Goal: Task Accomplishment & Management: Use online tool/utility

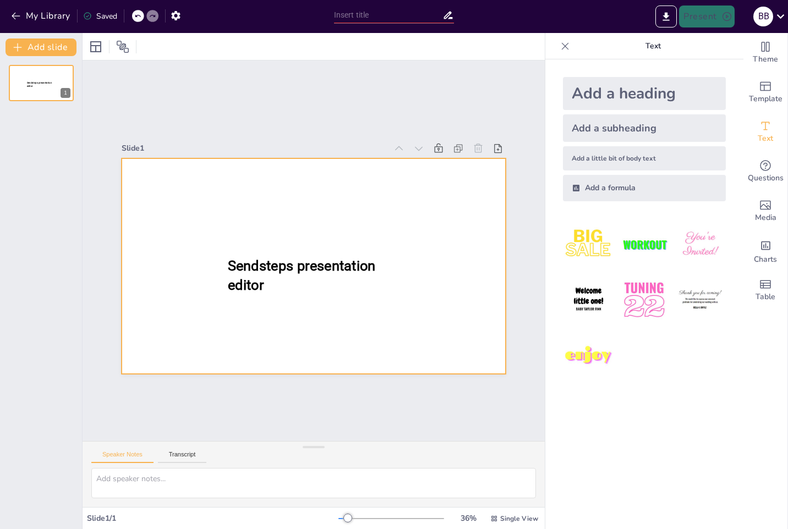
type input "New Sendsteps"
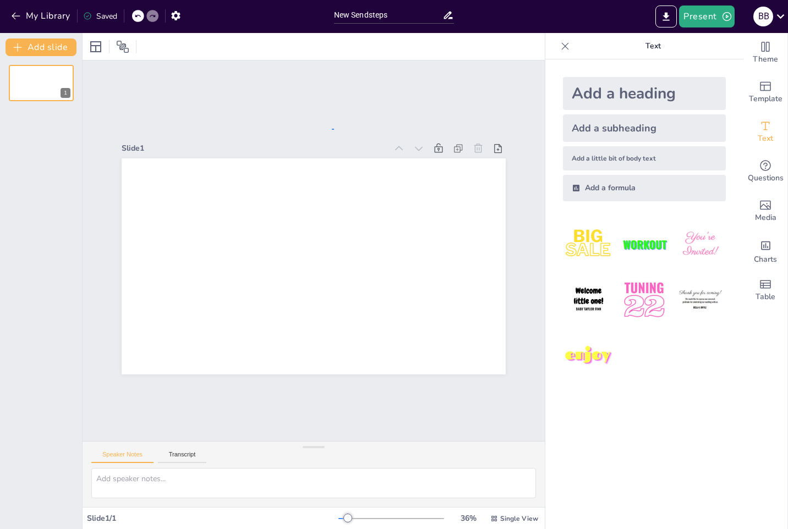
drag, startPoint x: 332, startPoint y: 129, endPoint x: 230, endPoint y: 116, distance: 102.7
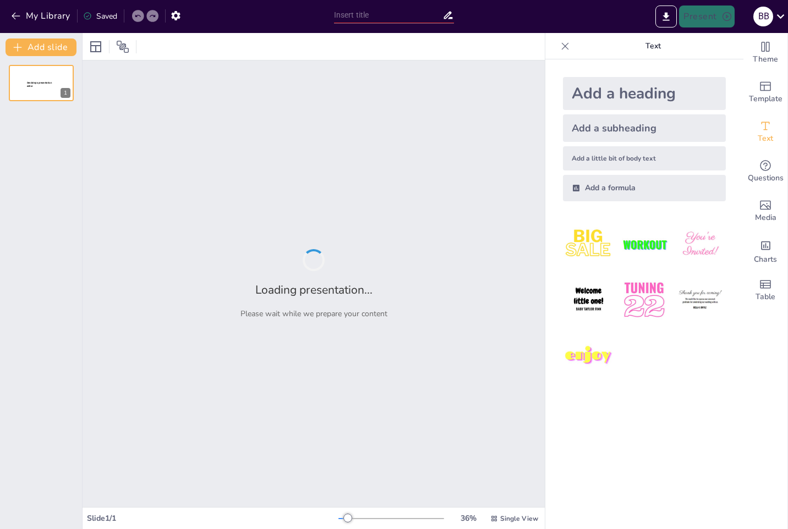
type input "[GEOGRAPHIC_DATA] – индустриальное сердце России"
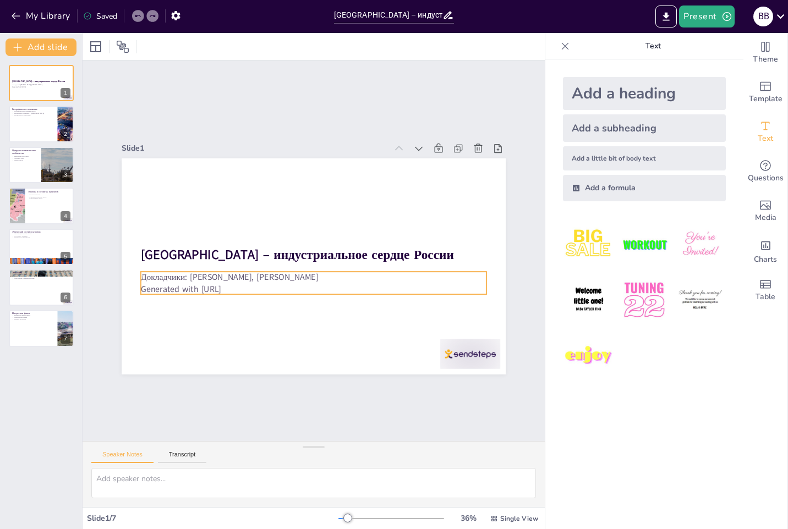
click at [237, 285] on p "Generated with [URL]" at bounding box center [314, 289] width 346 height 12
click at [244, 283] on p "Generated with [URL]" at bounding box center [314, 289] width 346 height 12
click at [335, 247] on icon at bounding box center [339, 249] width 13 height 13
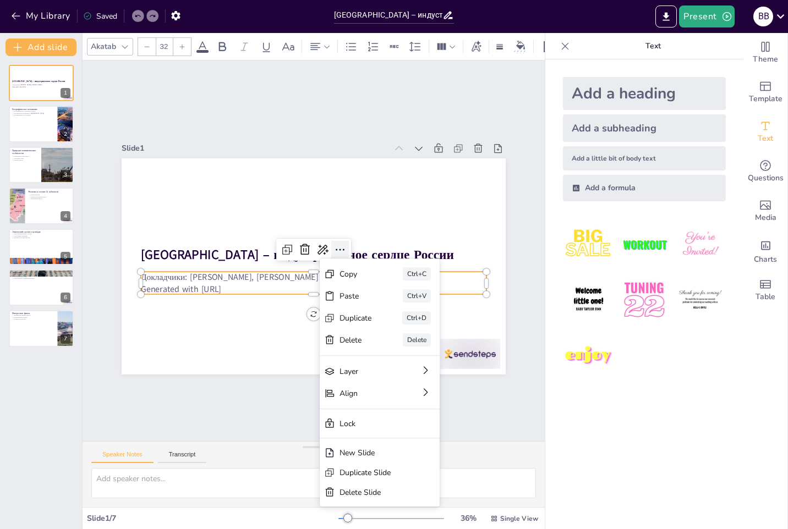
click at [335, 247] on icon at bounding box center [340, 252] width 14 height 14
click at [265, 283] on p "Generated with [URL]" at bounding box center [314, 289] width 346 height 12
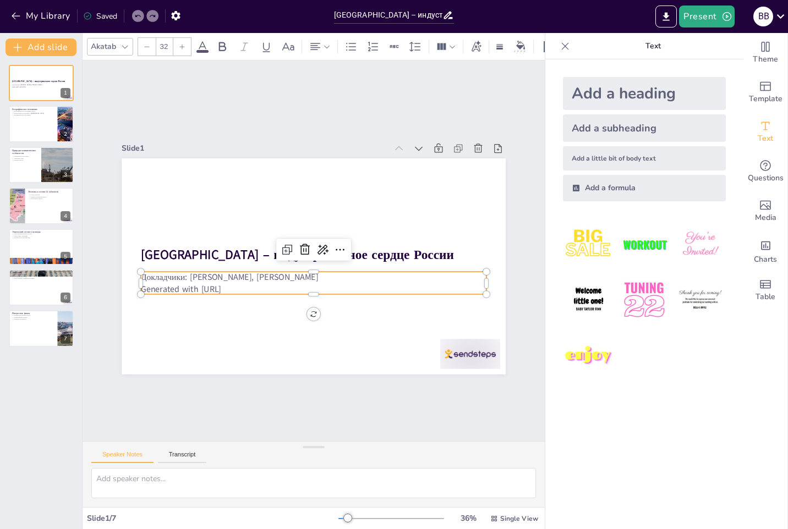
click at [265, 283] on p "Generated with [URL]" at bounding box center [314, 289] width 346 height 12
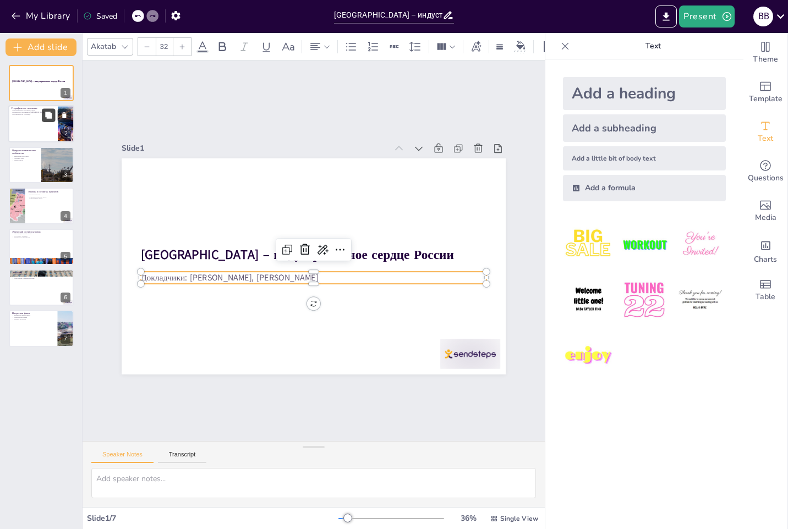
click at [47, 121] on button at bounding box center [48, 115] width 13 height 13
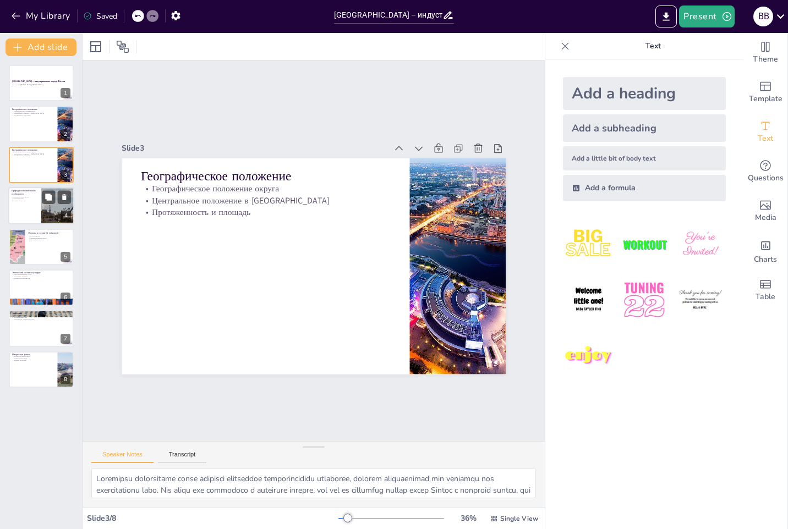
click at [27, 207] on div at bounding box center [41, 205] width 66 height 37
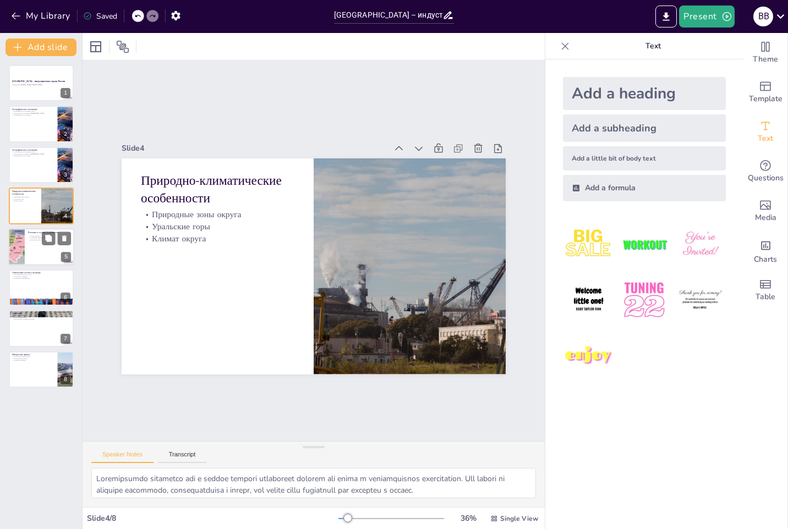
click at [35, 249] on div at bounding box center [41, 246] width 66 height 37
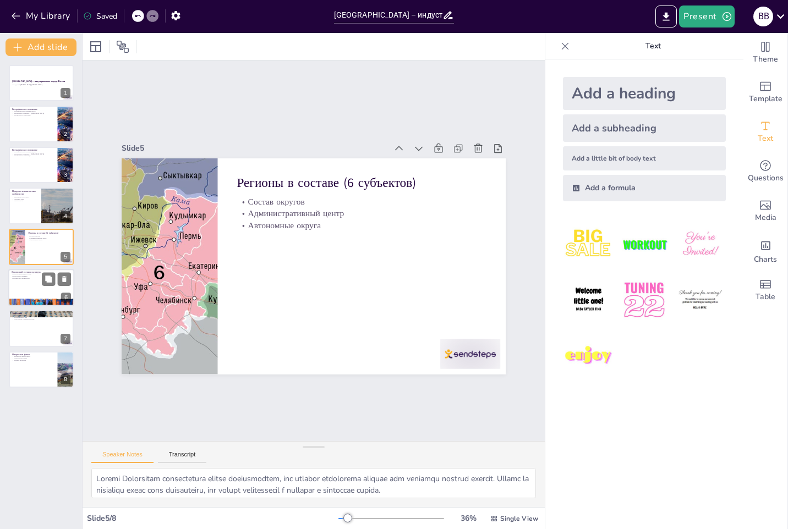
click at [21, 295] on div at bounding box center [41, 287] width 66 height 37
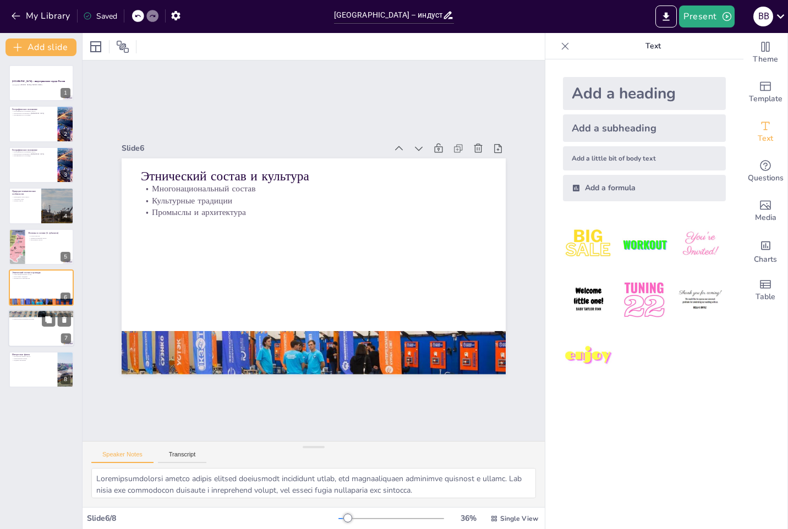
click at [30, 327] on div at bounding box center [41, 328] width 66 height 37
type textarea "Loremipsumdol sita Consectetu adipiscingel seddoe tempor inc utlabo etdolore ma…"
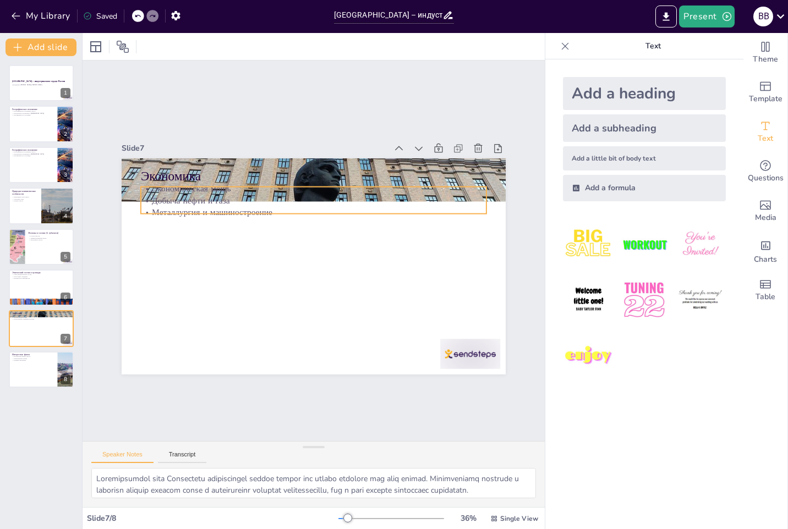
click at [297, 195] on p "Добыча нефти и газа" at bounding box center [314, 200] width 346 height 12
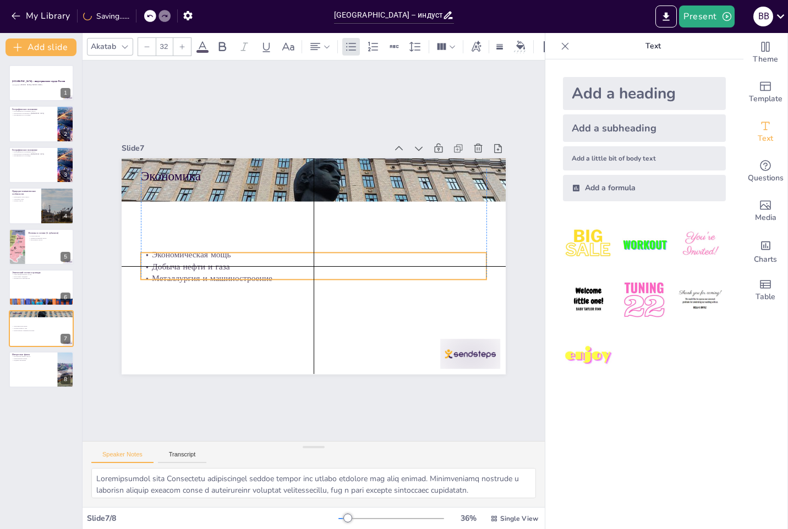
drag, startPoint x: 321, startPoint y: 198, endPoint x: 320, endPoint y: 261, distance: 63.3
click at [320, 261] on p "Добыча нефти и газа" at bounding box center [314, 266] width 346 height 12
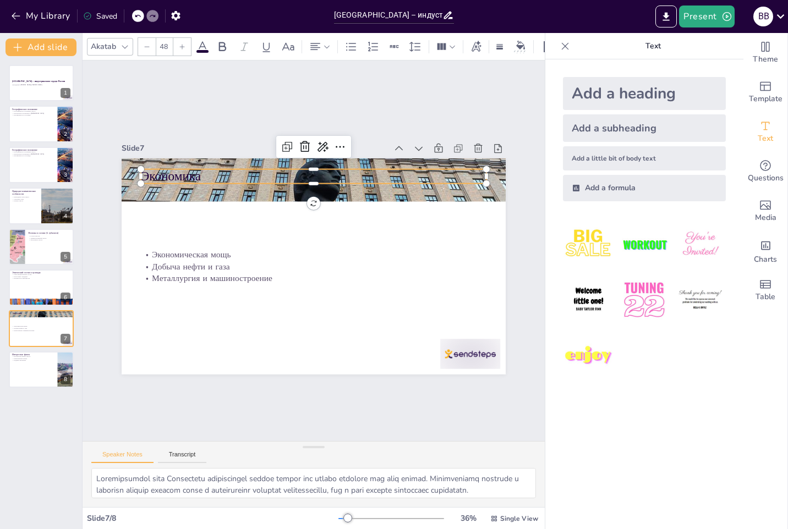
click at [192, 171] on p "Экономика" at bounding box center [322, 177] width 346 height 54
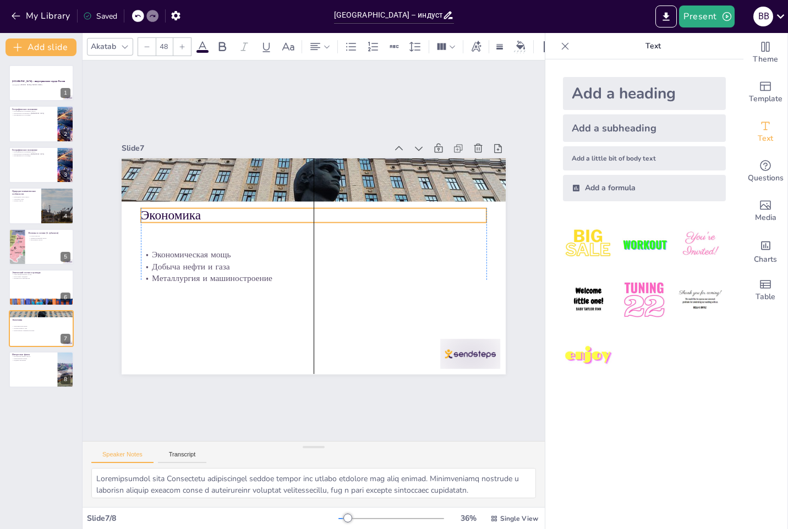
drag, startPoint x: 209, startPoint y: 171, endPoint x: 212, endPoint y: 210, distance: 39.3
click at [212, 210] on p "Экономика" at bounding box center [318, 216] width 346 height 54
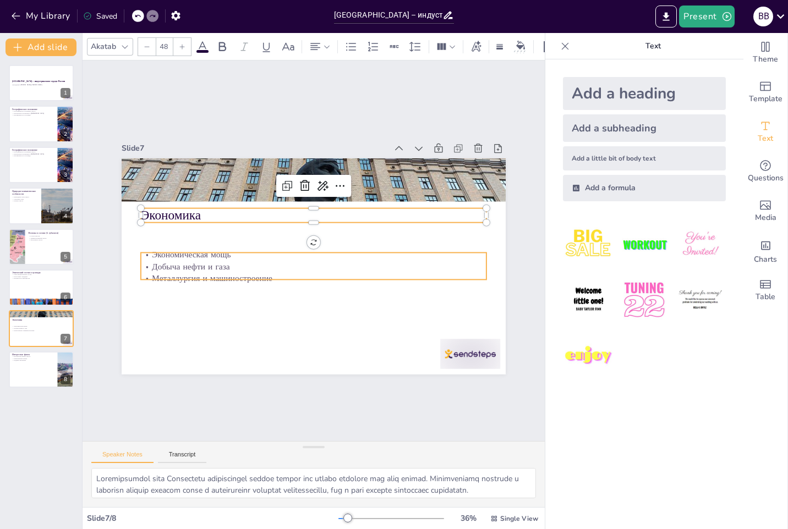
type input "32"
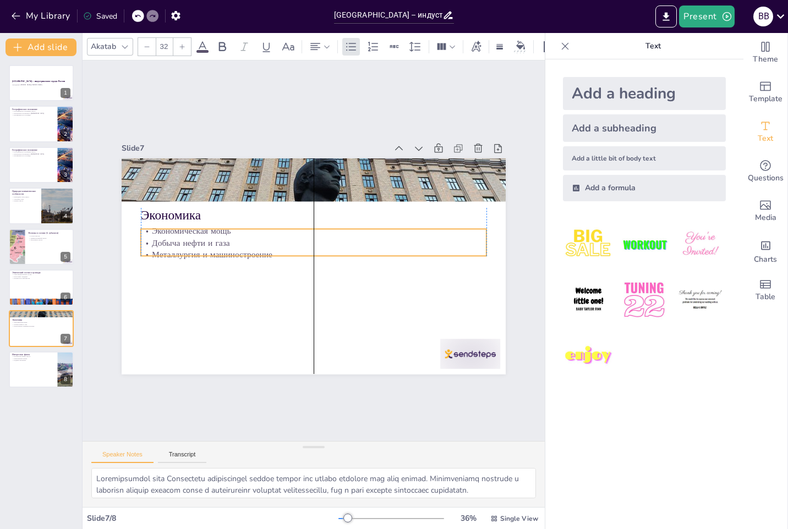
drag, startPoint x: 318, startPoint y: 269, endPoint x: 318, endPoint y: 245, distance: 23.7
click at [318, 245] on p "Металлургия и машиностроение" at bounding box center [310, 252] width 152 height 321
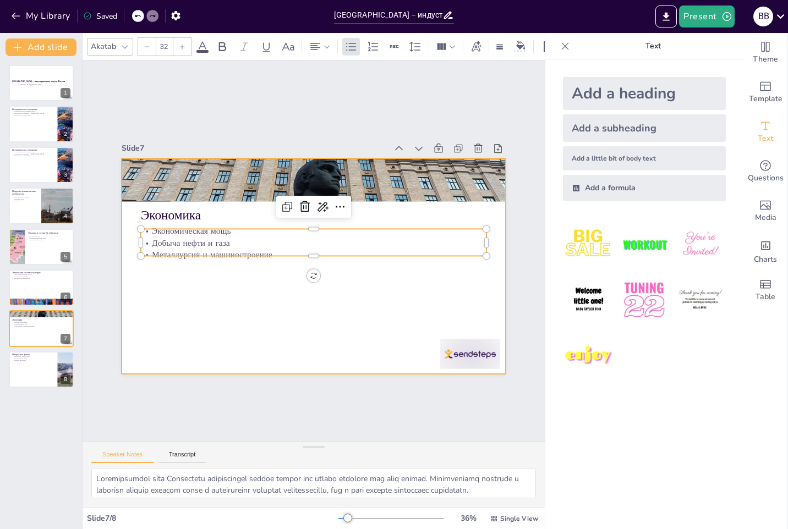
click at [342, 295] on div at bounding box center [314, 266] width 384 height 216
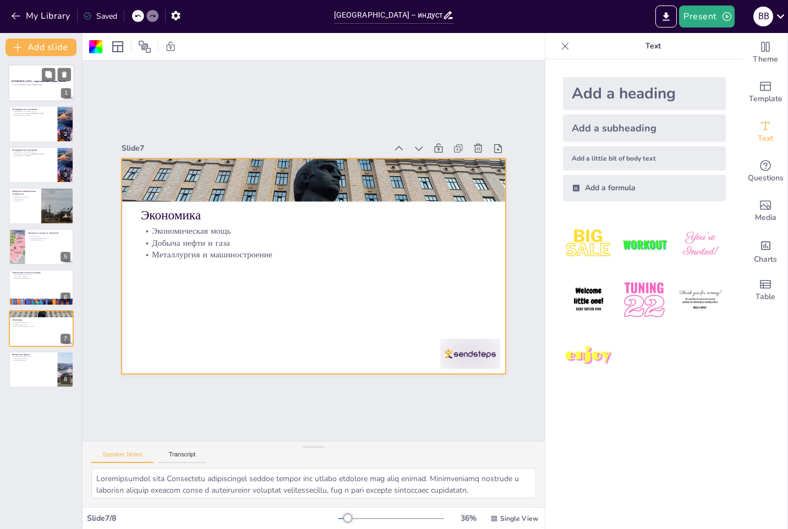
click at [32, 90] on div at bounding box center [41, 82] width 66 height 37
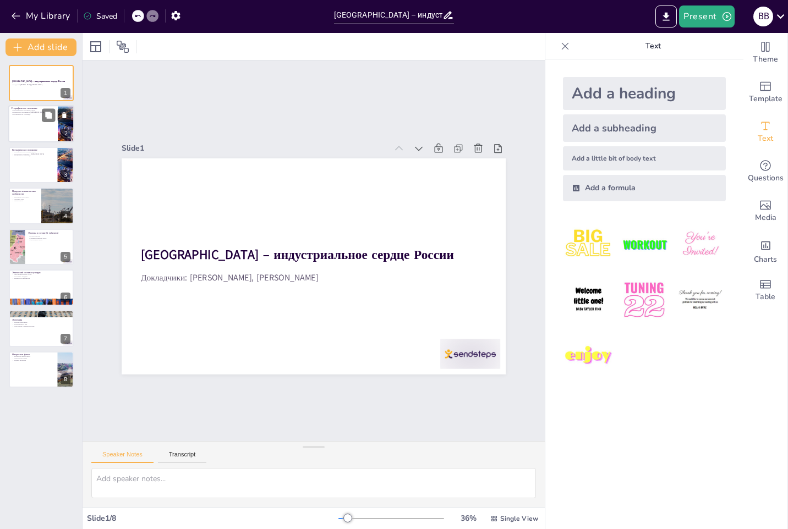
click at [40, 118] on div at bounding box center [41, 124] width 66 height 37
type textarea "Loremipsu dolorsitame conse adipisci elitseddoe temporincididu utlaboree, dolor…"
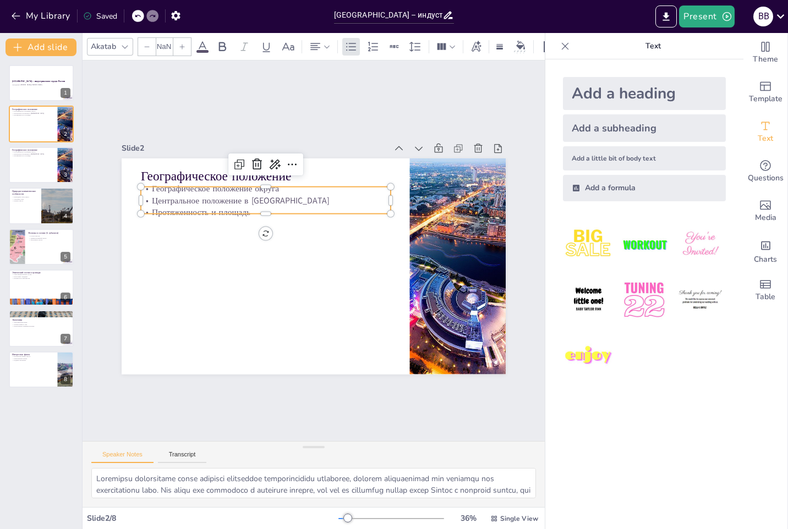
type input "32"
click at [261, 201] on p "Центральное положение в [GEOGRAPHIC_DATA]" at bounding box center [266, 200] width 250 height 12
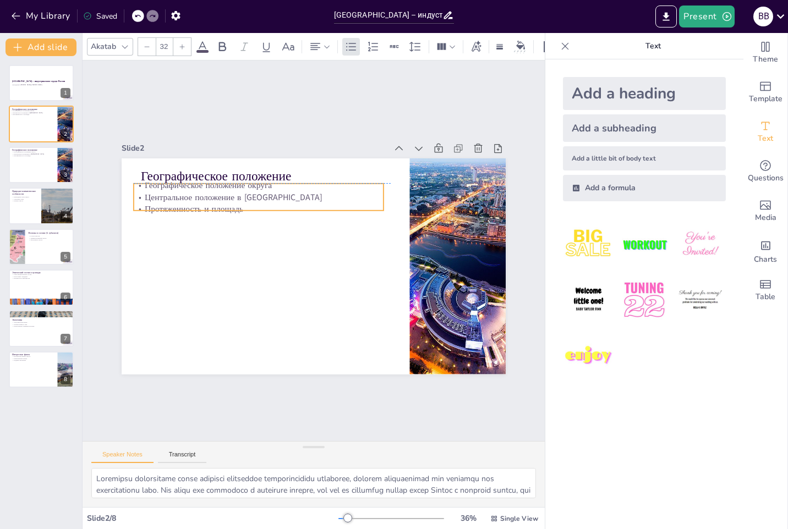
drag, startPoint x: 248, startPoint y: 201, endPoint x: 237, endPoint y: 201, distance: 11.6
click at [237, 201] on div "Географическое положение округа Центральное положение в [GEOGRAPHIC_DATA] Протя…" at bounding box center [264, 192] width 252 height 62
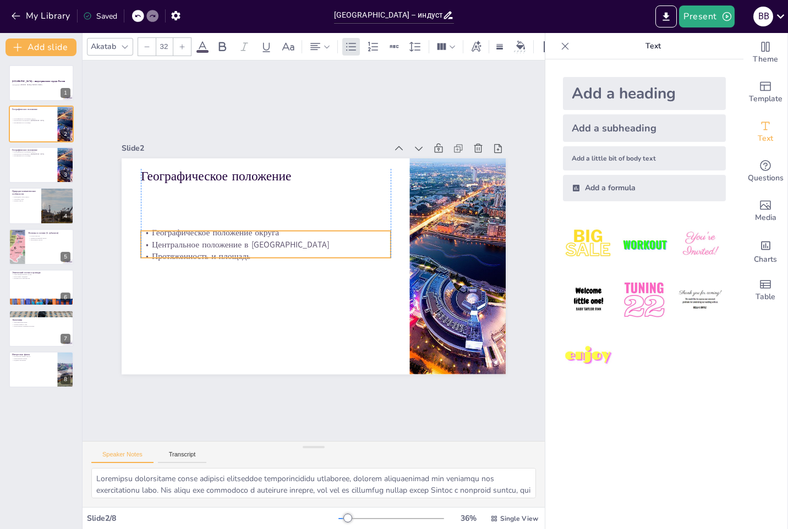
drag, startPoint x: 255, startPoint y: 206, endPoint x: 256, endPoint y: 258, distance: 52.3
click at [256, 258] on p "Протяженность и площадь" at bounding box center [266, 256] width 250 height 12
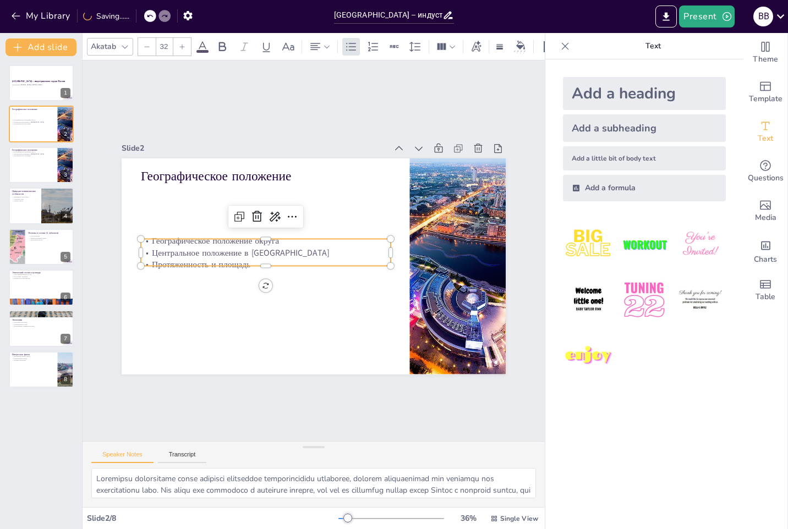
click at [255, 252] on p "Центральное положение в [GEOGRAPHIC_DATA]" at bounding box center [266, 253] width 250 height 12
click at [255, 252] on p "Центральное положение в [GEOGRAPHIC_DATA]" at bounding box center [268, 233] width 233 height 112
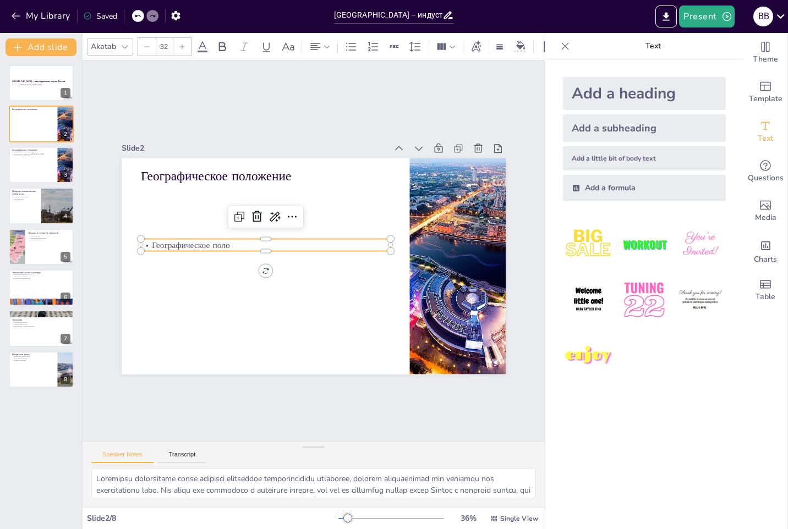
click at [232, 242] on p "Географическое поло" at bounding box center [266, 245] width 250 height 12
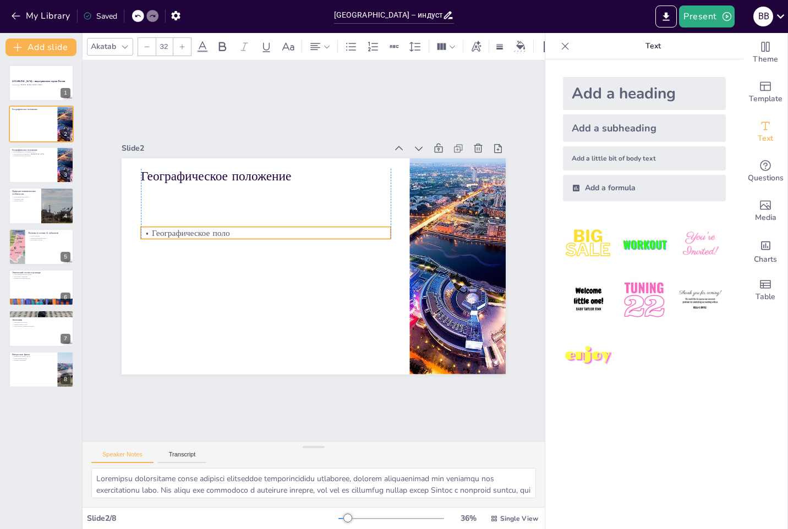
drag, startPoint x: 223, startPoint y: 239, endPoint x: 229, endPoint y: 228, distance: 12.3
click at [229, 228] on p "Географическое поло" at bounding box center [267, 228] width 249 height 38
click at [229, 228] on p "Географическое поло" at bounding box center [266, 233] width 250 height 12
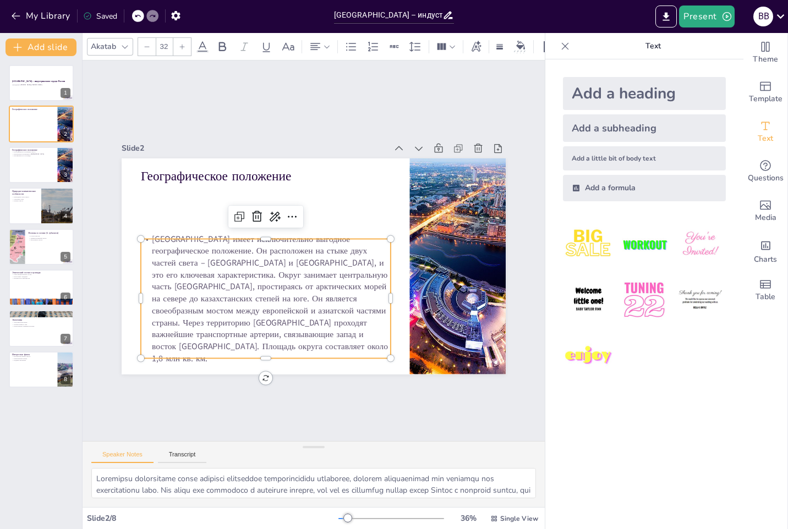
click at [258, 235] on p "[GEOGRAPHIC_DATA] имеет исключительно выгодное географическое положение. Он рас…" at bounding box center [246, 254] width 273 height 265
click at [273, 235] on p "[GEOGRAPHIC_DATA] имеет исключительно выгодное географическое положение. Он рас…" at bounding box center [266, 299] width 250 height 132
type input "31.9"
drag, startPoint x: 382, startPoint y: 234, endPoint x: 311, endPoint y: 235, distance: 71.5
click at [311, 235] on div "Географическое положение [GEOGRAPHIC_DATA] имеет исключительно выгодное географ…" at bounding box center [314, 266] width 384 height 216
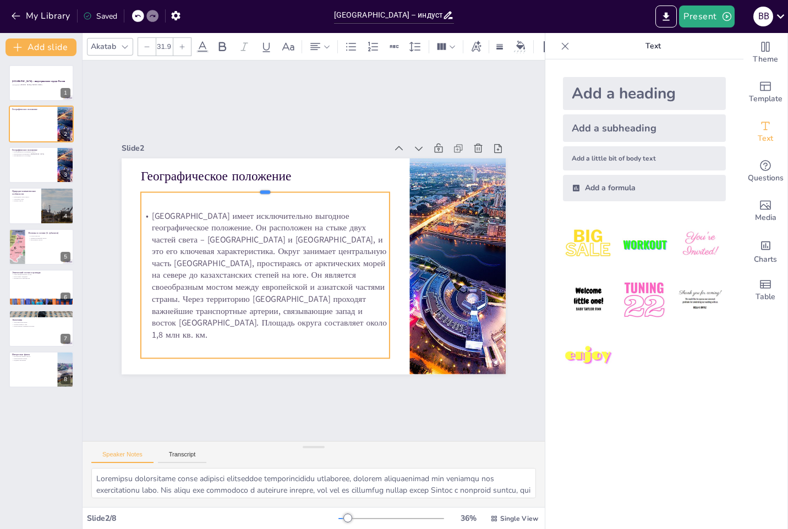
drag, startPoint x: 259, startPoint y: 234, endPoint x: 256, endPoint y: 187, distance: 47.4
click at [256, 187] on div at bounding box center [265, 187] width 249 height 9
click at [254, 249] on p "[GEOGRAPHIC_DATA] имеет исключительно выгодное географическое положение. Он рас…" at bounding box center [265, 275] width 249 height 131
click at [140, 217] on p "[GEOGRAPHIC_DATA] имеет исключительно выгодное географическое положение. Он рас…" at bounding box center [260, 258] width 277 height 201
click at [199, 253] on p "[GEOGRAPHIC_DATA] имеет исключительно выгодное географическое положение. Он рас…" at bounding box center [263, 270] width 261 height 156
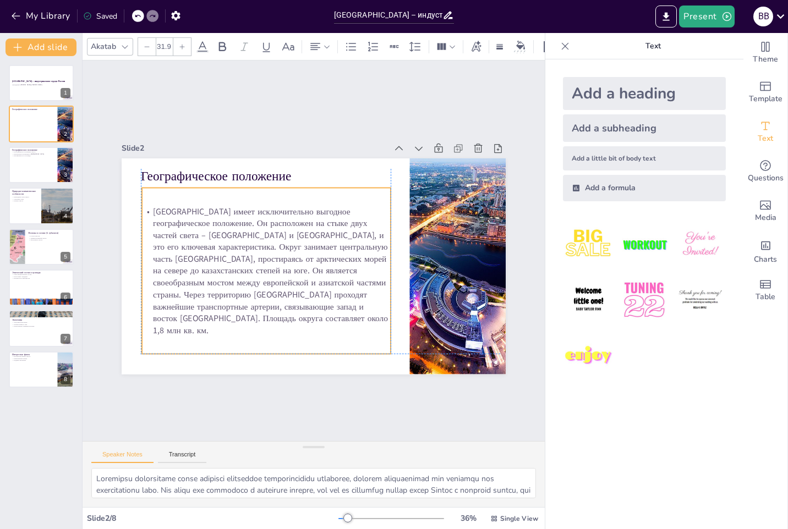
drag, startPoint x: 197, startPoint y: 254, endPoint x: 196, endPoint y: 248, distance: 5.5
click at [196, 248] on p "[GEOGRAPHIC_DATA] имеет исключительно выгодное географическое положение. Он рас…" at bounding box center [264, 266] width 261 height 156
click at [200, 248] on p "[GEOGRAPHIC_DATA] имеет исключительно выгодное географическое положение. Он рас…" at bounding box center [266, 270] width 249 height 131
click at [200, 248] on p "[GEOGRAPHIC_DATA] имеет исключительно выгодное географическое положение. Он рас…" at bounding box center [264, 266] width 261 height 156
click at [197, 248] on p "[GEOGRAPHIC_DATA] имеет исключительно выгодное географическое положение. Он рас…" at bounding box center [264, 266] width 261 height 156
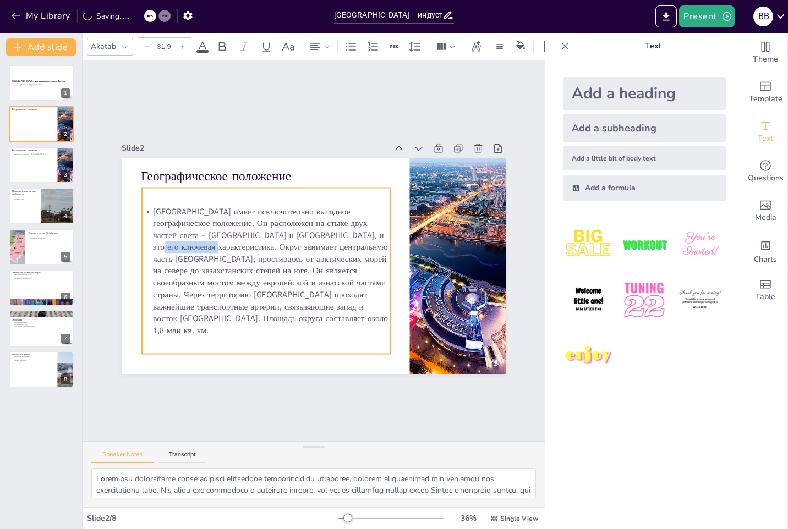
click at [194, 248] on p "[GEOGRAPHIC_DATA] имеет исключительно выгодное географическое положение. Он рас…" at bounding box center [266, 270] width 249 height 131
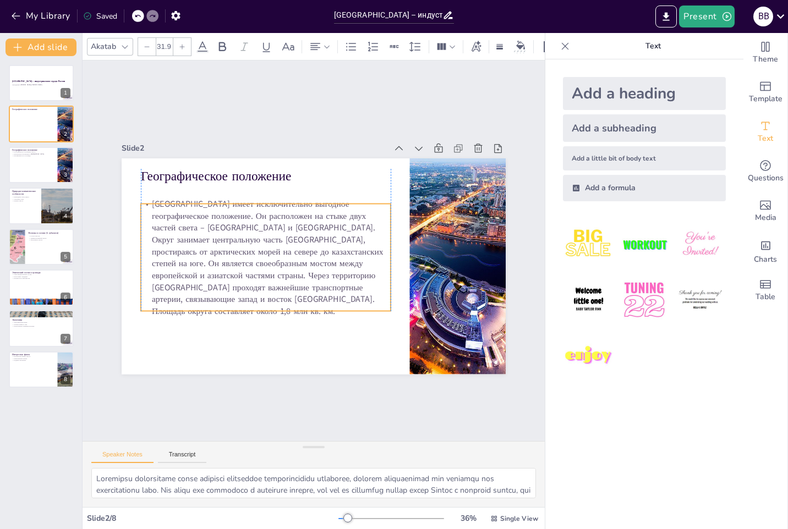
drag, startPoint x: 309, startPoint y: 335, endPoint x: 308, endPoint y: 300, distance: 35.2
click at [308, 300] on p "[GEOGRAPHIC_DATA] имеет исключительно выгодное географическое положение. Он рас…" at bounding box center [266, 257] width 250 height 119
click at [249, 253] on p "[GEOGRAPHIC_DATA] имеет исключительно выгодное географическое положение. Он рас…" at bounding box center [265, 252] width 261 height 144
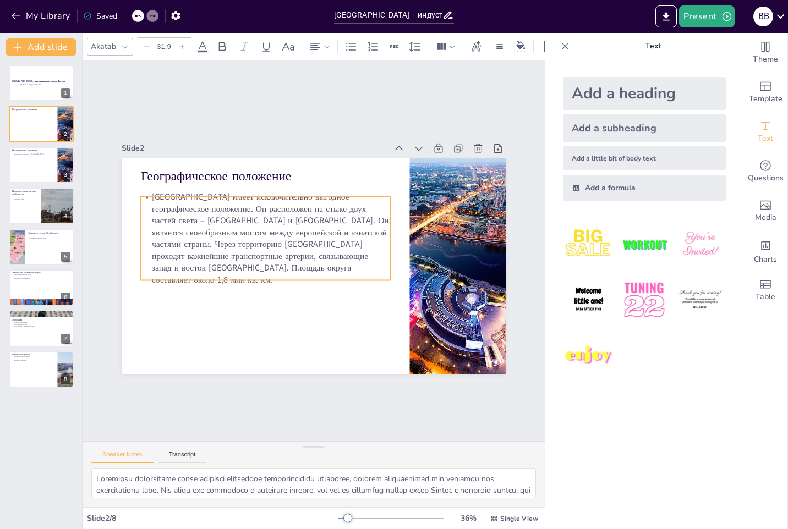
drag, startPoint x: 283, startPoint y: 311, endPoint x: 283, endPoint y: 269, distance: 42.4
click at [283, 269] on p "[GEOGRAPHIC_DATA] имеет исключительно выгодное географическое положение. Он рас…" at bounding box center [266, 238] width 250 height 95
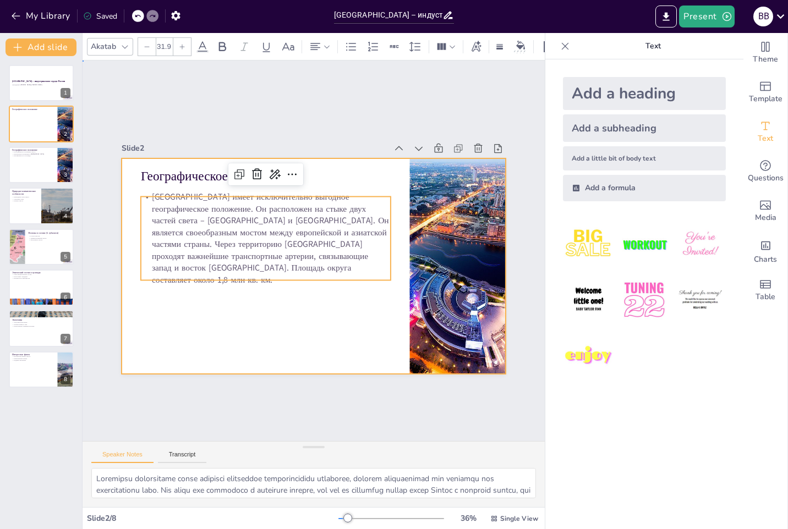
click at [303, 298] on div at bounding box center [314, 266] width 384 height 216
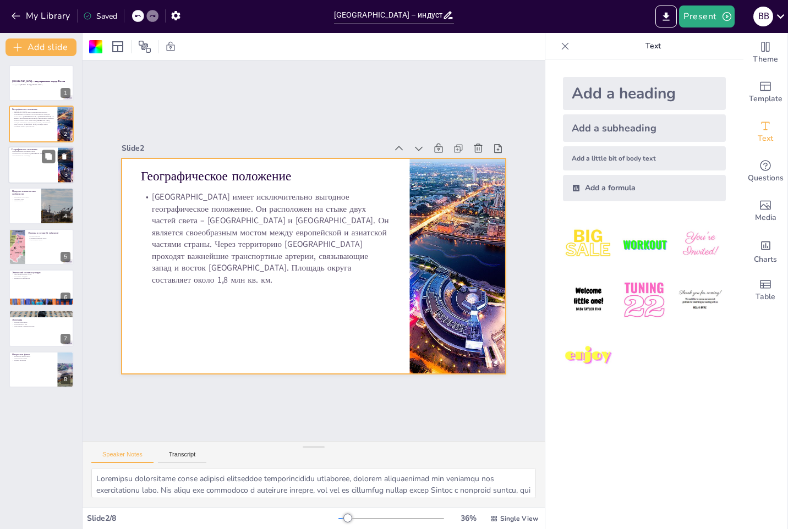
click at [30, 164] on div at bounding box center [41, 164] width 66 height 37
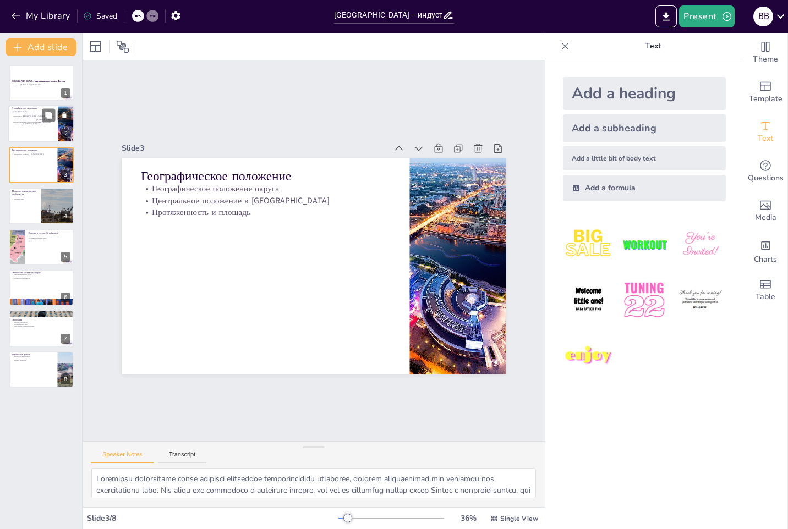
click at [33, 119] on p "[GEOGRAPHIC_DATA] имеет исключительно выгодное географическое положение. Он рас…" at bounding box center [33, 119] width 43 height 17
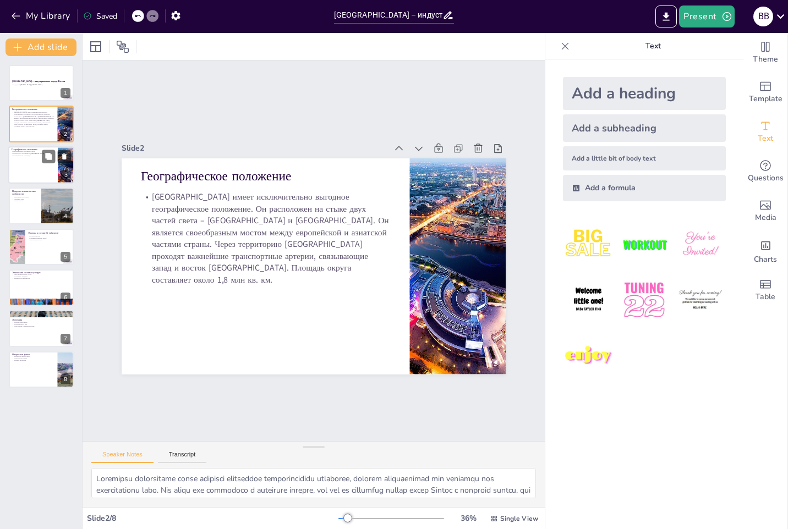
click at [32, 155] on p "Протяженность и площадь" at bounding box center [33, 156] width 43 height 2
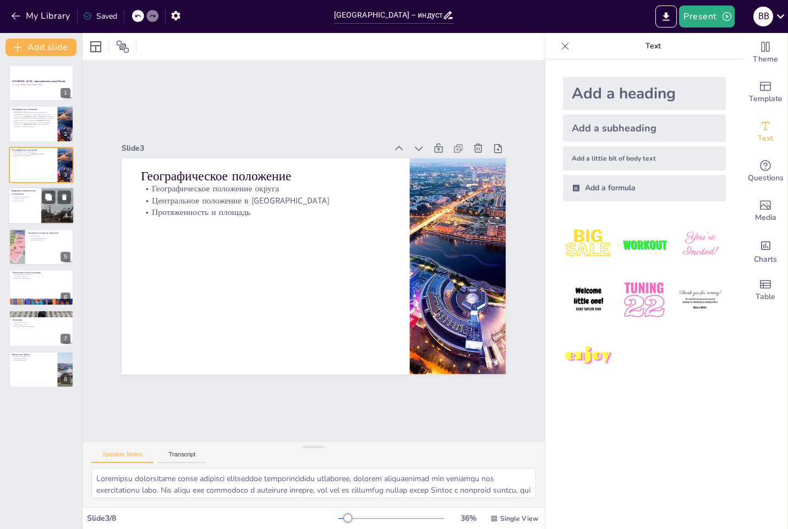
click at [32, 196] on p "Природные зоны округа" at bounding box center [25, 197] width 26 height 2
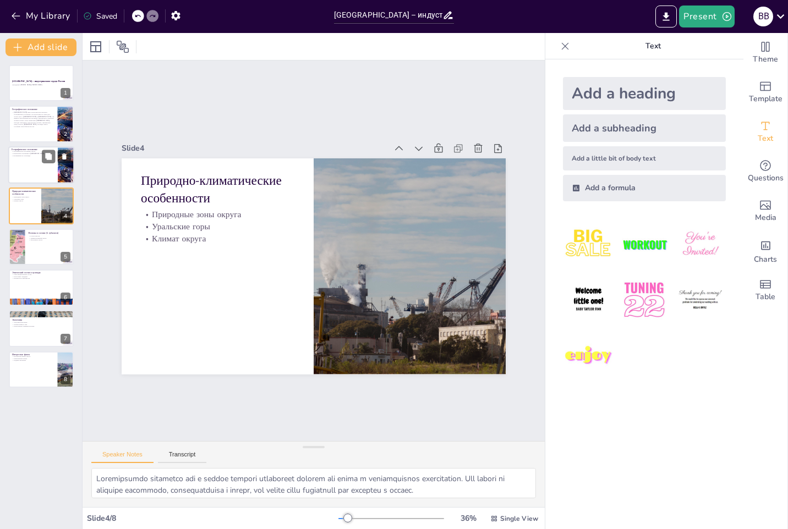
click at [28, 154] on p "Центральное положение в [GEOGRAPHIC_DATA]" at bounding box center [33, 153] width 43 height 2
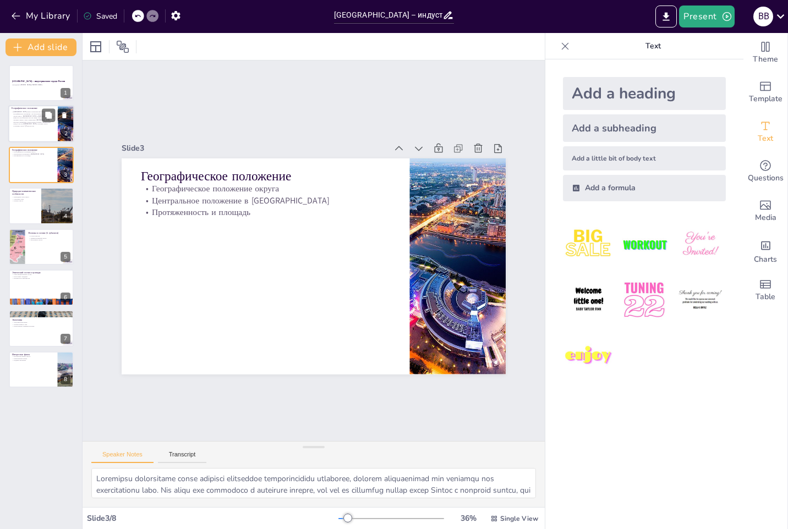
click at [26, 121] on p "[GEOGRAPHIC_DATA] имеет исключительно выгодное географическое положение. Он рас…" at bounding box center [33, 119] width 43 height 17
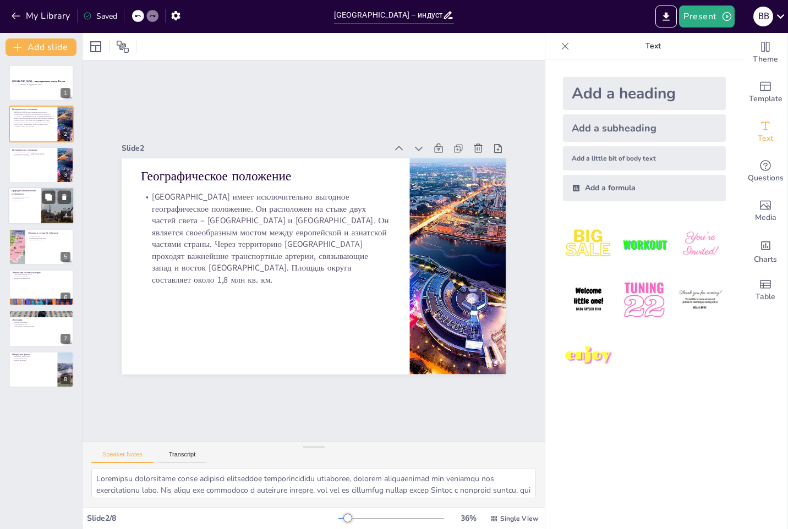
click at [21, 206] on div at bounding box center [41, 205] width 66 height 37
type textarea "Loremipsumdo sitametco adi e seddoe tempori utlaboreet dolorem ali enima m veni…"
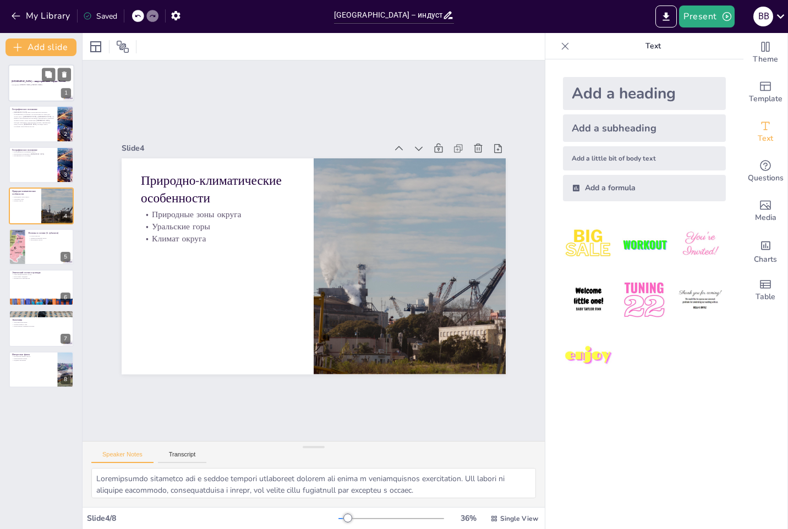
click at [33, 75] on div at bounding box center [41, 82] width 66 height 37
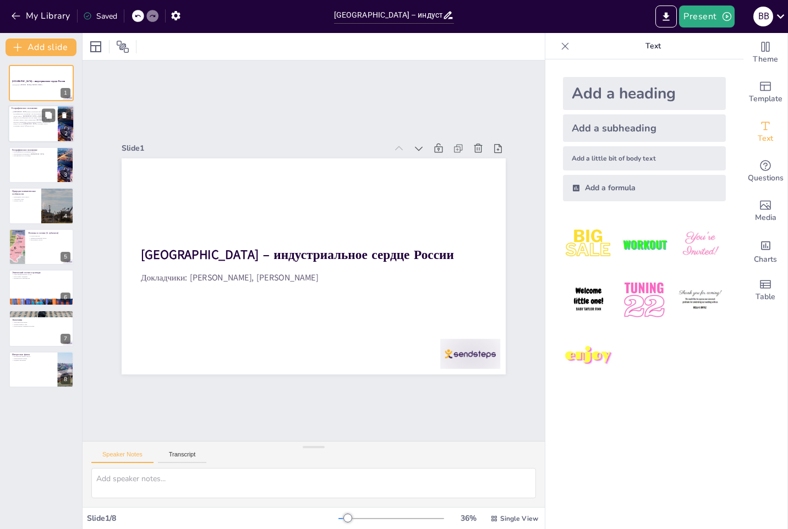
click at [27, 119] on p "[GEOGRAPHIC_DATA] имеет исключительно выгодное географическое положение. Он рас…" at bounding box center [33, 119] width 43 height 17
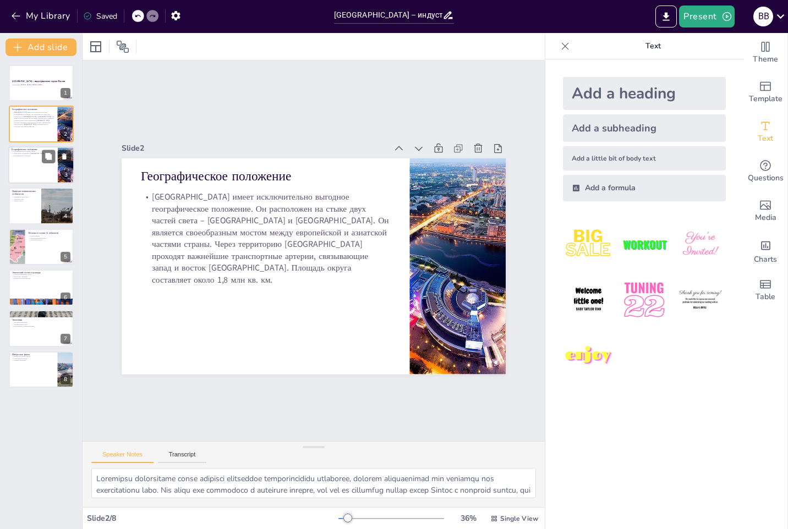
click at [39, 174] on div at bounding box center [41, 164] width 66 height 37
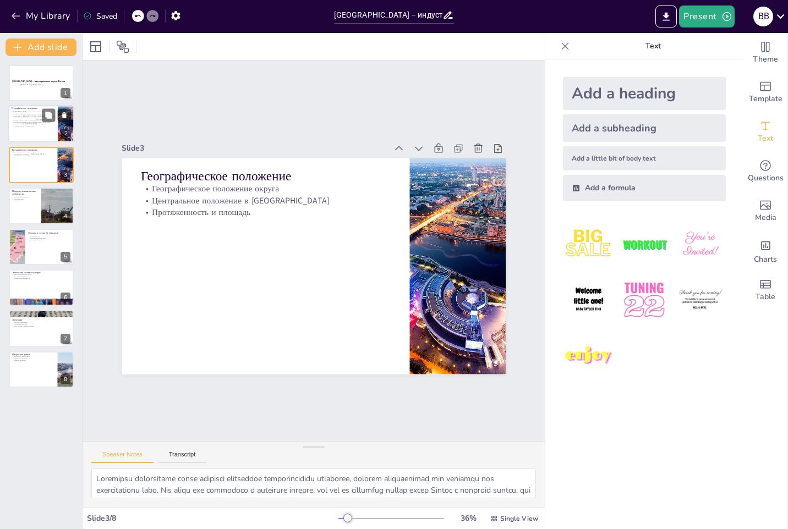
click at [35, 124] on p "[GEOGRAPHIC_DATA] имеет исключительно выгодное географическое положение. Он рас…" at bounding box center [33, 119] width 43 height 17
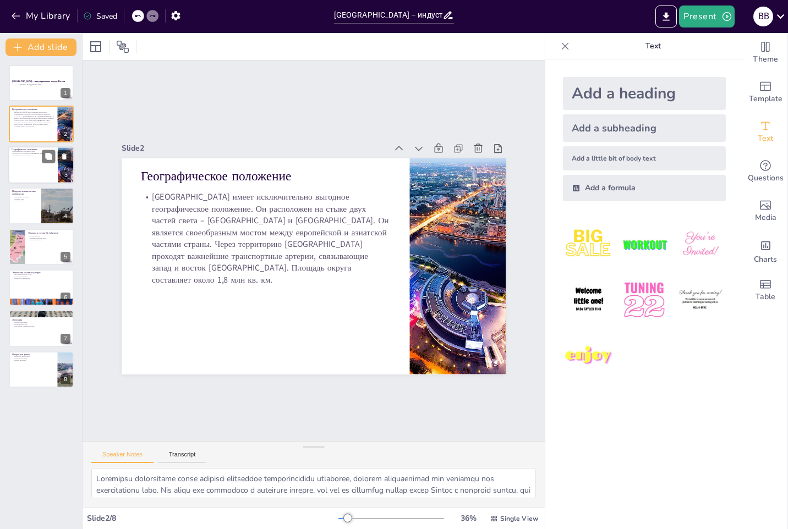
click at [39, 169] on div at bounding box center [41, 164] width 66 height 37
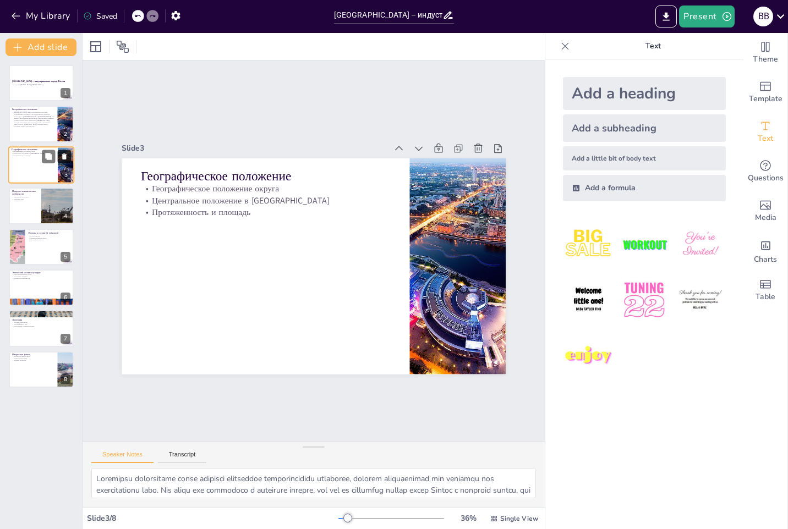
click at [64, 155] on icon at bounding box center [64, 157] width 4 height 6
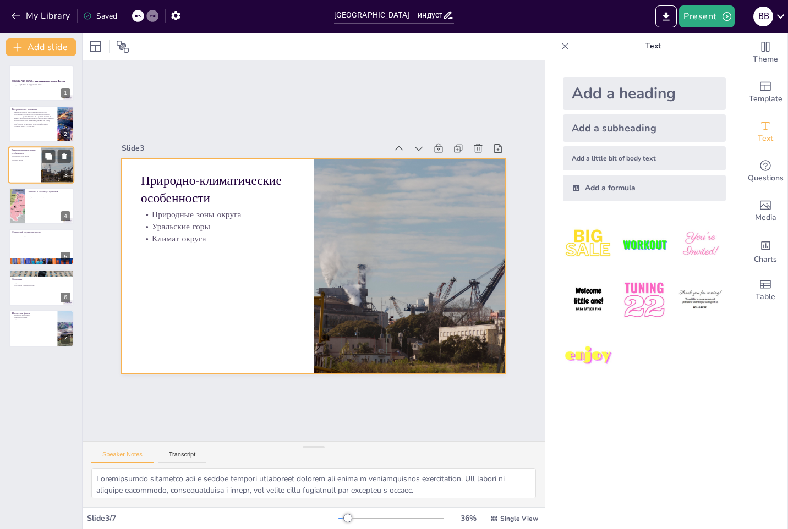
click at [22, 165] on div at bounding box center [41, 164] width 66 height 37
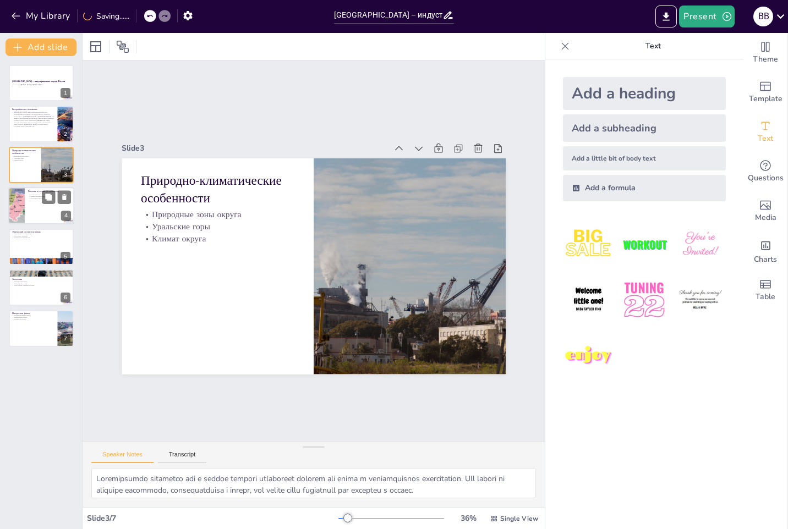
click at [44, 208] on div at bounding box center [41, 205] width 66 height 37
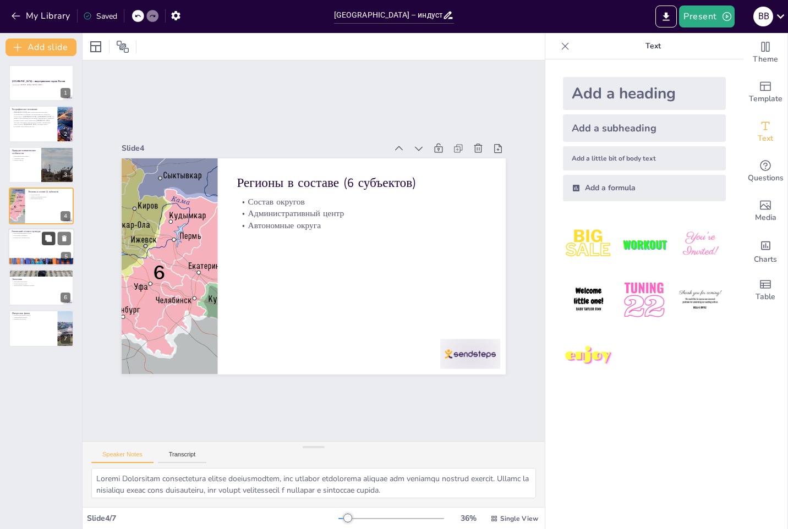
click at [46, 234] on icon at bounding box center [49, 238] width 8 height 8
type textarea "Loremipsumdolorsi ametco adipis elitsed doeiusmodt incididunt utlab, etd magnaa…"
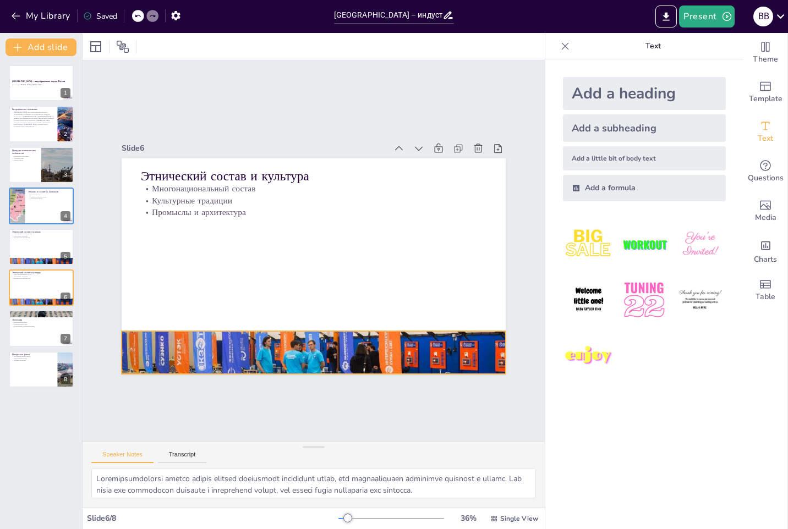
click at [297, 358] on div at bounding box center [314, 353] width 384 height 288
click at [334, 307] on icon at bounding box center [334, 311] width 14 height 14
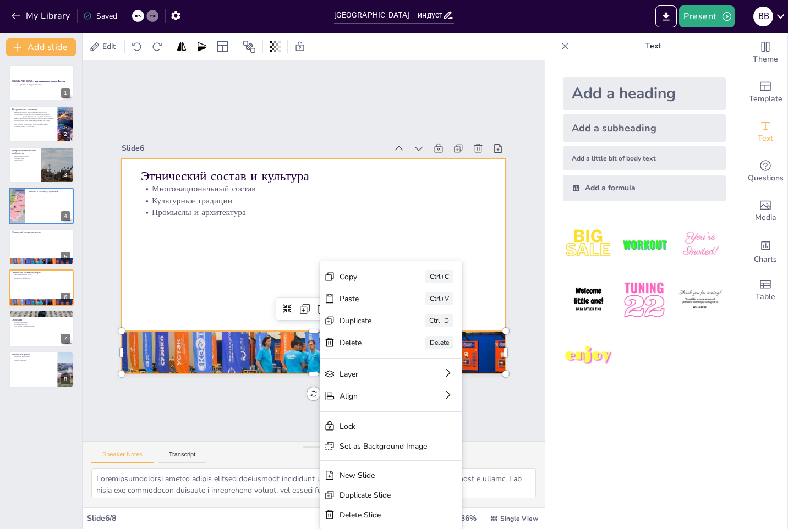
click at [165, 264] on div at bounding box center [314, 266] width 384 height 216
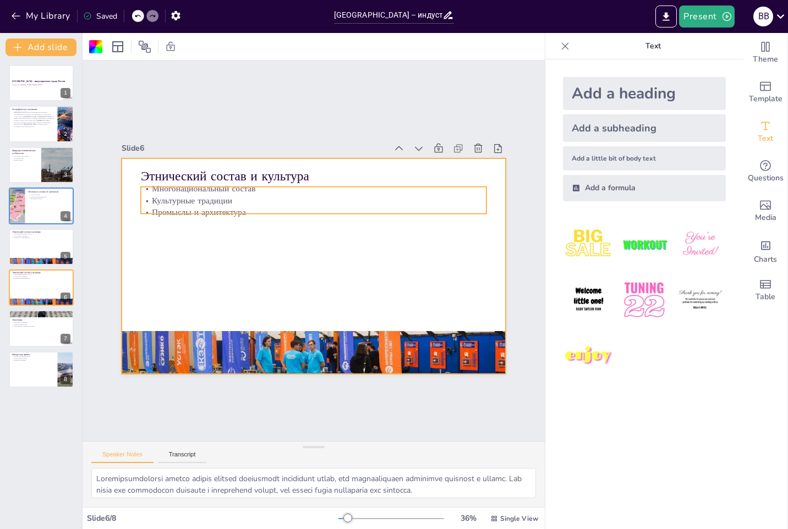
click at [237, 201] on p "Культурные традиции" at bounding box center [314, 200] width 346 height 12
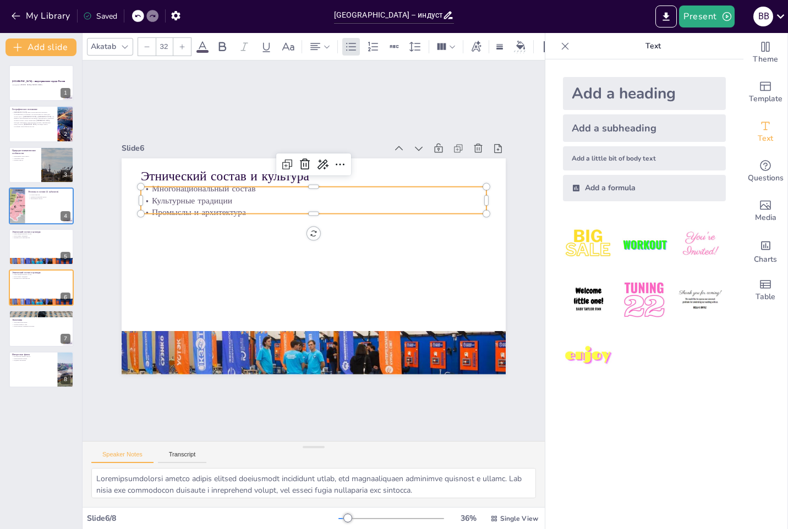
click at [237, 201] on p "Культурные традиции" at bounding box center [314, 200] width 346 height 12
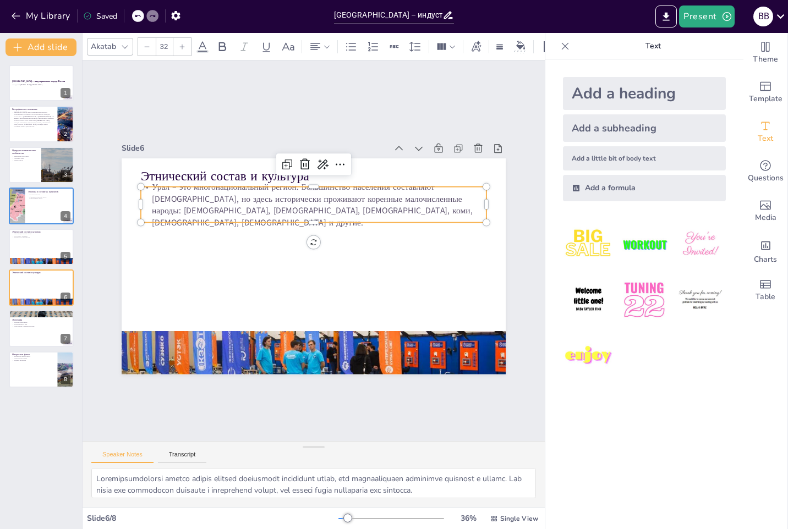
click at [270, 207] on p "Урал – это многонациональный регион. Большинство населения составляют [DEMOGRAP…" at bounding box center [314, 204] width 346 height 48
click at [276, 212] on p "Урал – это многонациональный регион. Большинство населения составляют [DEMOGRAP…" at bounding box center [314, 204] width 346 height 48
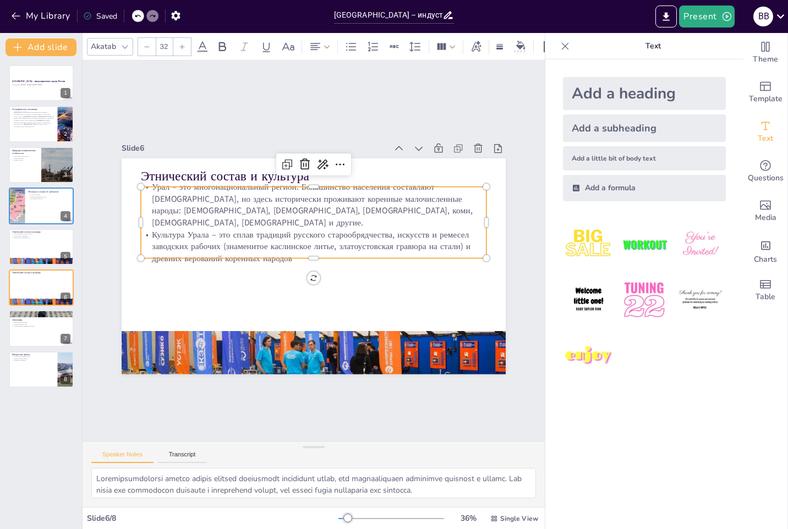
click at [454, 237] on p "Культура Урала – это сплав традиций русского старообрядчества, искусств и ремес…" at bounding box center [314, 246] width 346 height 36
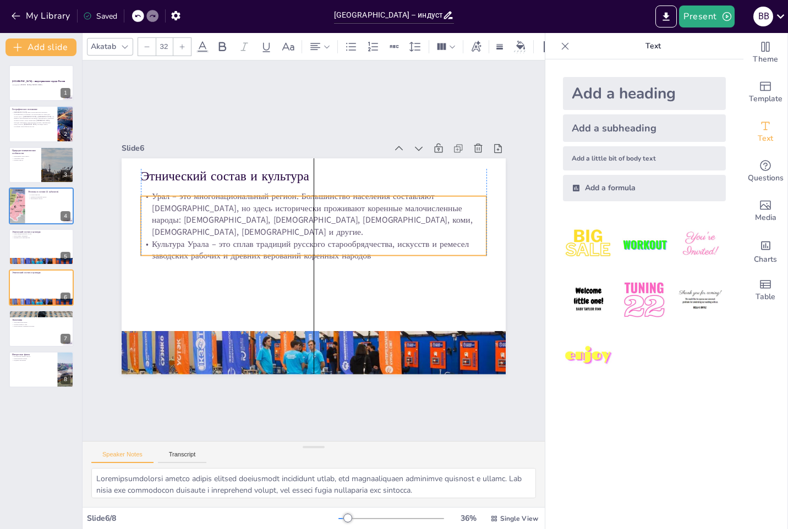
drag, startPoint x: 399, startPoint y: 236, endPoint x: 400, endPoint y: 245, distance: 9.4
click at [400, 245] on p "Культура Урала – это сплав традиций русского старообрядчества, искусств и ремес…" at bounding box center [314, 250] width 346 height 24
click at [27, 248] on div at bounding box center [41, 246] width 66 height 37
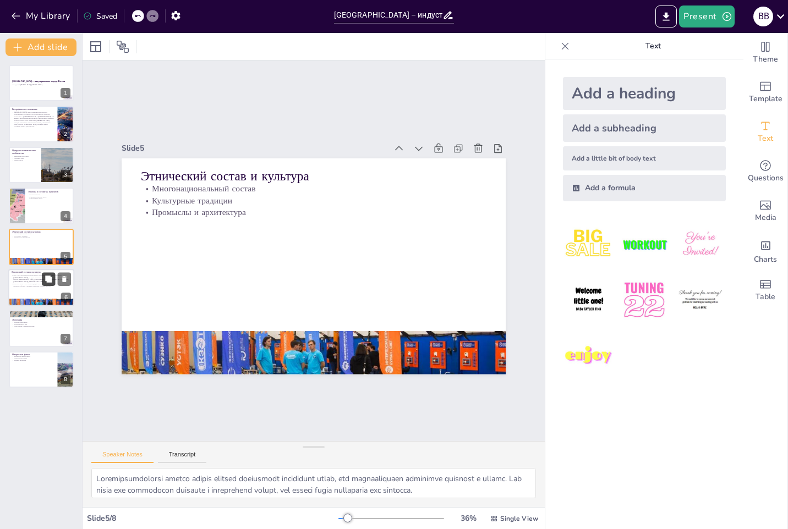
click at [51, 275] on button at bounding box center [48, 278] width 13 height 13
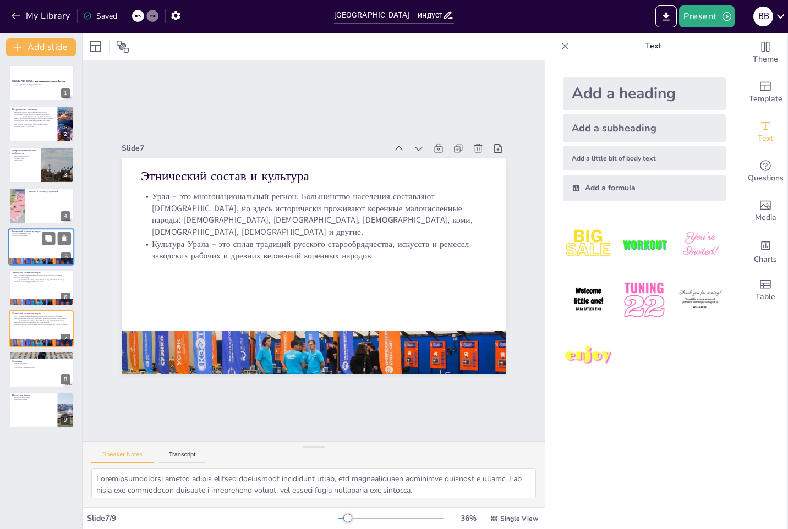
click at [39, 234] on p "Многонациональный состав" at bounding box center [41, 233] width 59 height 2
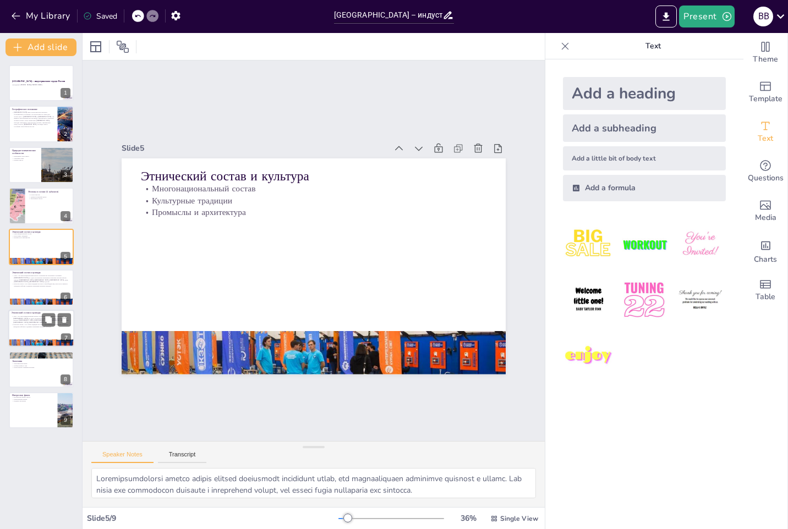
click at [34, 324] on p "Культура Урала – это сплав традиций русского старообрядчества, искусств и ремес…" at bounding box center [41, 326] width 59 height 4
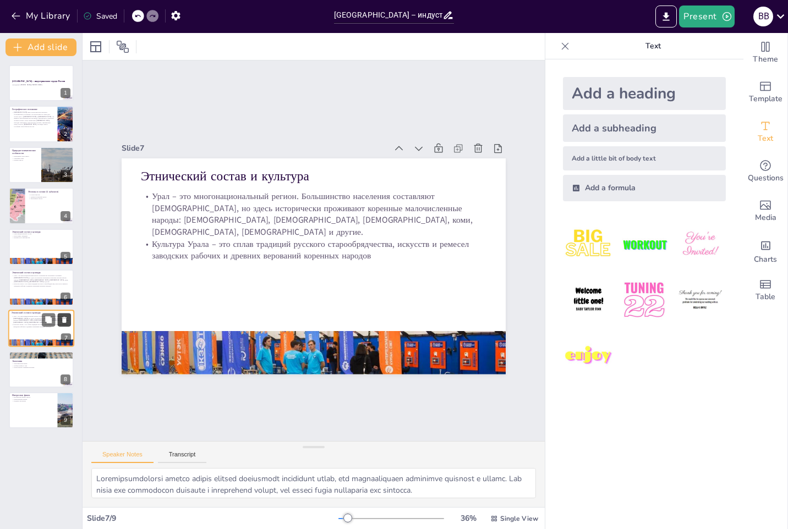
click at [65, 320] on icon at bounding box center [64, 321] width 4 height 6
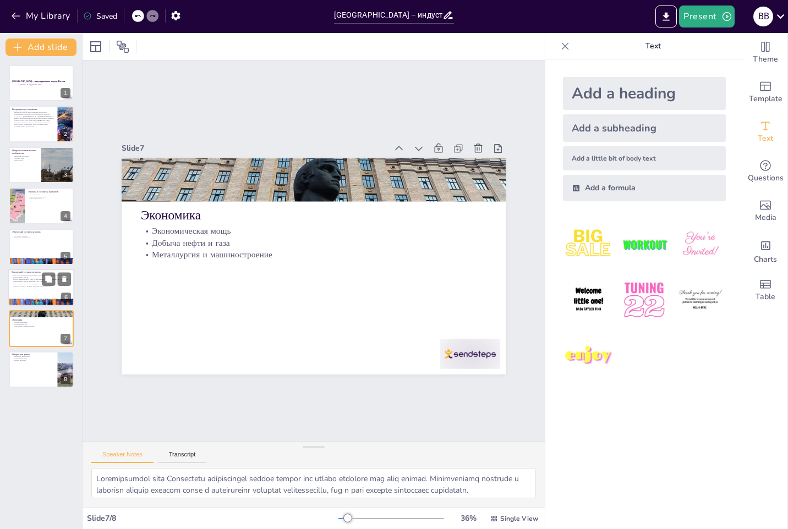
click at [26, 284] on p "Культура Урала – это сплав традиций русского старообрядчества, искусств и ремес…" at bounding box center [41, 285] width 59 height 4
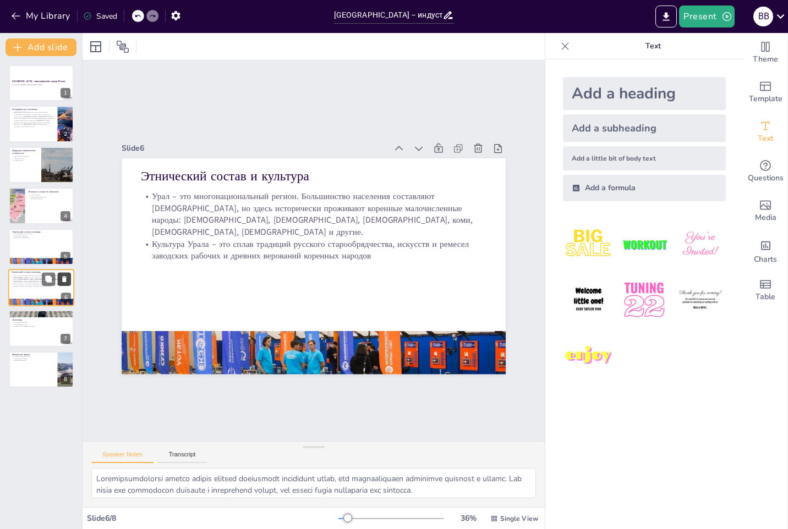
click at [63, 279] on icon at bounding box center [64, 279] width 4 height 6
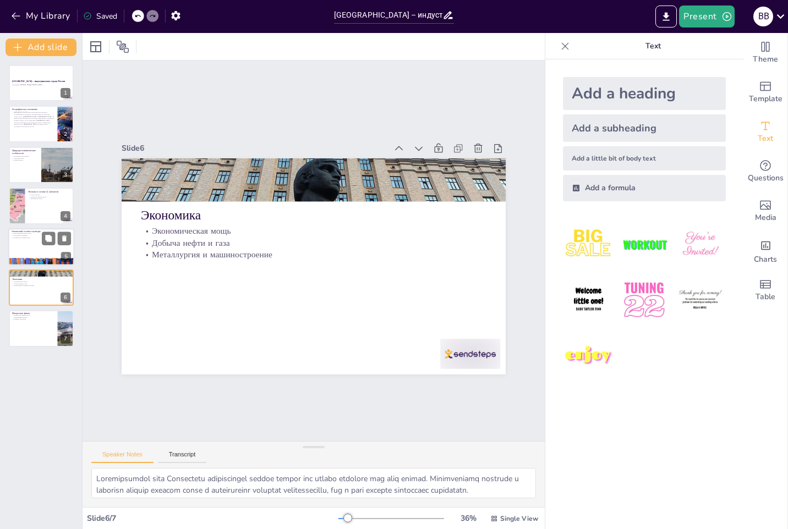
click at [32, 242] on div at bounding box center [41, 246] width 66 height 37
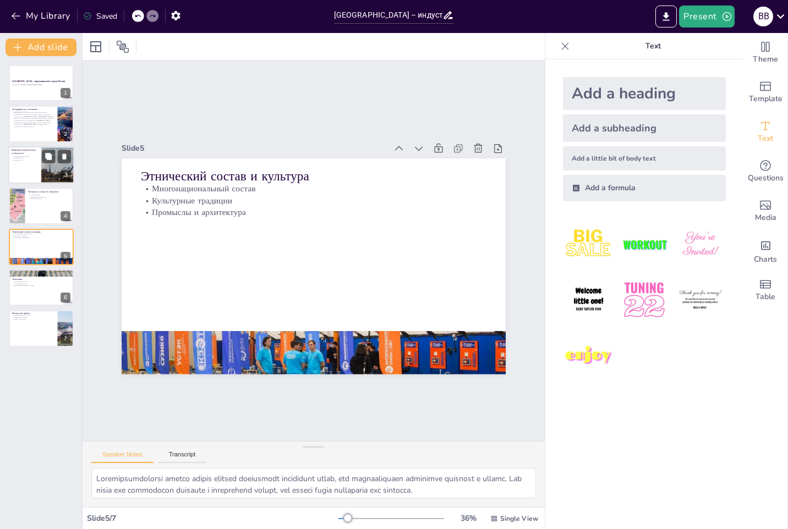
click at [34, 167] on div at bounding box center [41, 164] width 66 height 37
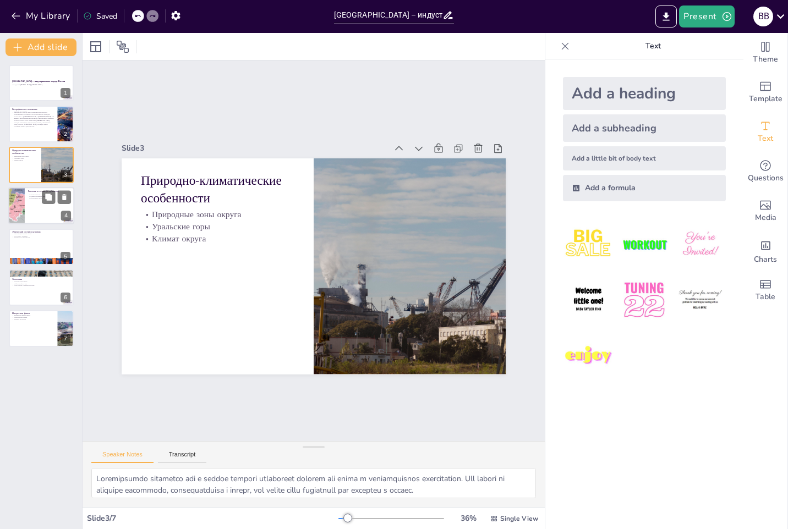
click at [32, 216] on div at bounding box center [41, 205] width 66 height 37
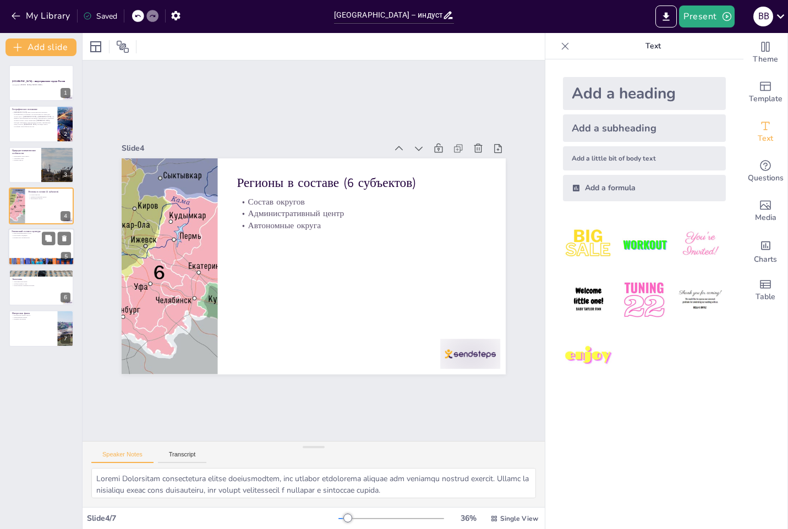
click at [30, 236] on p "Культурные традиции" at bounding box center [41, 235] width 59 height 2
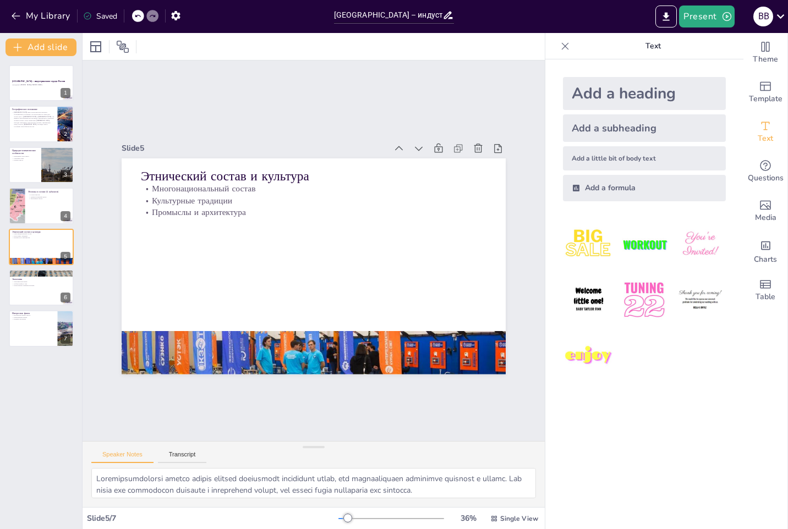
click at [136, 14] on icon at bounding box center [137, 16] width 7 height 7
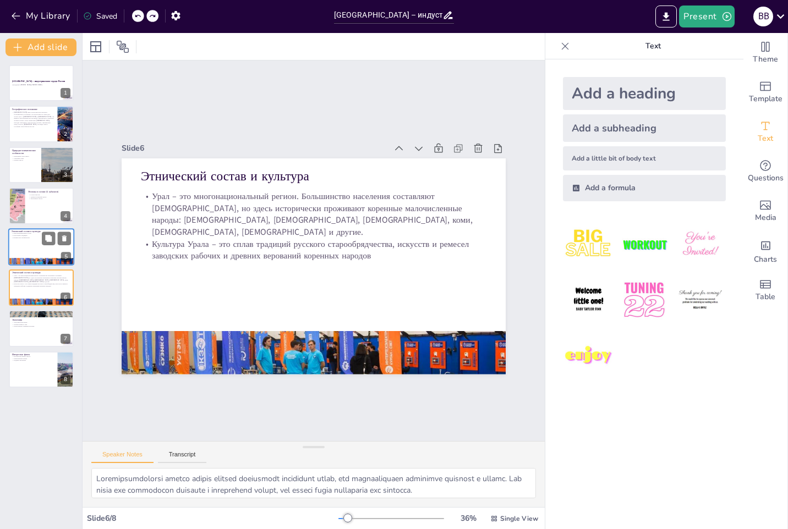
click at [26, 245] on div at bounding box center [41, 246] width 66 height 37
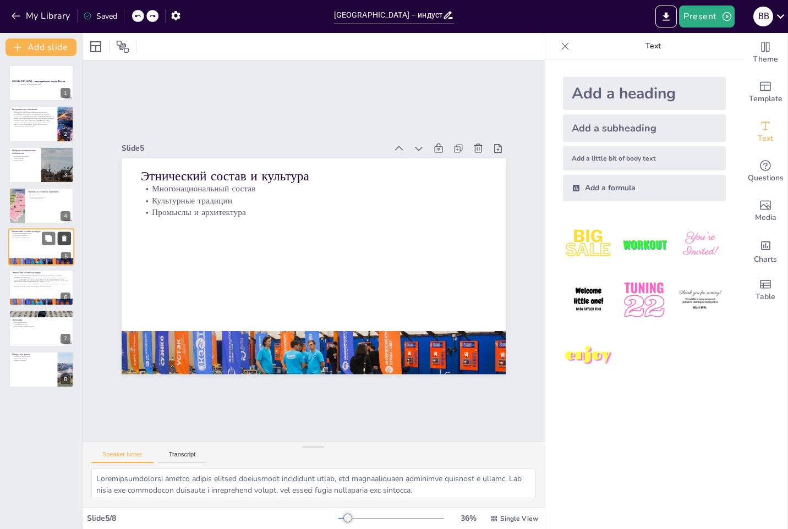
click at [67, 237] on icon at bounding box center [65, 238] width 8 height 8
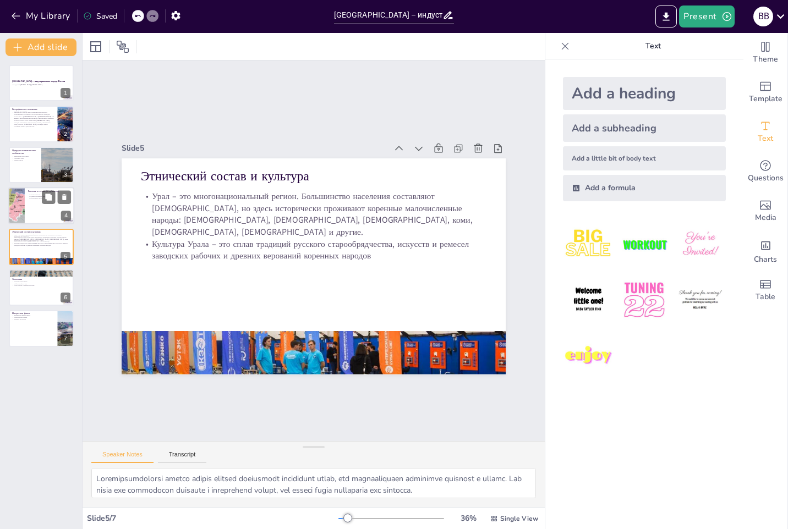
click at [36, 214] on div at bounding box center [41, 205] width 66 height 37
type textarea "Loremi Dolorsitam consectetura elitse doeiusmodtem, inc utlabor etdolorema aliq…"
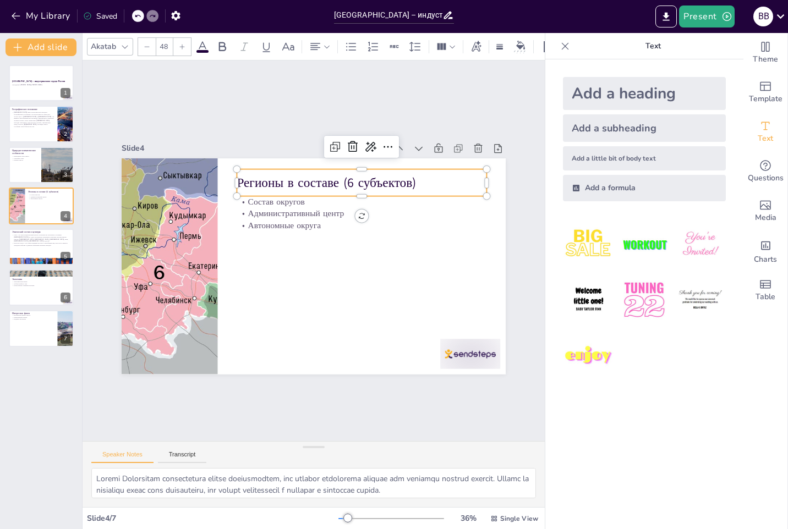
click at [409, 178] on p "Регионы в составе (6 субъектов)" at bounding box center [368, 188] width 250 height 44
click at [409, 178] on p "Регионы в составе (6 субъектов)" at bounding box center [362, 183] width 250 height 18
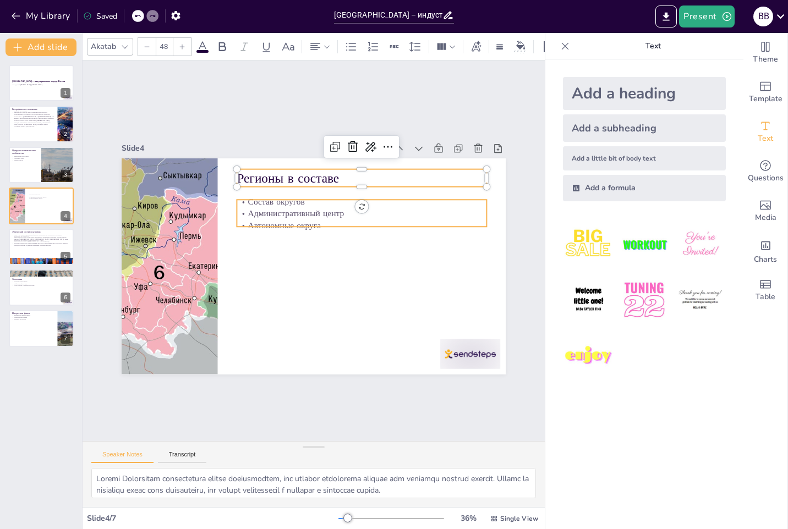
type input "32"
click at [300, 208] on p "Административный центр" at bounding box center [368, 225] width 247 height 64
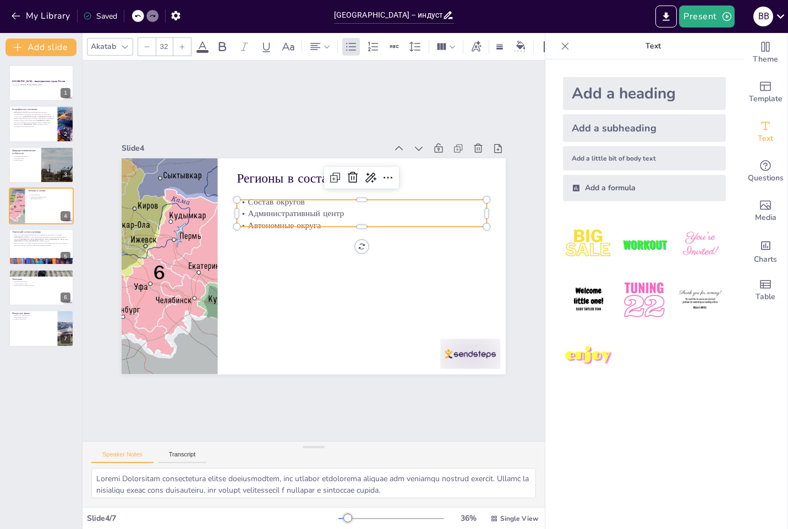
click at [317, 220] on p "Автономные округа" at bounding box center [362, 226] width 250 height 12
click at [317, 217] on p "Автономные округа" at bounding box center [367, 247] width 233 height 112
click at [317, 220] on p "Автономные округа" at bounding box center [362, 226] width 250 height 12
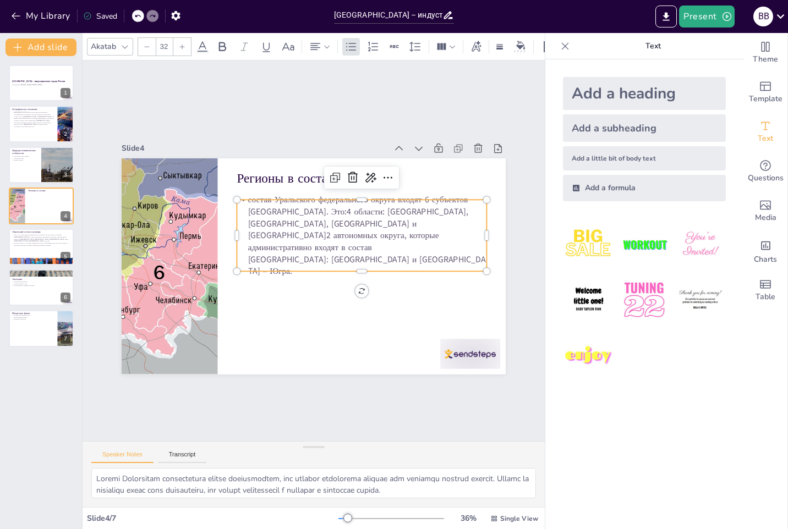
click at [303, 265] on p "состав Уральского федерального округа входят 6 субъектов [GEOGRAPHIC_DATA]. Это…" at bounding box center [362, 236] width 250 height 84
click at [238, 200] on p "состав Уральского федерального округа входят 6 субъектов [GEOGRAPHIC_DATA]. Это…" at bounding box center [362, 236] width 250 height 84
click at [237, 203] on p "состав Уральского федерального округа входят 6 субъектов [GEOGRAPHIC_DATA]. Это…" at bounding box center [362, 236] width 250 height 84
click at [237, 201] on p "состав Уральского федерального округа входят 6 субъектов [GEOGRAPHIC_DATA]. Это…" at bounding box center [362, 236] width 250 height 84
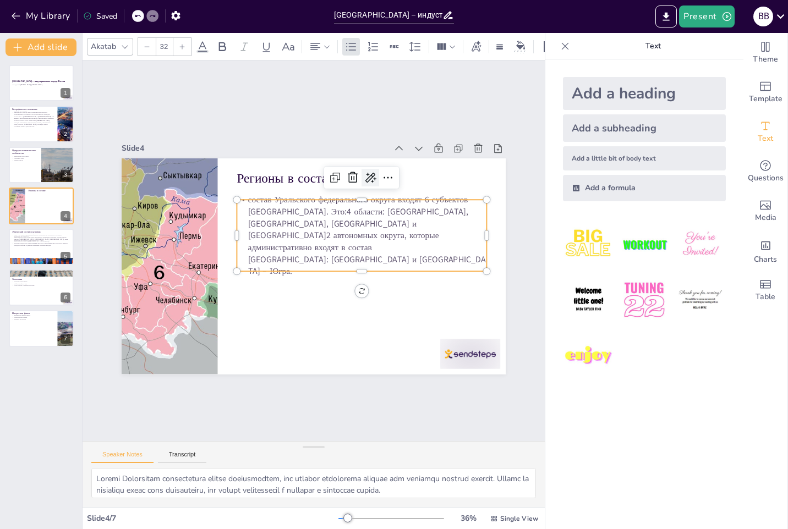
click at [373, 179] on icon at bounding box center [379, 184] width 12 height 11
click at [398, 228] on icon at bounding box center [405, 235] width 15 height 15
click at [381, 174] on icon at bounding box center [387, 177] width 13 height 13
click at [388, 179] on icon at bounding box center [395, 186] width 14 height 14
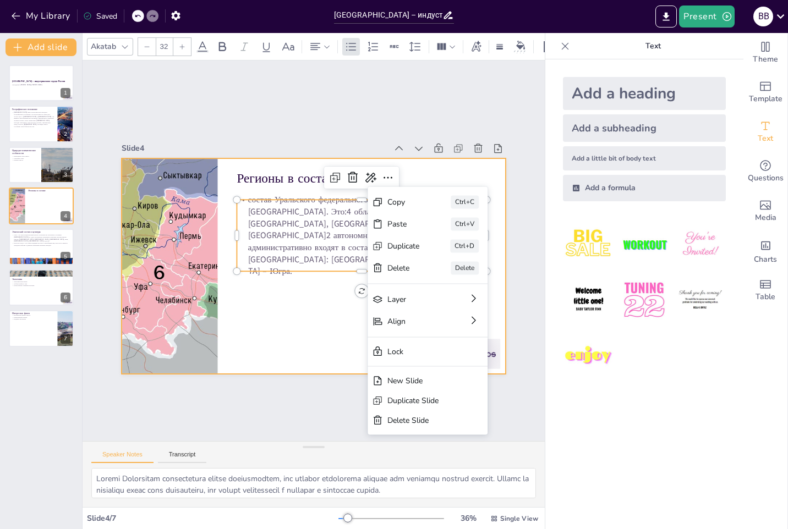
click at [297, 279] on div at bounding box center [314, 266] width 384 height 216
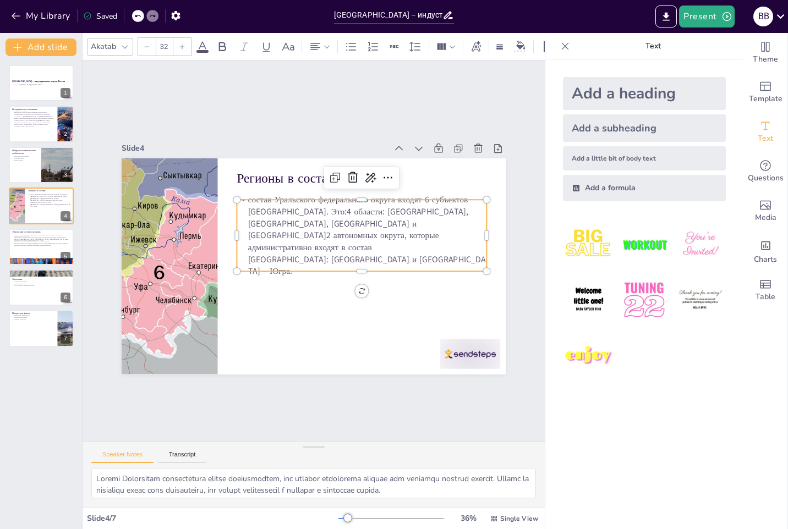
click at [344, 214] on p "состав Уральского федерального округа входят 6 субъектов [GEOGRAPHIC_DATA]. Это…" at bounding box center [362, 236] width 250 height 84
click at [343, 215] on p "состав Уральского федерального округа входят 6 субъектов [GEOGRAPHIC_DATA]. Это…" at bounding box center [362, 241] width 257 height 110
click at [340, 215] on p "состав Уральского федерального округа входят 6 субъектов [GEOGRAPHIC_DATA]. Это…" at bounding box center [362, 240] width 257 height 109
click at [343, 214] on p "состав Уральского федерального округа входят 6 субъектов [GEOGRAPHIC_DATA]. Это…" at bounding box center [362, 236] width 250 height 84
click at [346, 212] on p "состав Уральского федерального округа входят 6 субъектов [GEOGRAPHIC_DATA]. Это…" at bounding box center [362, 236] width 250 height 84
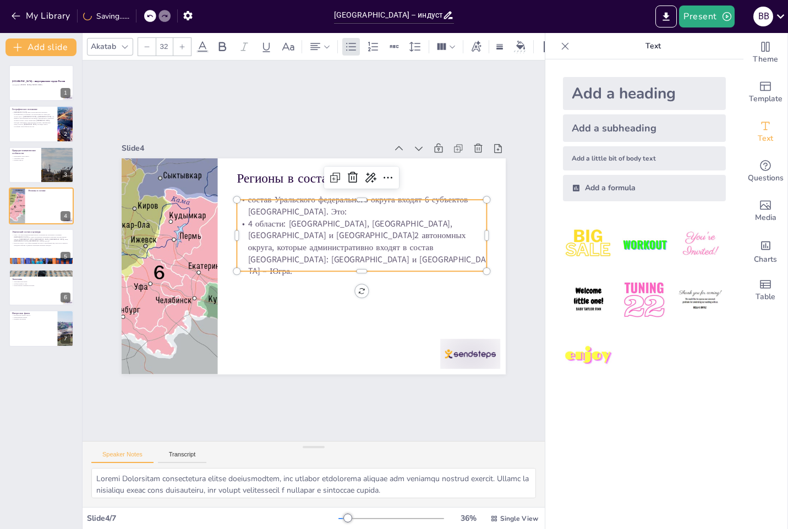
click at [282, 238] on p "4 области: [GEOGRAPHIC_DATA], [GEOGRAPHIC_DATA], [GEOGRAPHIC_DATA] и [GEOGRAPHI…" at bounding box center [361, 252] width 255 height 85
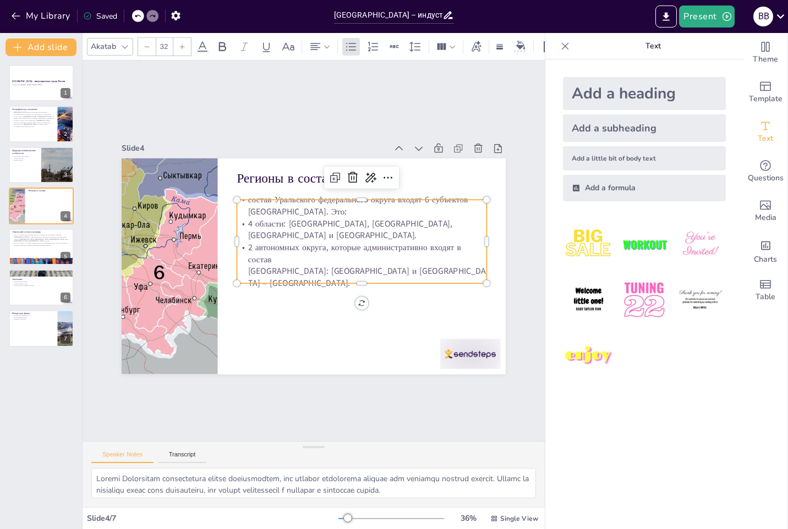
click at [346, 213] on p "состав Уральского федерального округа входят 6 субъектов [GEOGRAPHIC_DATA]. Это:" at bounding box center [362, 206] width 250 height 24
click at [247, 199] on p "состав Уральского федерального округа входят 6 субъектов [GEOGRAPHIC_DATA]." at bounding box center [250, 232] width 145 height 228
click at [242, 200] on p "Состав Уральского федерального округа входят 6 субъектов [GEOGRAPHIC_DATA]." at bounding box center [362, 206] width 250 height 24
click at [365, 250] on p "2 автономных округа, которые административно входят в состав [GEOGRAPHIC_DATA]:…" at bounding box center [359, 270] width 253 height 74
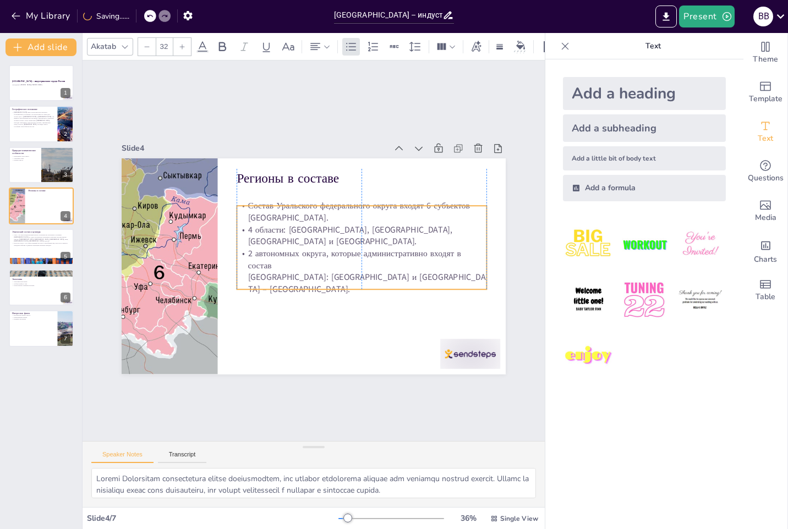
drag, startPoint x: 412, startPoint y: 272, endPoint x: 411, endPoint y: 278, distance: 6.2
click at [411, 278] on p "2 автономных округа, которые административно входят в состав [GEOGRAPHIC_DATA]:…" at bounding box center [359, 276] width 253 height 74
click at [446, 352] on div at bounding box center [459, 370] width 63 height 36
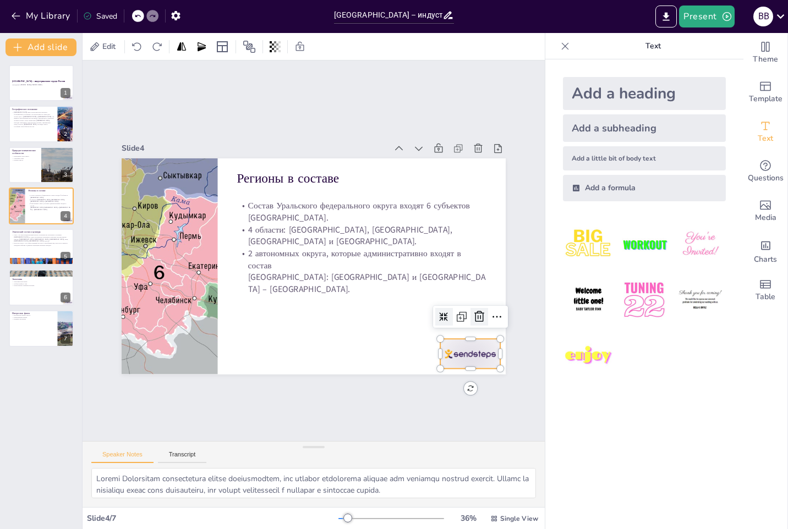
click at [473, 320] on div at bounding box center [479, 317] width 18 height 18
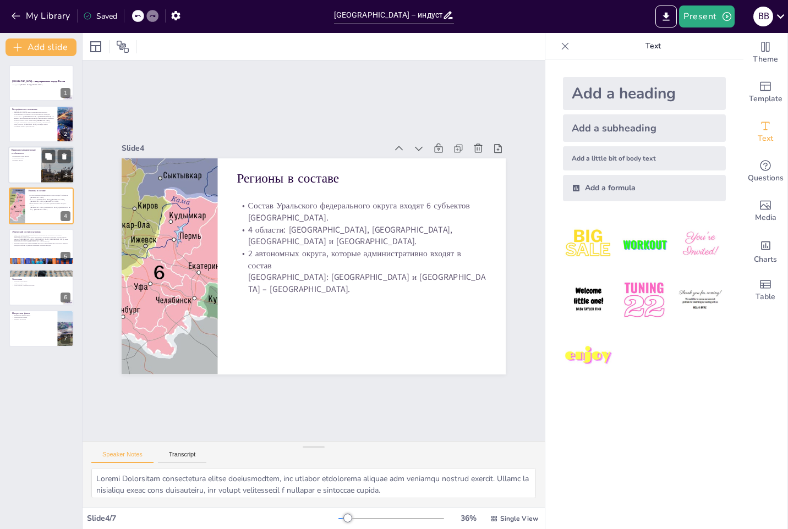
click at [28, 175] on div at bounding box center [41, 164] width 66 height 37
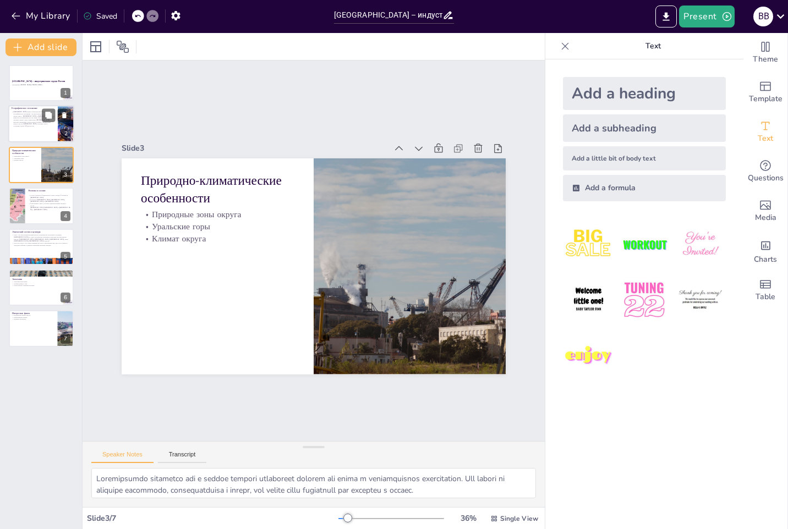
click at [30, 132] on div at bounding box center [41, 124] width 66 height 37
type textarea "Loremipsu dolorsitame conse adipisci elitseddoe temporincididu utlaboree, dolor…"
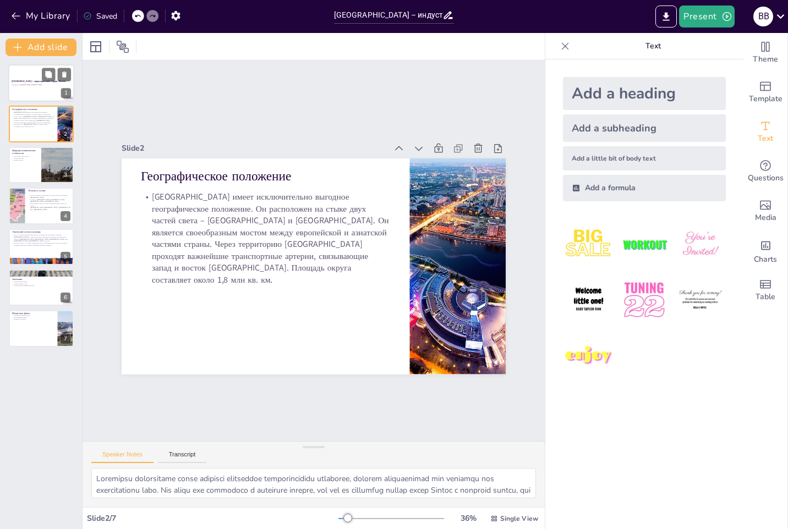
click at [34, 89] on div at bounding box center [41, 82] width 66 height 37
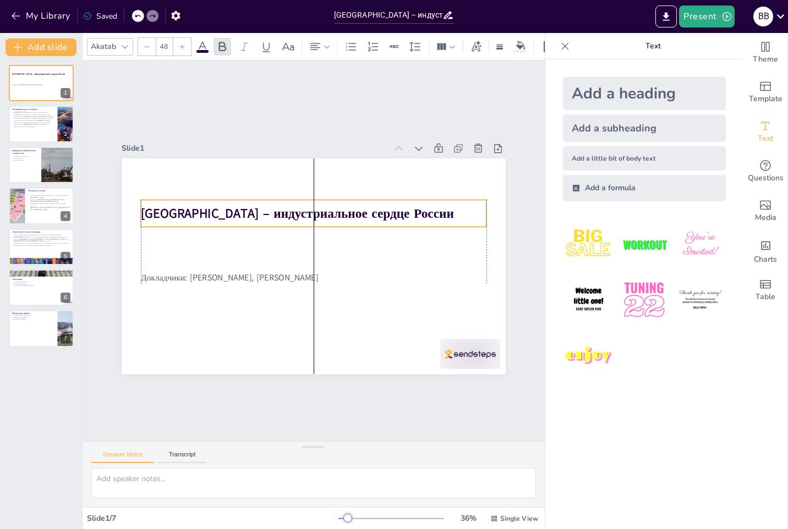
drag, startPoint x: 262, startPoint y: 258, endPoint x: 262, endPoint y: 217, distance: 41.3
click at [262, 217] on p "[GEOGRAPHIC_DATA] – индустриальное сердце России" at bounding box center [314, 214] width 346 height 18
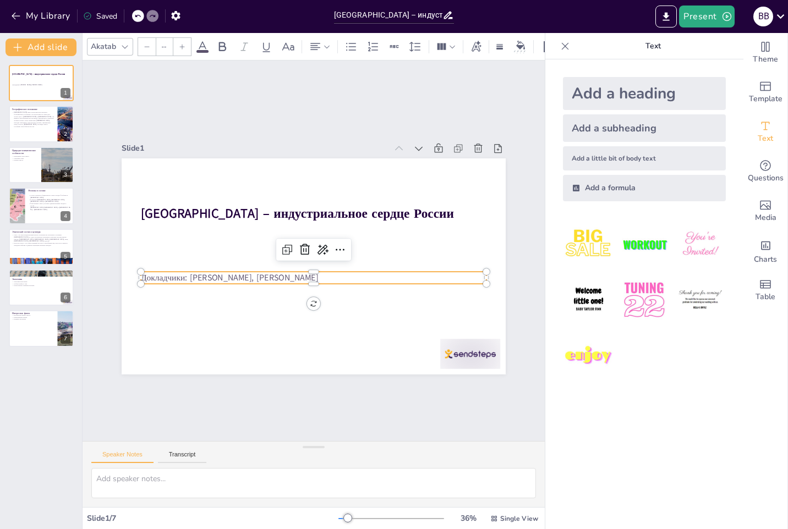
type input "32"
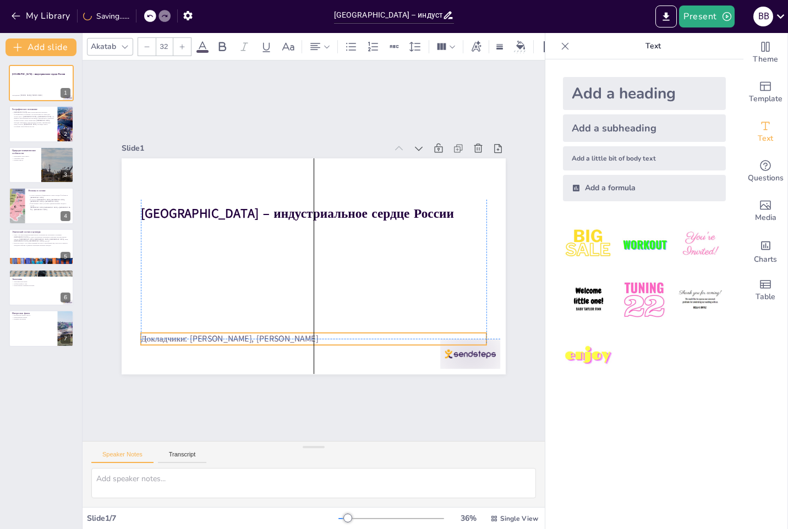
drag, startPoint x: 258, startPoint y: 276, endPoint x: 257, endPoint y: 336, distance: 59.4
click at [257, 336] on p "Докладчики: [PERSON_NAME], [PERSON_NAME]" at bounding box center [314, 339] width 346 height 12
click at [454, 356] on div at bounding box center [470, 354] width 60 height 30
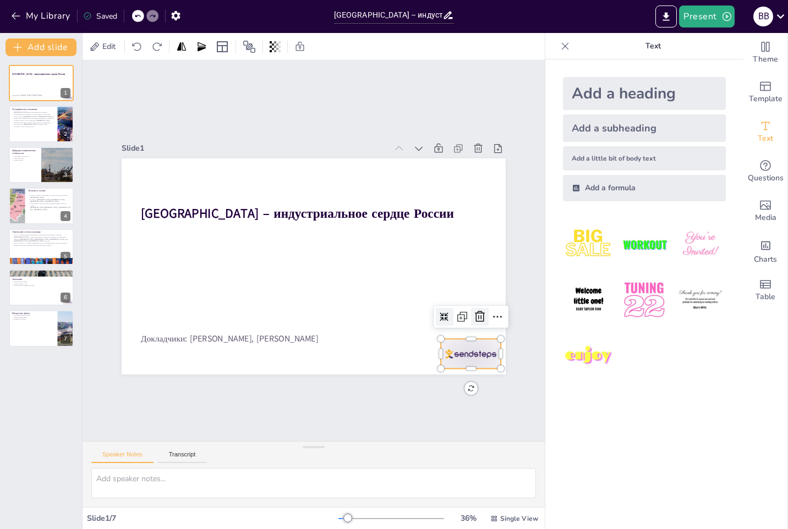
click at [475, 314] on icon at bounding box center [480, 316] width 10 height 11
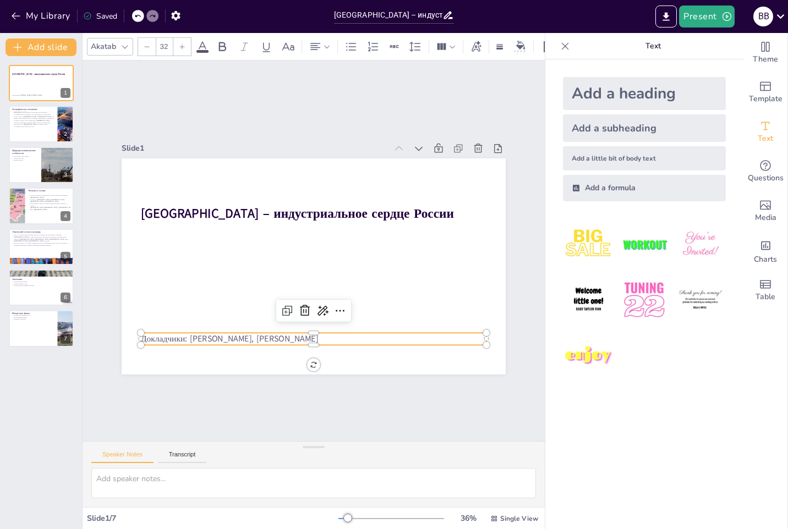
click at [389, 336] on p "Докладчики: [PERSON_NAME], [PERSON_NAME]" at bounding box center [304, 338] width 345 height 48
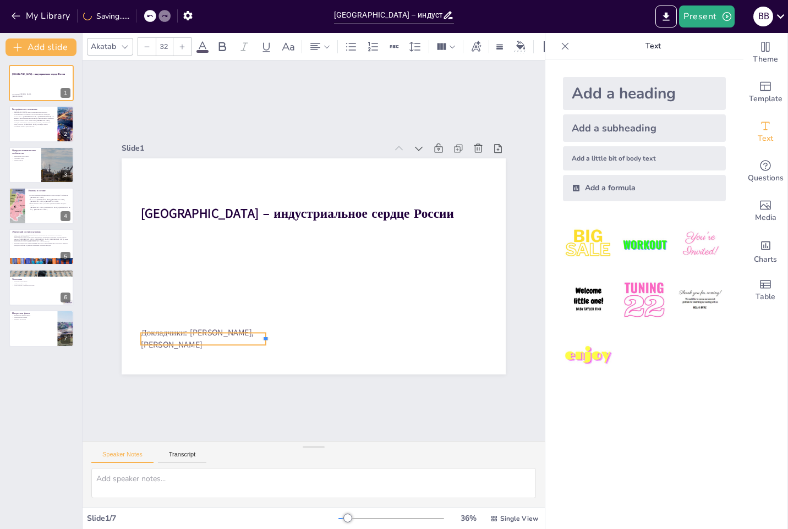
drag, startPoint x: 479, startPoint y: 333, endPoint x: 259, endPoint y: 332, distance: 220.7
click at [259, 332] on div "[GEOGRAPHIC_DATA] – индустриальное сердце России Докладчики: [PERSON_NAME], [PE…" at bounding box center [314, 266] width 384 height 216
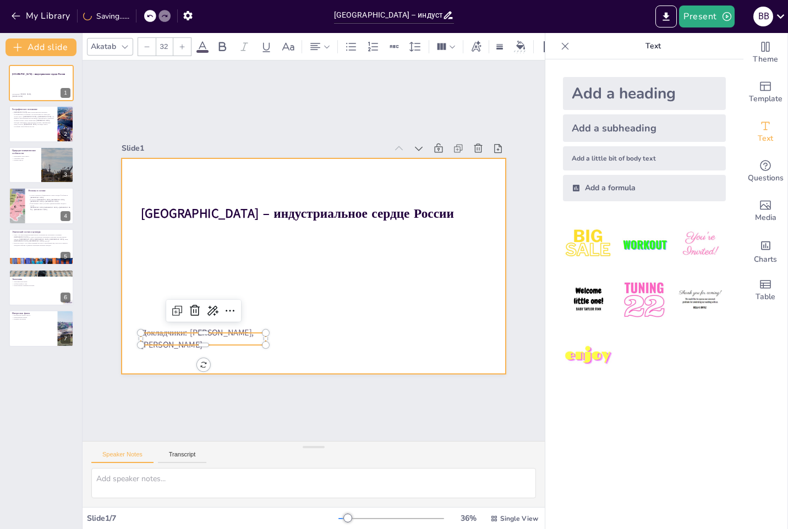
click at [351, 317] on div at bounding box center [314, 266] width 384 height 216
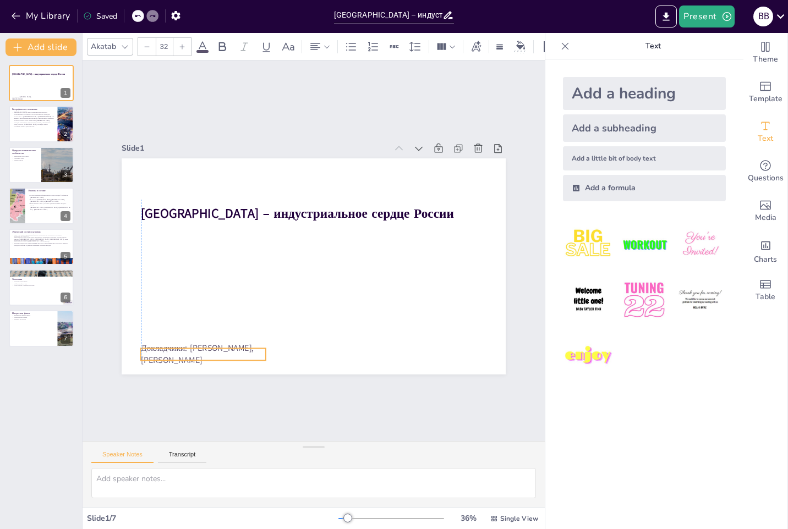
drag, startPoint x: 239, startPoint y: 336, endPoint x: 238, endPoint y: 351, distance: 15.5
click at [238, 351] on p "Докладчики: [PERSON_NAME], [PERSON_NAME]" at bounding box center [193, 342] width 127 height 37
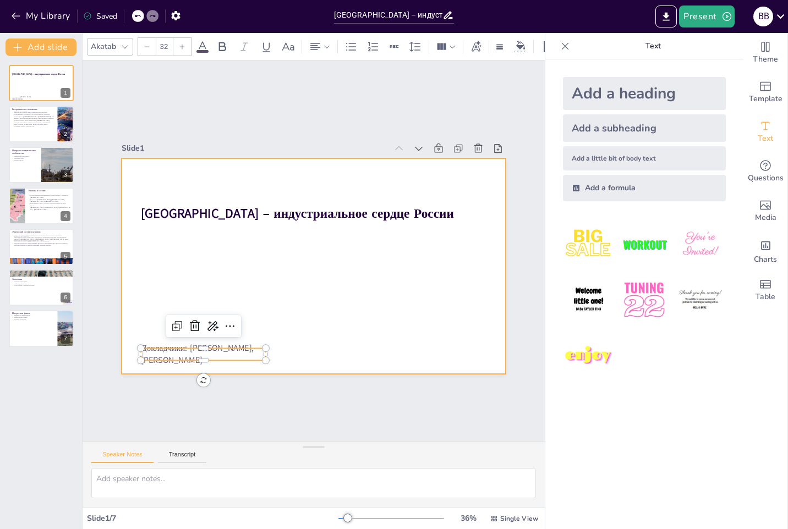
click at [272, 278] on div at bounding box center [312, 266] width 404 height 255
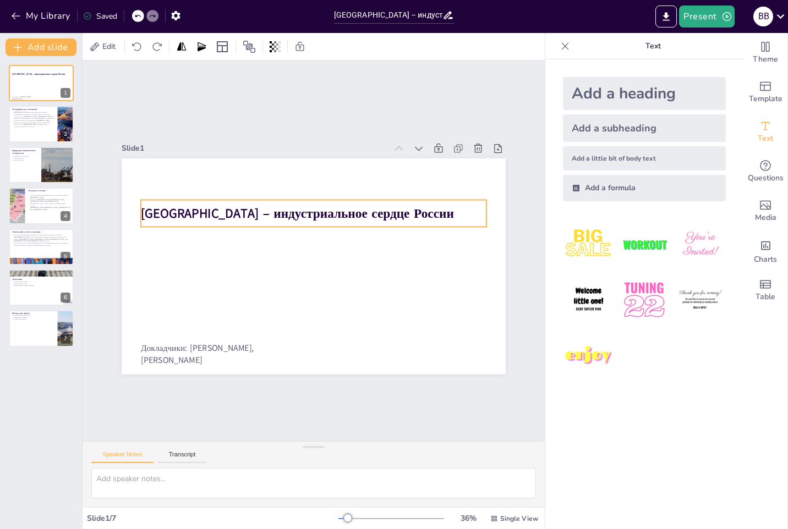
click at [256, 211] on p "[GEOGRAPHIC_DATA] – индустриальное сердце России" at bounding box center [314, 214] width 346 height 18
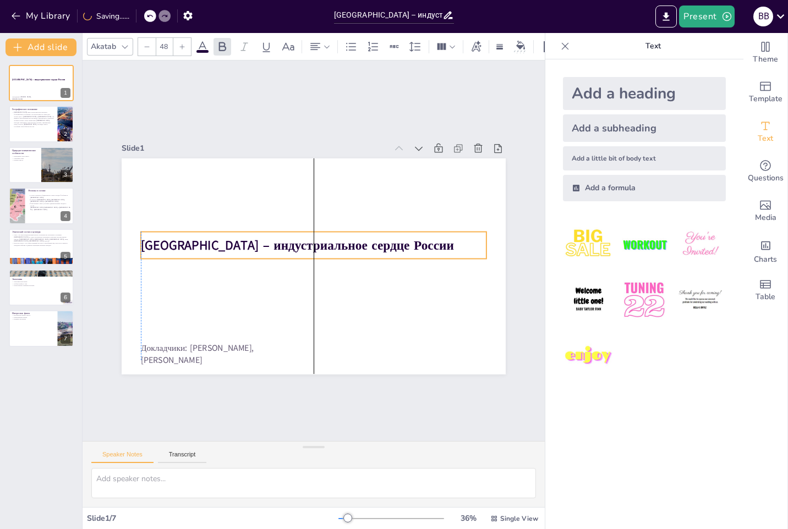
drag, startPoint x: 256, startPoint y: 211, endPoint x: 256, endPoint y: 243, distance: 31.9
click at [256, 243] on p "[GEOGRAPHIC_DATA] – индустриальное сердце России" at bounding box center [314, 246] width 346 height 18
click at [305, 292] on div at bounding box center [310, 266] width 420 height 291
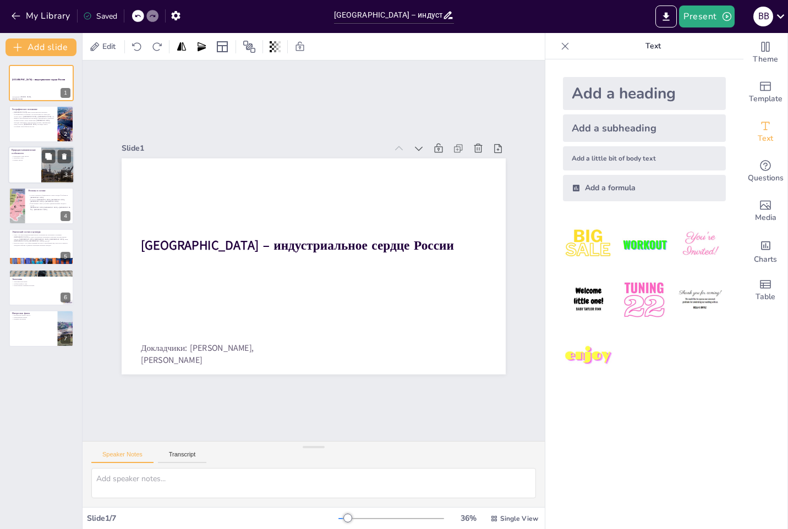
click at [27, 165] on div at bounding box center [41, 164] width 66 height 37
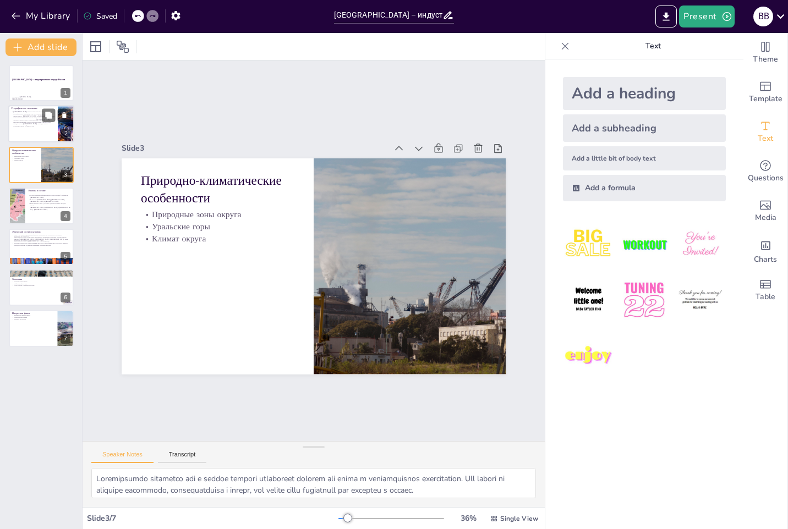
click at [24, 130] on div at bounding box center [41, 124] width 66 height 37
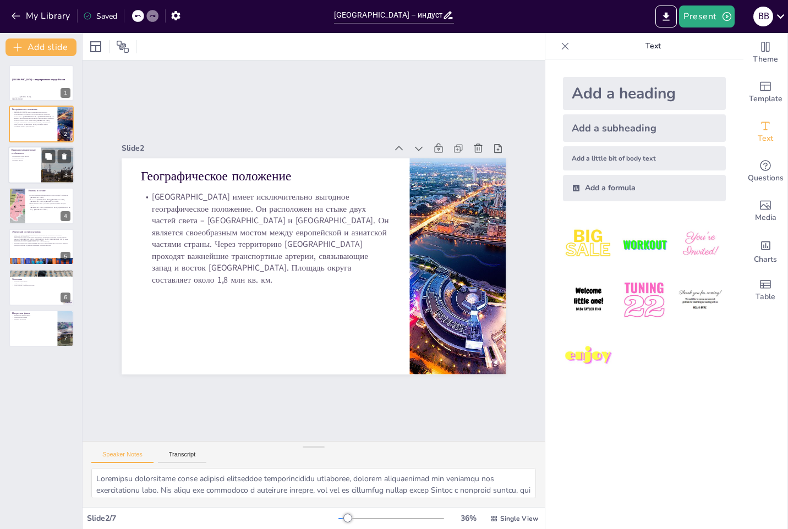
click at [30, 180] on div at bounding box center [41, 164] width 66 height 37
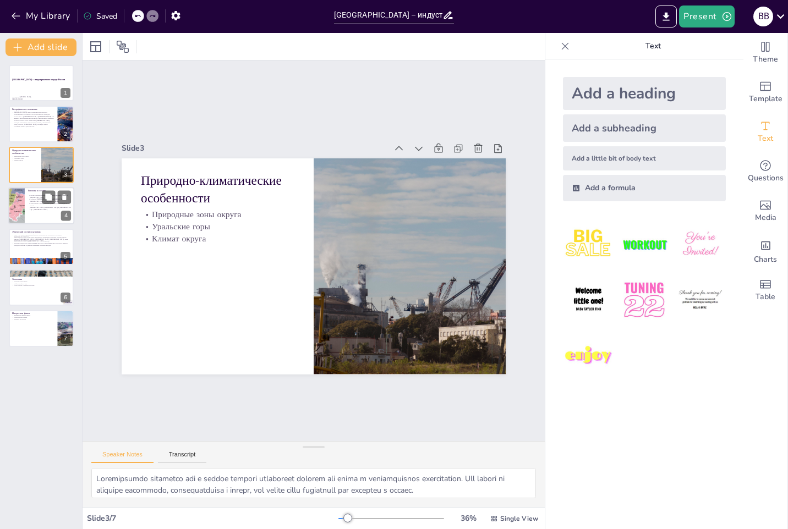
click at [30, 212] on div at bounding box center [41, 205] width 66 height 37
type textarea "Loremi Dolorsitam consectetura elitse doeiusmodtem, inc utlabor etdolorema aliq…"
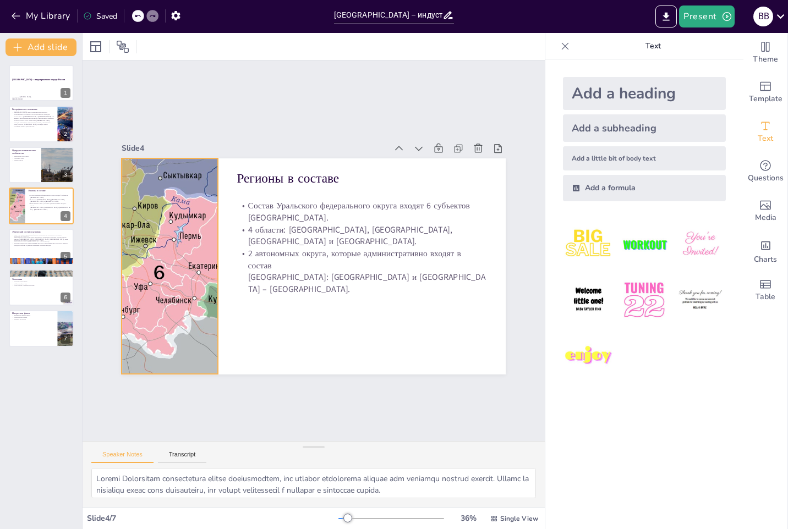
click at [142, 266] on div at bounding box center [170, 266] width 324 height 216
click at [172, 133] on icon at bounding box center [178, 136] width 13 height 13
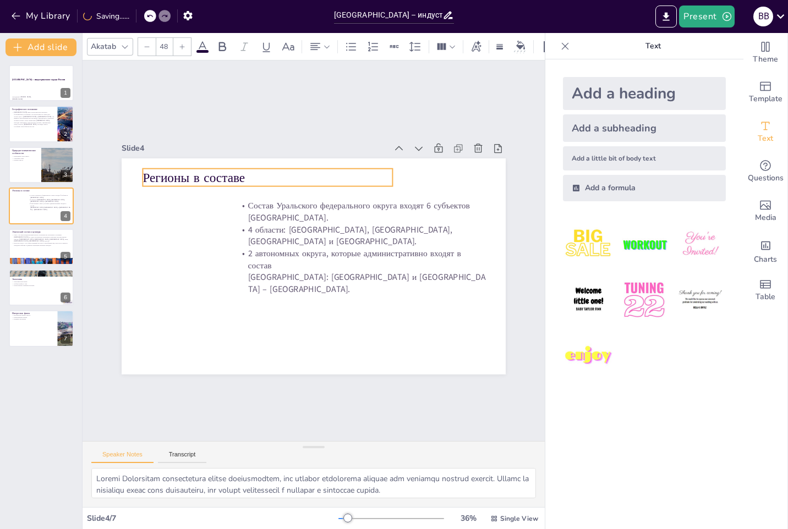
drag, startPoint x: 284, startPoint y: 176, endPoint x: 190, endPoint y: 176, distance: 94.1
click at [190, 176] on span "Регионы в составе" at bounding box center [194, 178] width 102 height 18
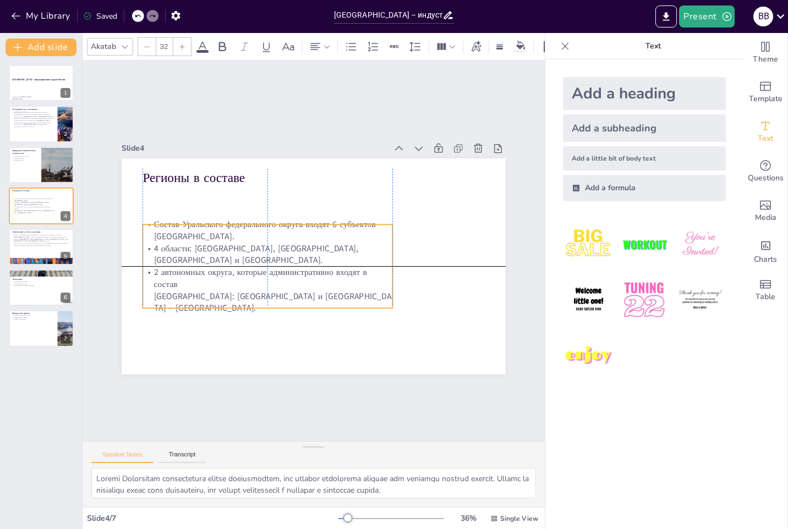
drag, startPoint x: 316, startPoint y: 210, endPoint x: 220, endPoint y: 226, distance: 97.6
click at [220, 226] on p "Состав Уральского федерального округа входят 6 субъектов [GEOGRAPHIC_DATA]." at bounding box center [268, 230] width 250 height 24
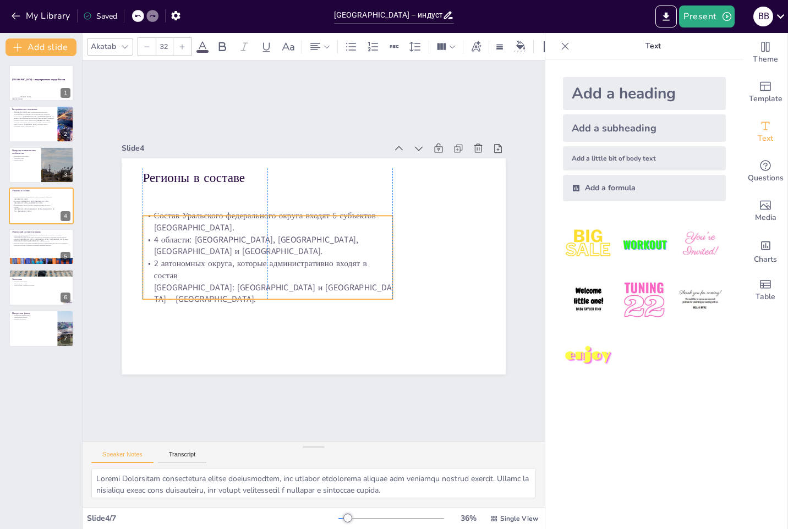
drag, startPoint x: 264, startPoint y: 241, endPoint x: 264, endPoint y: 232, distance: 8.8
click at [264, 232] on p "Состав Уральского федерального округа входят 6 субъектов [GEOGRAPHIC_DATA]." at bounding box center [268, 222] width 250 height 24
type input "48"
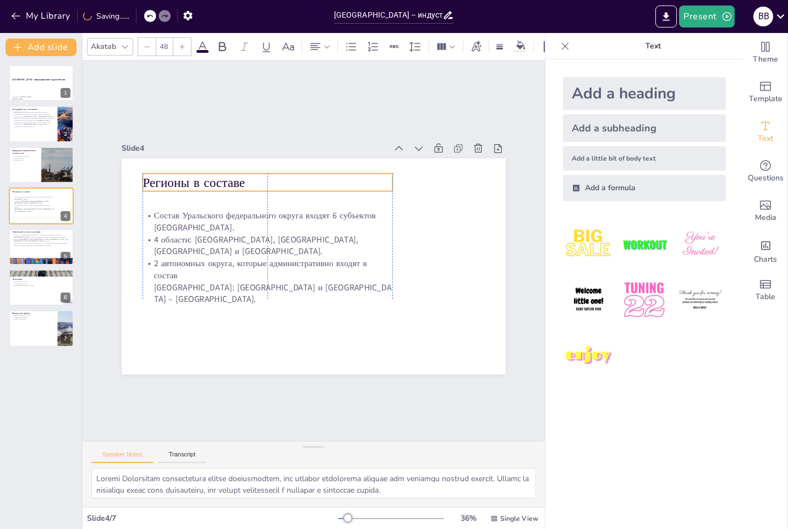
click at [194, 180] on span "Регионы в составе" at bounding box center [194, 183] width 102 height 18
drag, startPoint x: 385, startPoint y: 179, endPoint x: 243, endPoint y: 182, distance: 142.0
click at [253, 182] on div at bounding box center [257, 182] width 9 height 18
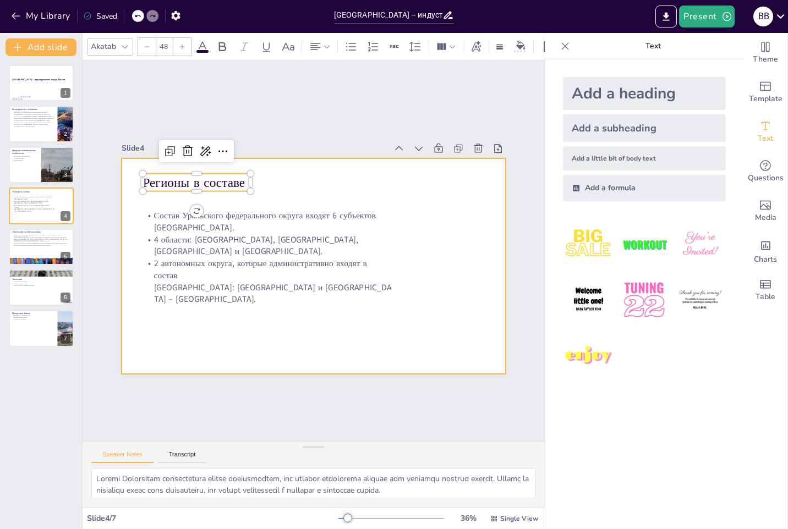
click at [429, 193] on div at bounding box center [312, 266] width 404 height 255
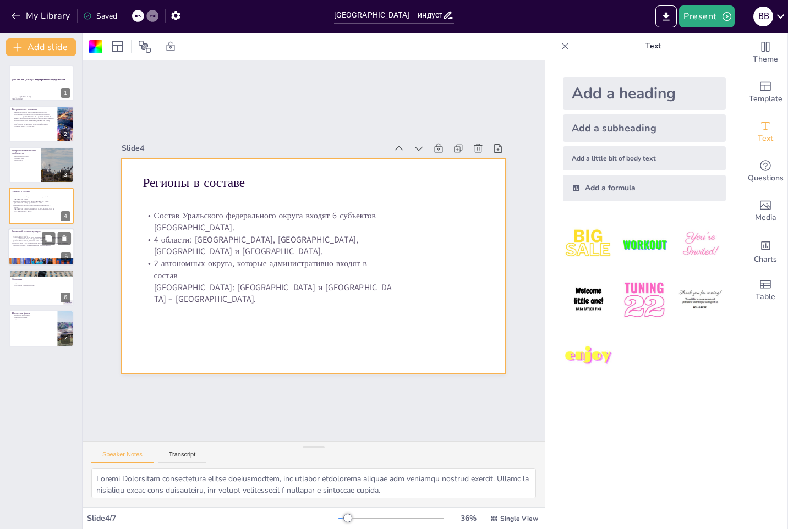
click at [38, 250] on div at bounding box center [41, 246] width 66 height 37
type textarea "Loremipsumdolorsi ametco adipis elitsed doeiusmodt incididunt utlab, etd magnaa…"
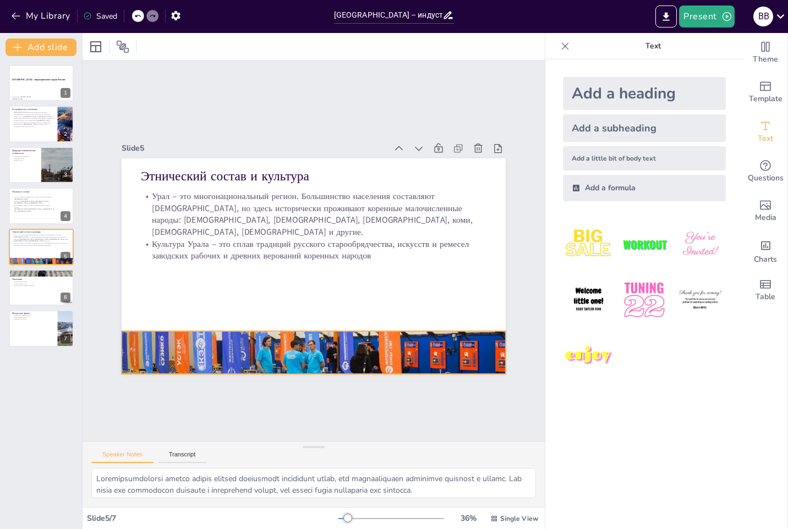
click at [319, 353] on div at bounding box center [314, 353] width 384 height 288
click at [318, 305] on icon at bounding box center [323, 308] width 10 height 11
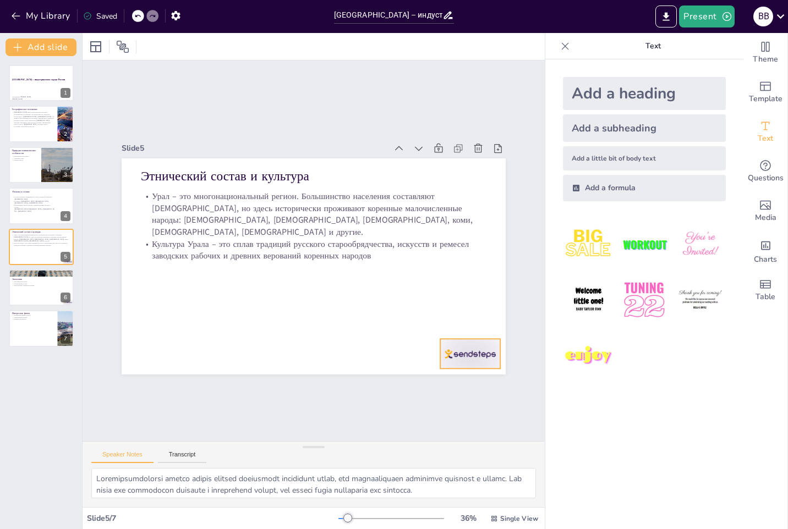
click at [453, 341] on div at bounding box center [470, 354] width 60 height 30
click at [474, 313] on icon at bounding box center [479, 316] width 10 height 11
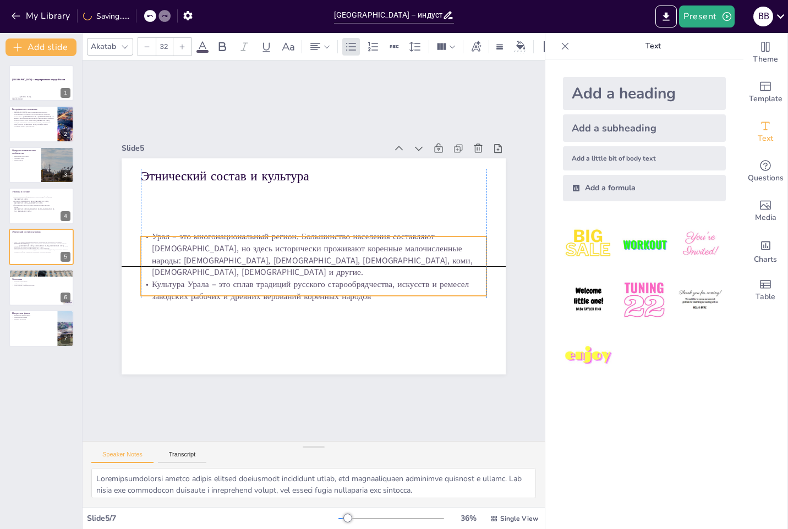
drag, startPoint x: 419, startPoint y: 222, endPoint x: 424, endPoint y: 264, distance: 42.1
click at [424, 264] on p "Урал – это многонациональный регион. Большинство населения составляют [DEMOGRAP…" at bounding box center [314, 255] width 346 height 48
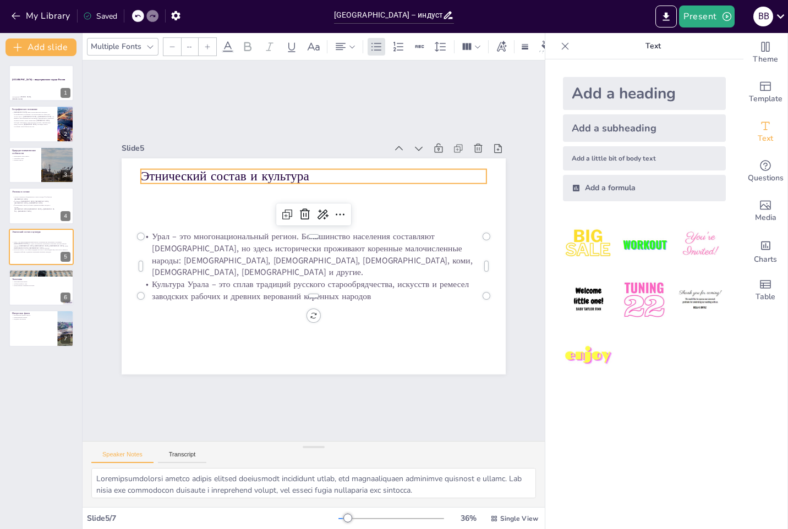
type input "48"
click at [296, 170] on p "Этнический состав и культура" at bounding box center [314, 176] width 346 height 18
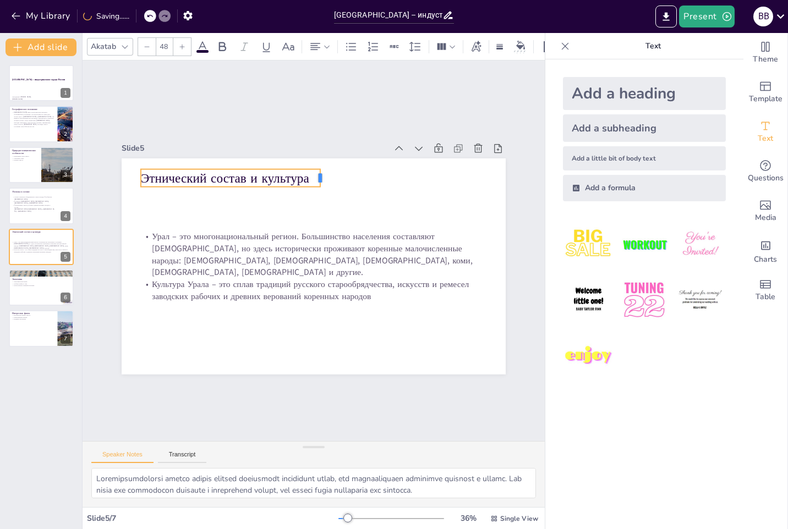
drag, startPoint x: 479, startPoint y: 174, endPoint x: 311, endPoint y: 176, distance: 167.8
click at [320, 176] on div at bounding box center [324, 178] width 9 height 18
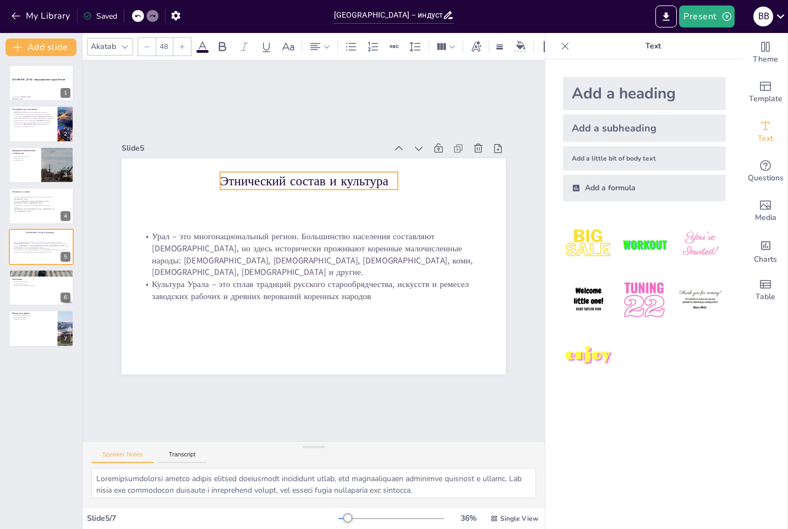
drag, startPoint x: 238, startPoint y: 180, endPoint x: 324, endPoint y: 180, distance: 85.8
click at [320, 182] on p "Этнический состав и культура" at bounding box center [309, 181] width 178 height 18
click at [324, 180] on p "Этнический состав и культура" at bounding box center [314, 180] width 178 height 18
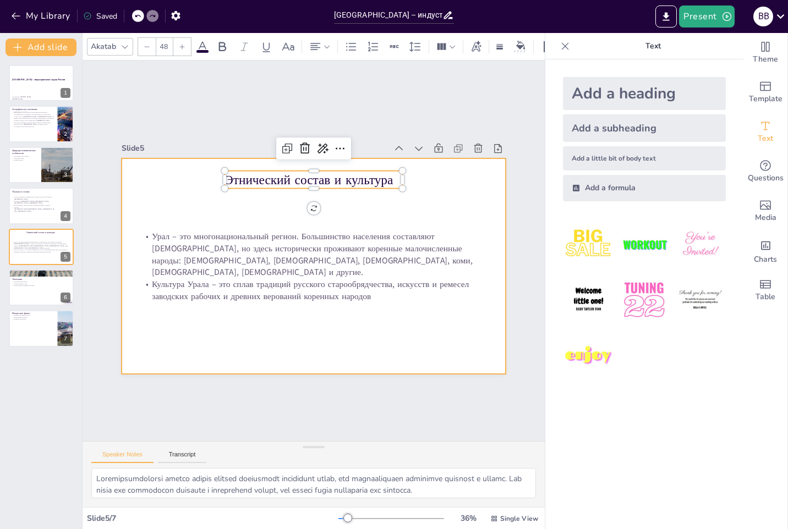
click at [341, 218] on div at bounding box center [314, 266] width 384 height 216
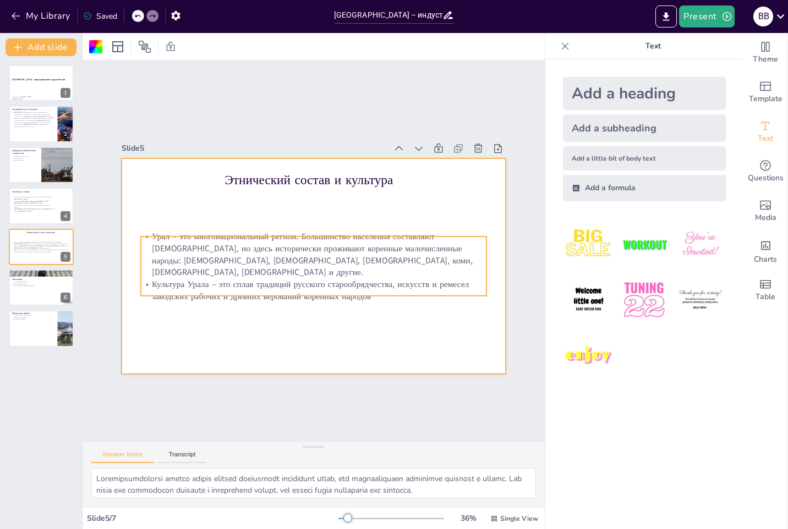
click at [339, 234] on p "Урал – это многонациональный регион. Большинство населения составляют [DEMOGRAP…" at bounding box center [313, 254] width 349 height 84
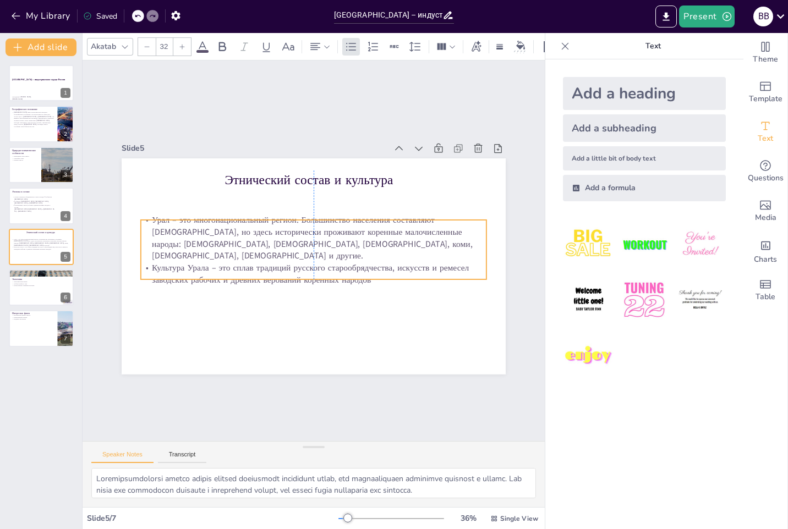
drag, startPoint x: 339, startPoint y: 237, endPoint x: 340, endPoint y: 221, distance: 16.5
click at [340, 221] on p "Урал – это многонациональный регион. Большинство населения составляют [DEMOGRAP…" at bounding box center [315, 238] width 349 height 84
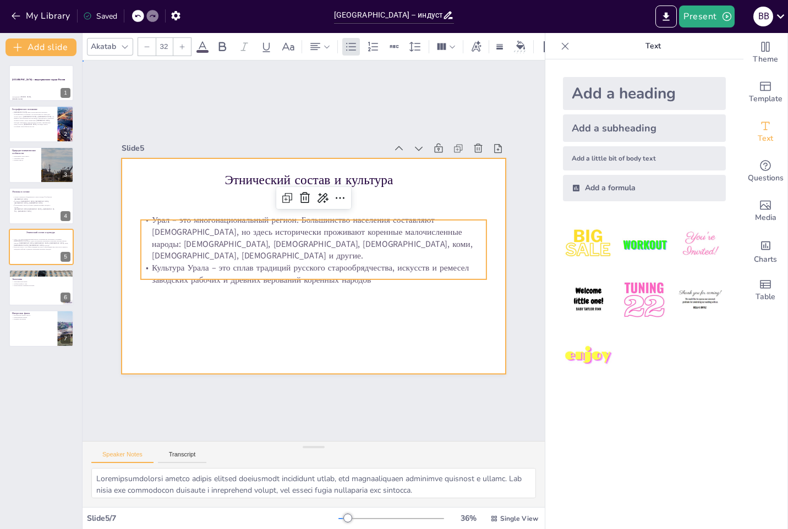
click at [244, 299] on div at bounding box center [312, 266] width 404 height 255
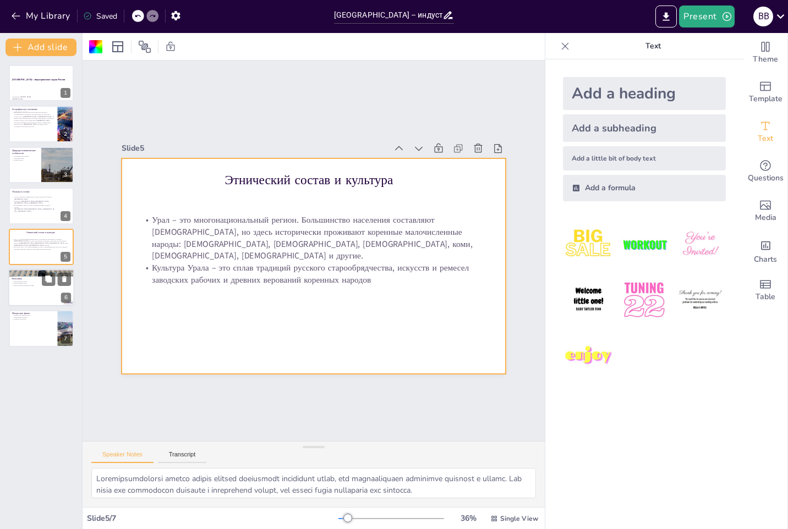
click at [33, 297] on div at bounding box center [41, 287] width 66 height 37
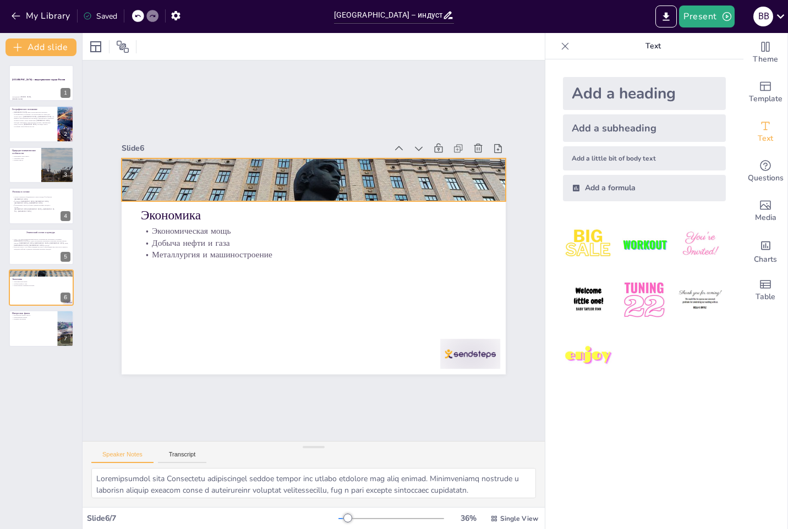
click at [279, 179] on div at bounding box center [314, 180] width 384 height 216
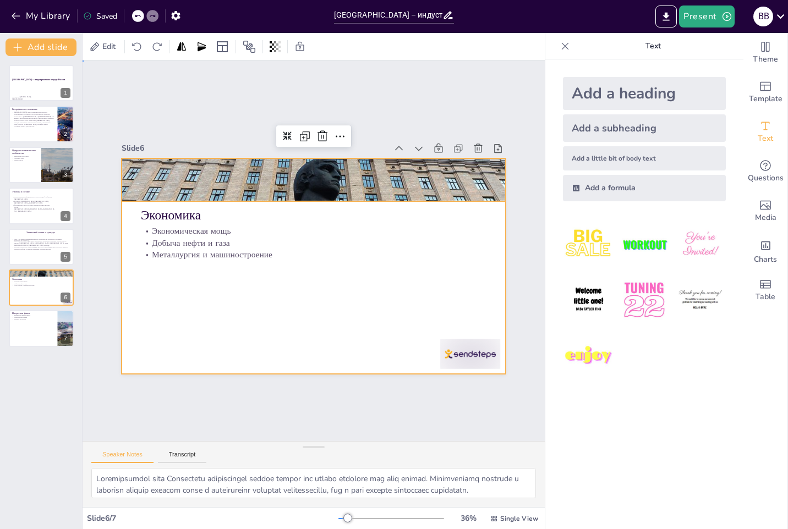
click at [292, 310] on div at bounding box center [314, 266] width 384 height 216
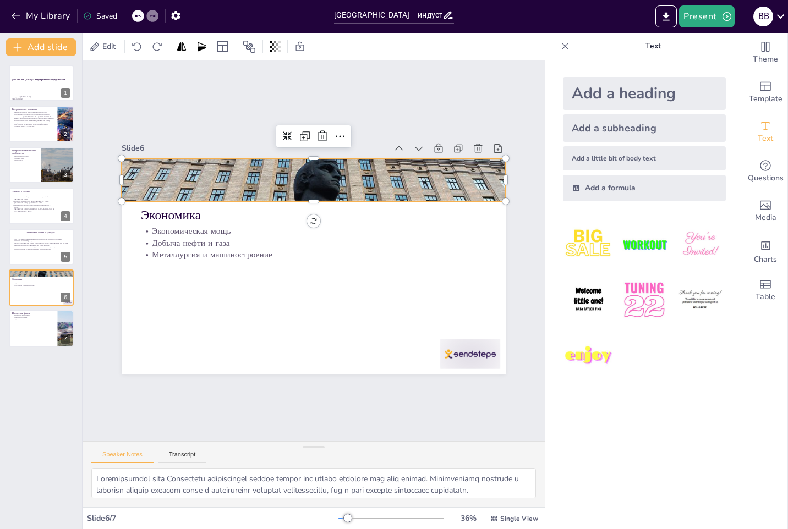
click at [286, 171] on div at bounding box center [314, 180] width 384 height 216
click at [329, 133] on icon at bounding box center [334, 138] width 11 height 12
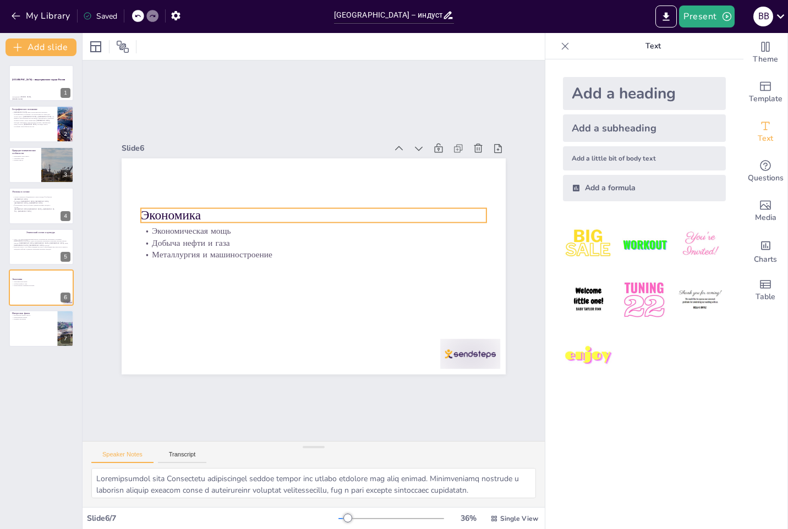
click at [380, 209] on p "Экономика" at bounding box center [314, 215] width 346 height 18
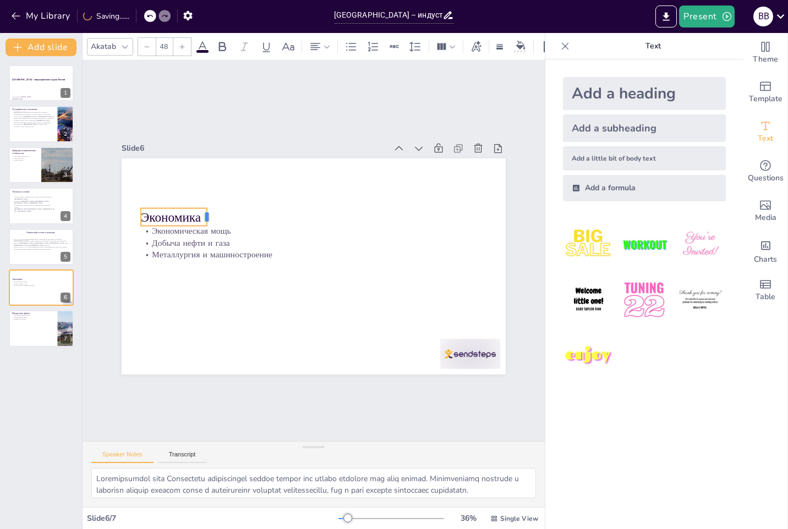
drag, startPoint x: 479, startPoint y: 211, endPoint x: 199, endPoint y: 209, distance: 279.5
click at [210, 209] on div at bounding box center [215, 206] width 10 height 19
drag, startPoint x: 184, startPoint y: 212, endPoint x: 327, endPoint y: 172, distance: 149.1
click at [327, 172] on p "Экономика" at bounding box center [314, 177] width 66 height 18
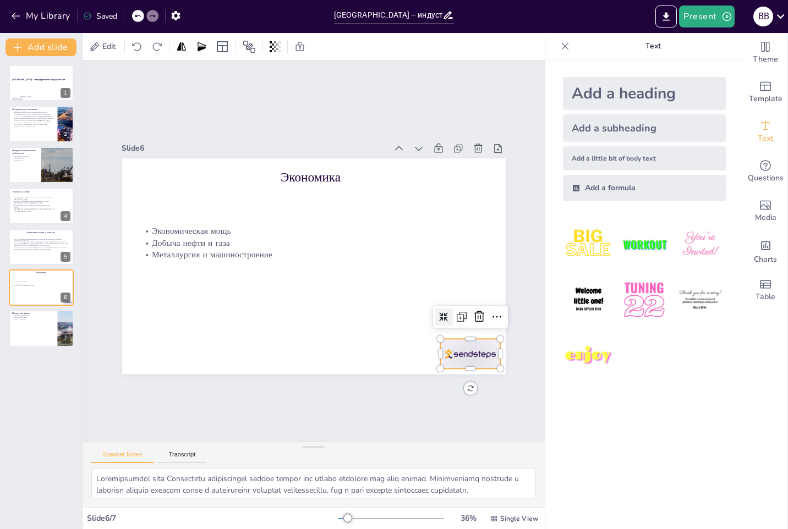
click at [456, 352] on div at bounding box center [458, 370] width 63 height 36
click at [473, 311] on icon at bounding box center [479, 316] width 13 height 13
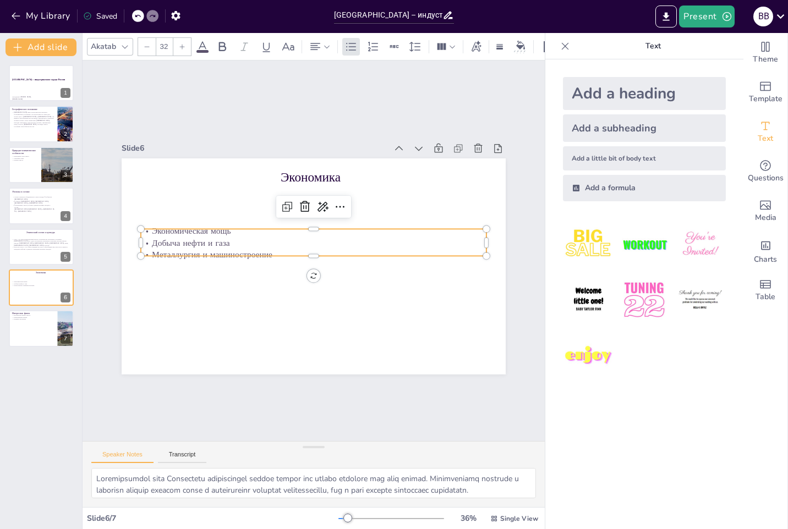
click at [185, 232] on p "Экономическая мощь" at bounding box center [314, 231] width 346 height 12
click at [217, 237] on p "Добыча нефти и газа" at bounding box center [314, 243] width 346 height 12
click at [209, 237] on p "Добыча нефти и газа" at bounding box center [314, 243] width 346 height 12
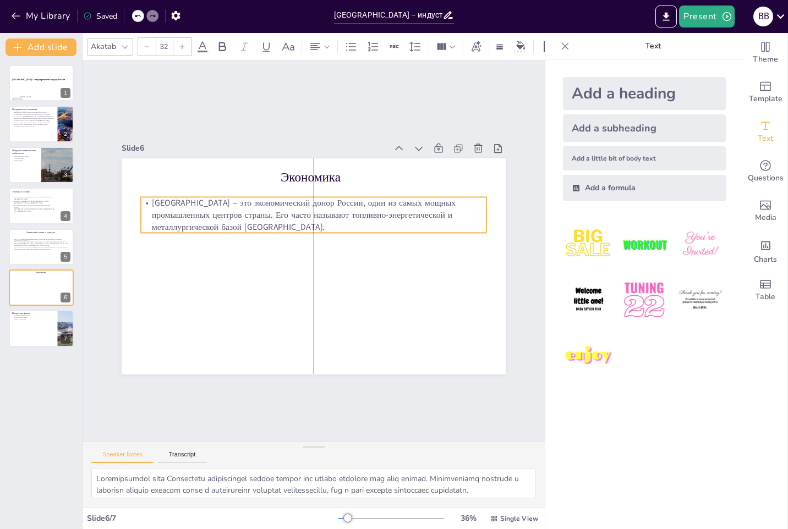
drag, startPoint x: 333, startPoint y: 250, endPoint x: 333, endPoint y: 218, distance: 31.9
click at [333, 218] on p "[GEOGRAPHIC_DATA] – это экономический донор России, один из самых мощных промыш…" at bounding box center [314, 215] width 346 height 36
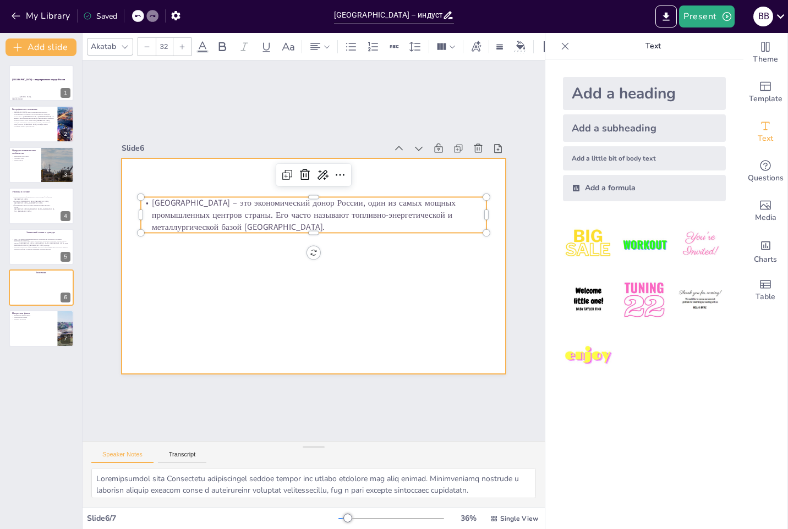
click at [354, 278] on div at bounding box center [314, 266] width 384 height 216
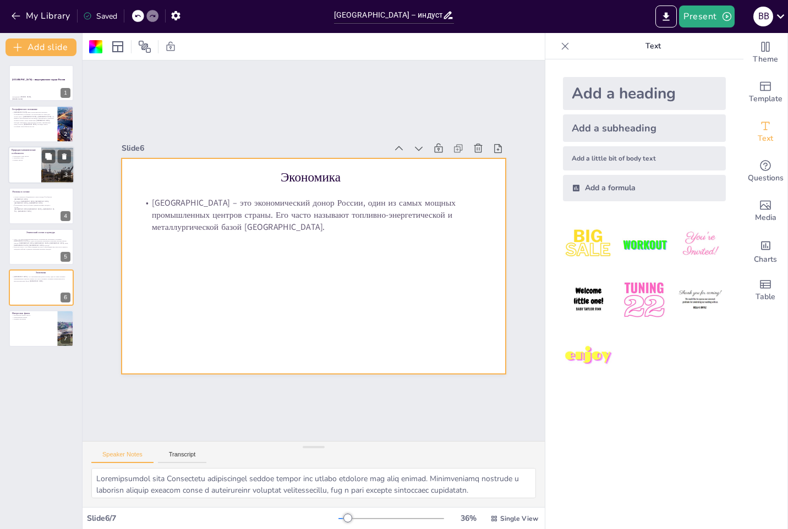
click at [22, 155] on p "Природные зоны округа" at bounding box center [25, 156] width 26 height 2
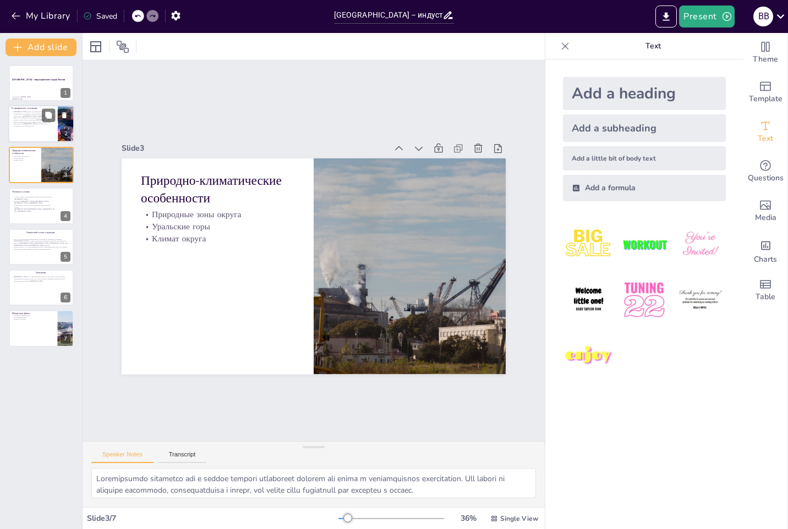
click at [23, 114] on p "[GEOGRAPHIC_DATA] имеет исключительно выгодное географическое положение. Он рас…" at bounding box center [33, 119] width 43 height 17
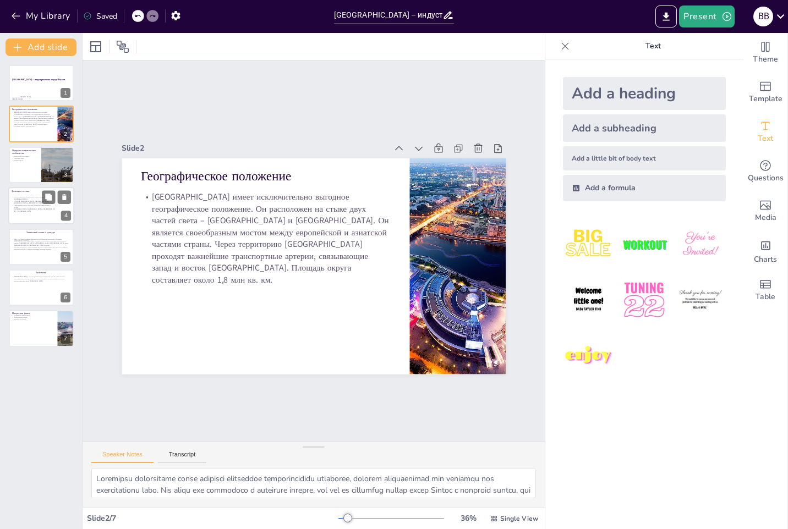
click at [37, 194] on div at bounding box center [41, 205] width 66 height 37
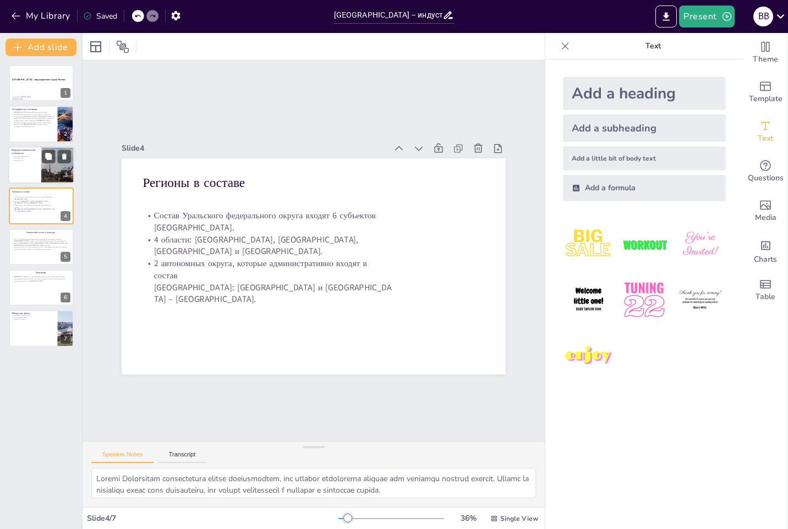
click at [26, 162] on div at bounding box center [41, 164] width 66 height 37
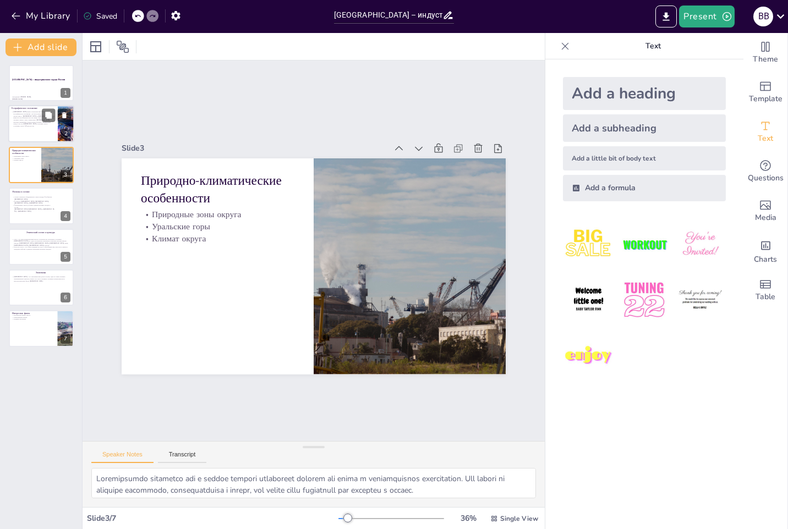
click at [32, 129] on div at bounding box center [41, 124] width 66 height 37
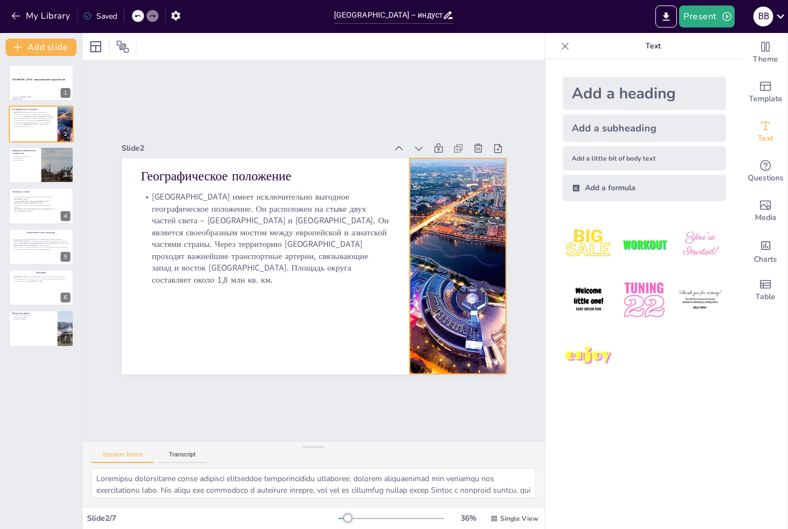
click at [430, 228] on div at bounding box center [455, 281] width 370 height 251
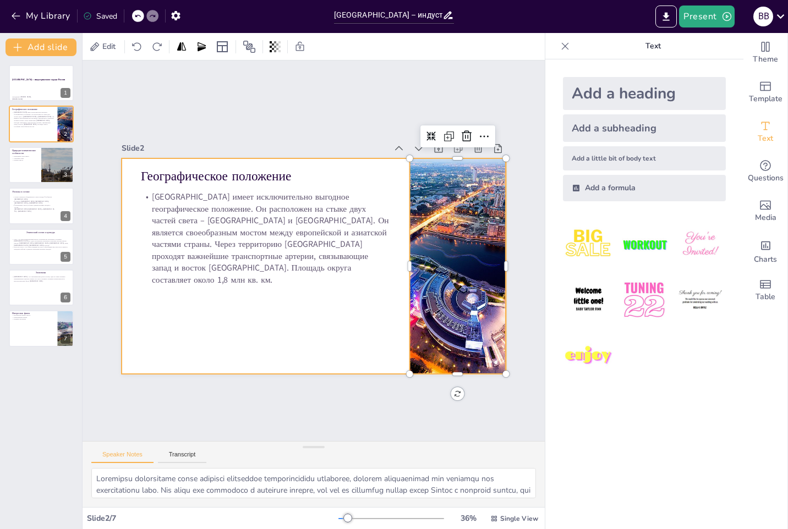
click at [364, 300] on div at bounding box center [312, 266] width 404 height 255
click at [32, 167] on div at bounding box center [41, 164] width 66 height 37
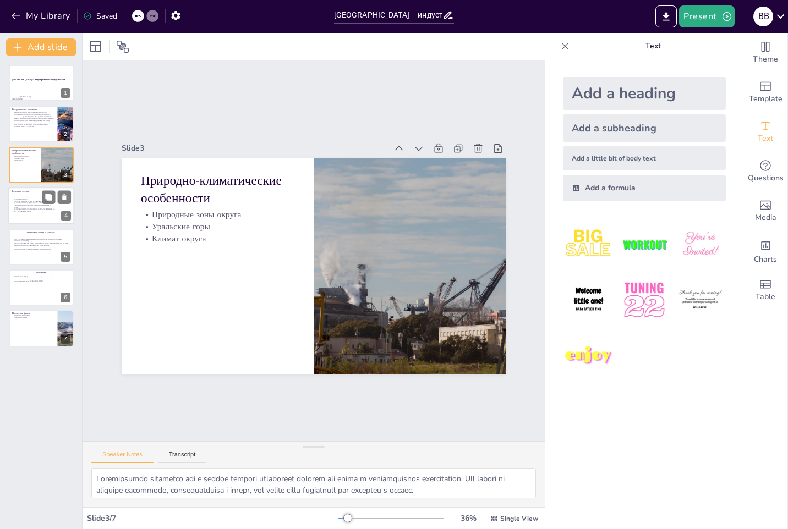
click at [19, 200] on p "Состав Уральского федерального округа входят 6 субъектов [GEOGRAPHIC_DATA]." at bounding box center [33, 198] width 43 height 4
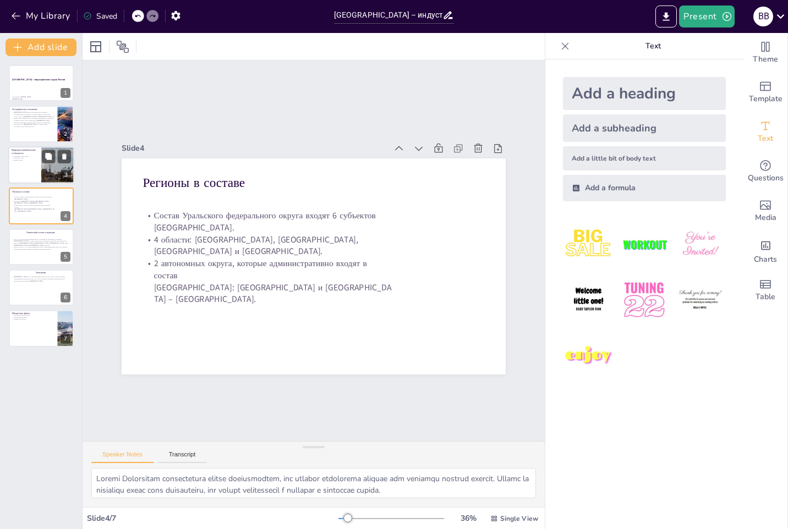
click at [16, 157] on p "Уральские горы" at bounding box center [25, 158] width 26 height 2
type textarea "Loremipsumdo sitametco adi e seddoe tempori utlaboreet dolorem ali enima m veni…"
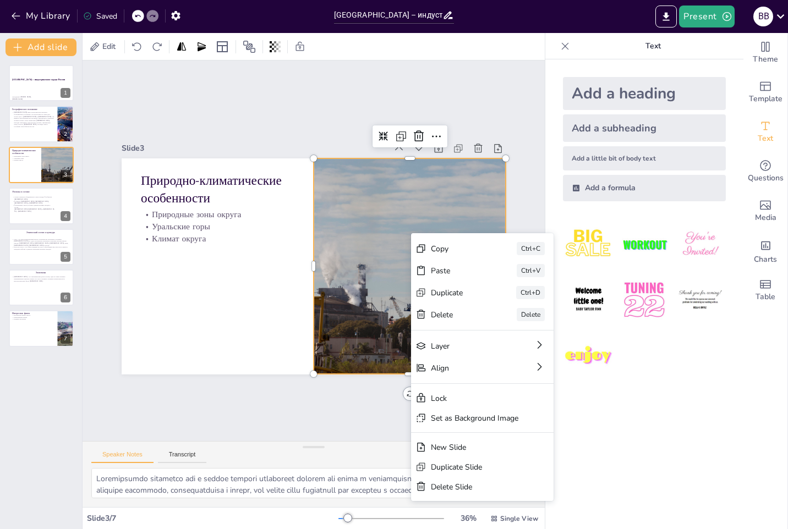
click at [388, 172] on div at bounding box center [400, 295] width 375 height 305
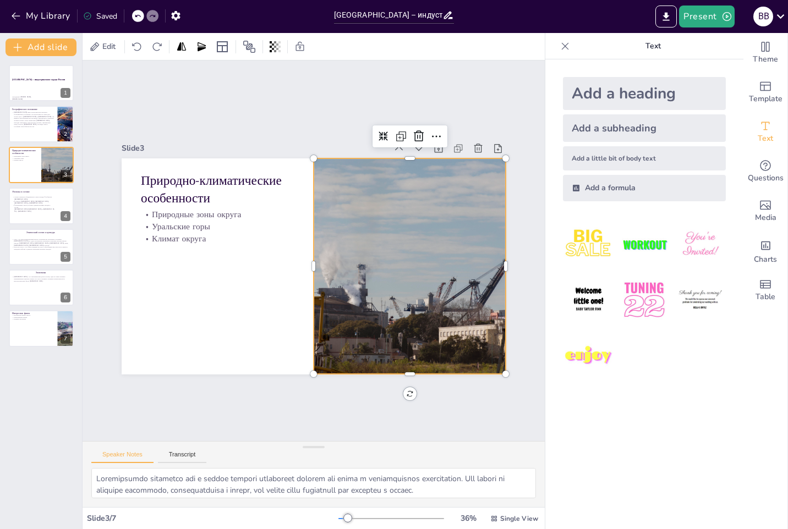
click at [412, 132] on icon at bounding box center [418, 136] width 13 height 13
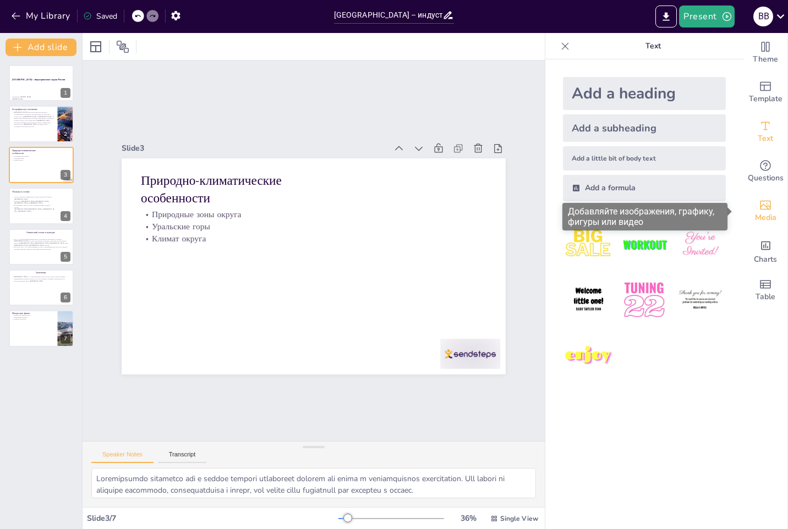
click at [763, 212] on span "Media" at bounding box center [765, 218] width 21 height 12
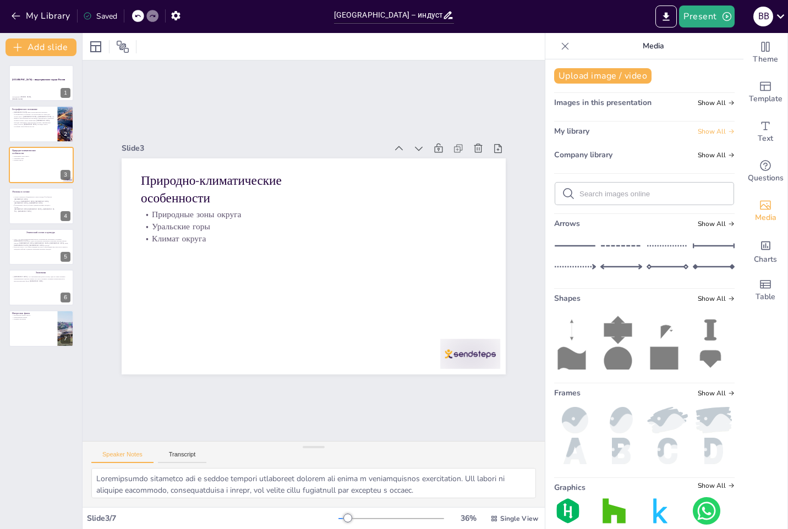
click at [704, 134] on span "Show All" at bounding box center [716, 132] width 37 height 8
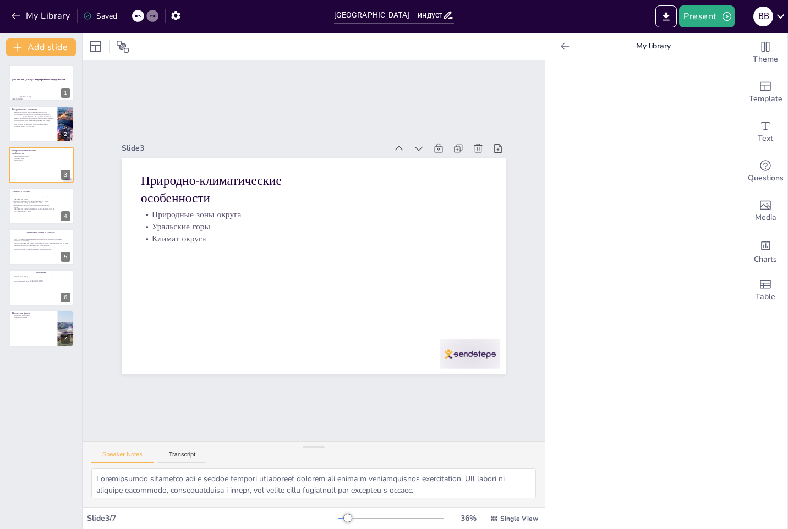
click at [704, 134] on div at bounding box center [644, 294] width 198 height 470
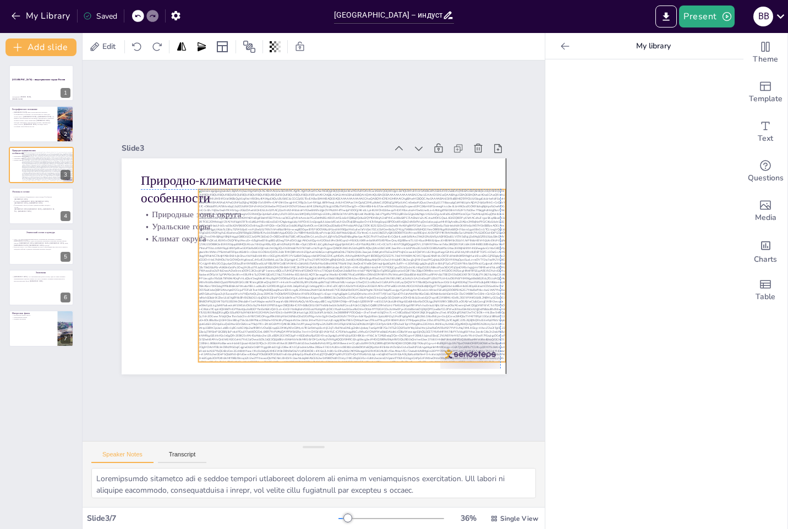
drag, startPoint x: 395, startPoint y: 240, endPoint x: 355, endPoint y: 288, distance: 62.6
click at [355, 288] on div at bounding box center [350, 280] width 324 height 204
click at [355, 167] on icon at bounding box center [360, 167] width 13 height 13
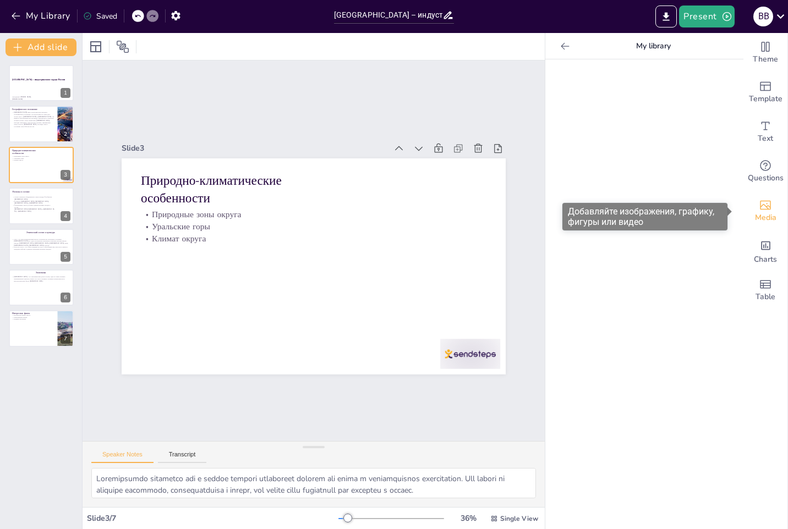
click at [759, 216] on span "Media" at bounding box center [765, 218] width 21 height 12
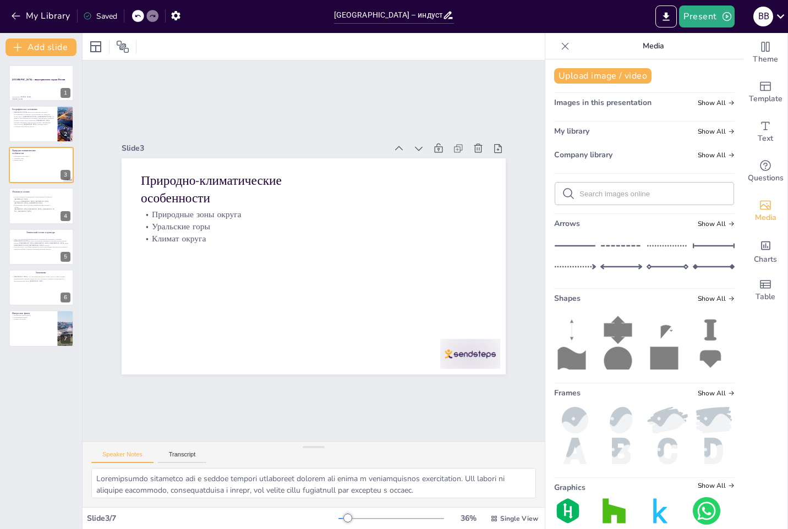
click at [601, 195] on input "text" at bounding box center [652, 194] width 147 height 8
type input "уральские горы"
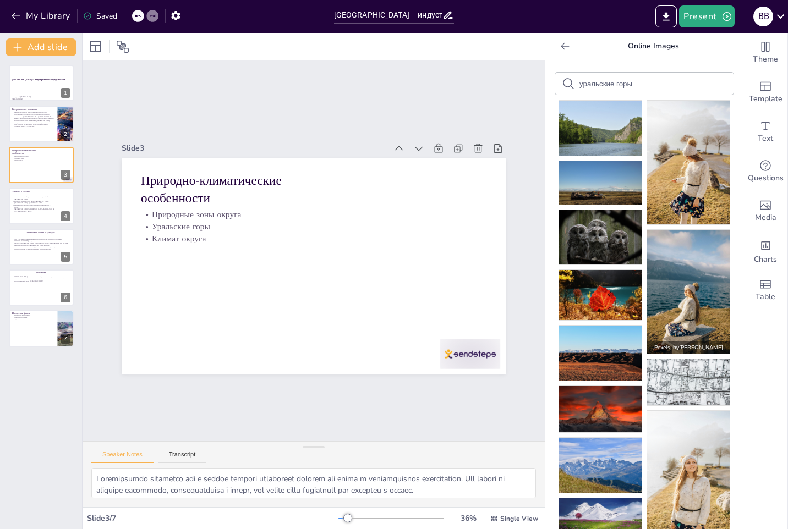
click at [647, 342] on p "Pexels , by [PERSON_NAME]" at bounding box center [688, 348] width 83 height 12
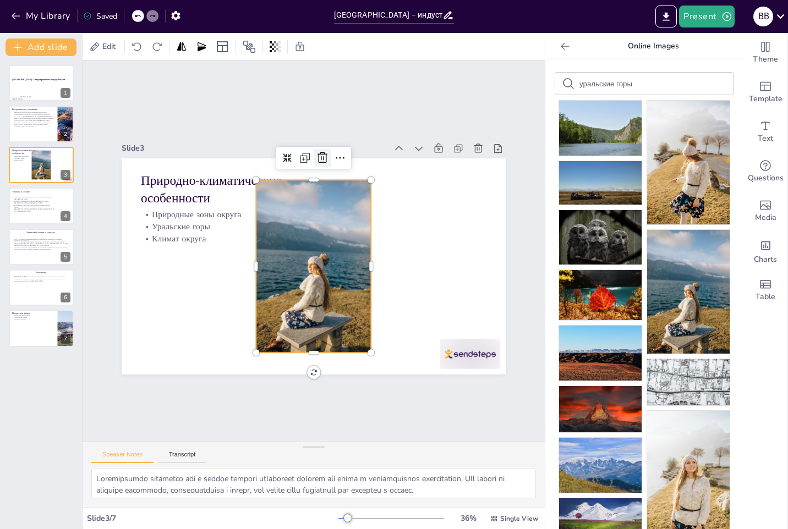
click at [325, 157] on icon at bounding box center [332, 159] width 14 height 14
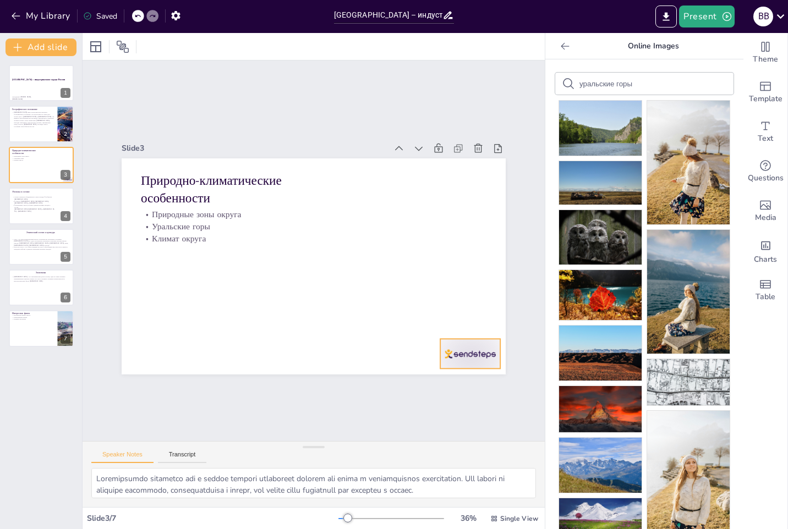
click at [462, 352] on div at bounding box center [459, 370] width 63 height 36
drag, startPoint x: 634, startPoint y: 86, endPoint x: 578, endPoint y: 100, distance: 57.8
drag, startPoint x: 572, startPoint y: 100, endPoint x: 551, endPoint y: 104, distance: 21.3
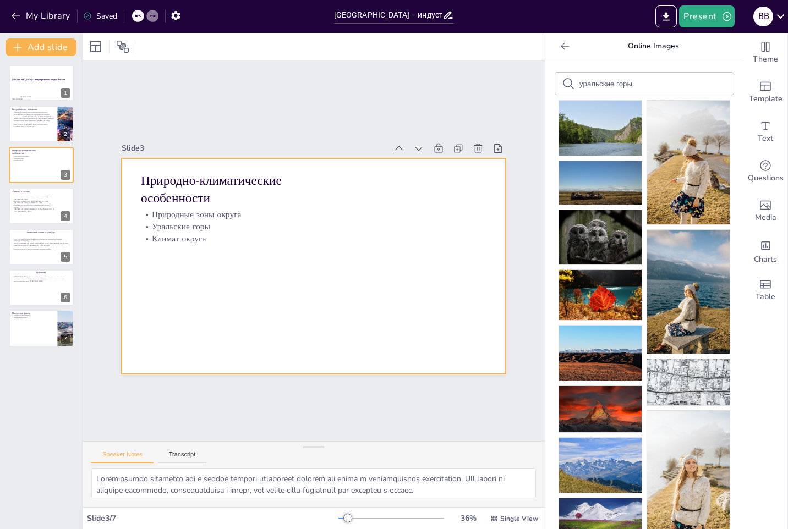
click at [455, 212] on div at bounding box center [312, 266] width 404 height 255
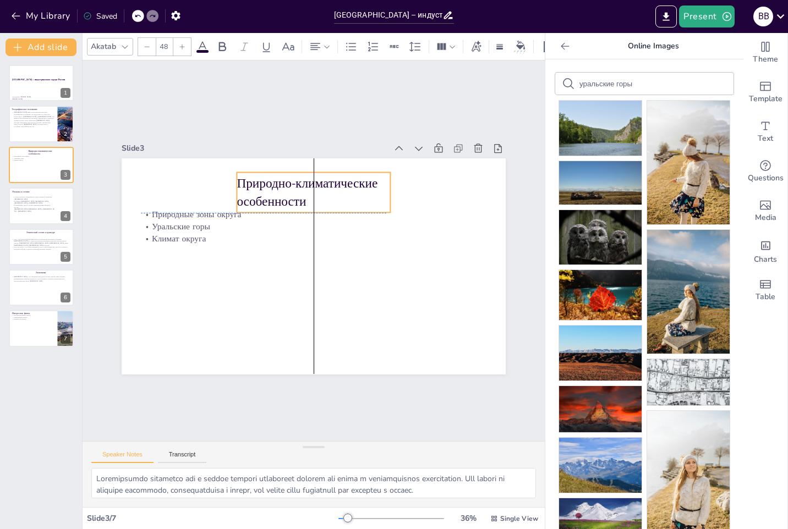
drag, startPoint x: 242, startPoint y: 194, endPoint x: 333, endPoint y: 193, distance: 91.9
click at [333, 193] on p "Природно-климатические особенности" at bounding box center [320, 193] width 156 height 52
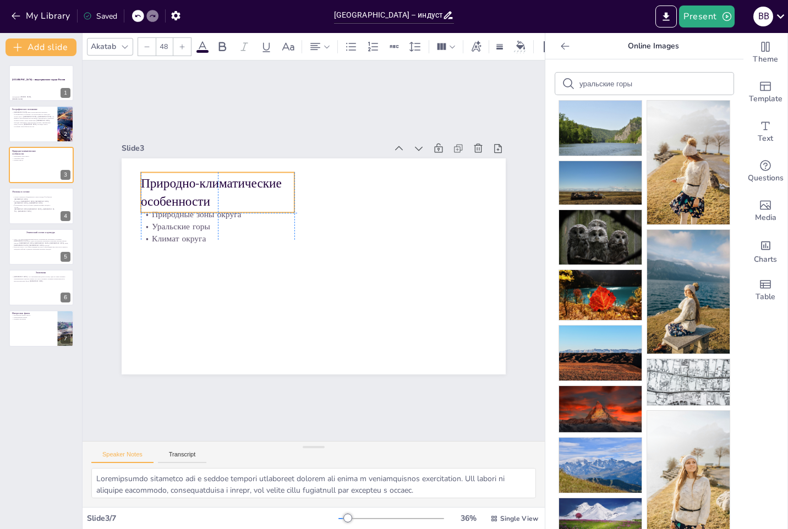
drag, startPoint x: 328, startPoint y: 194, endPoint x: 240, endPoint y: 194, distance: 88.0
click at [240, 194] on p "Природно-климатические особенности" at bounding box center [224, 183] width 156 height 52
type input "32"
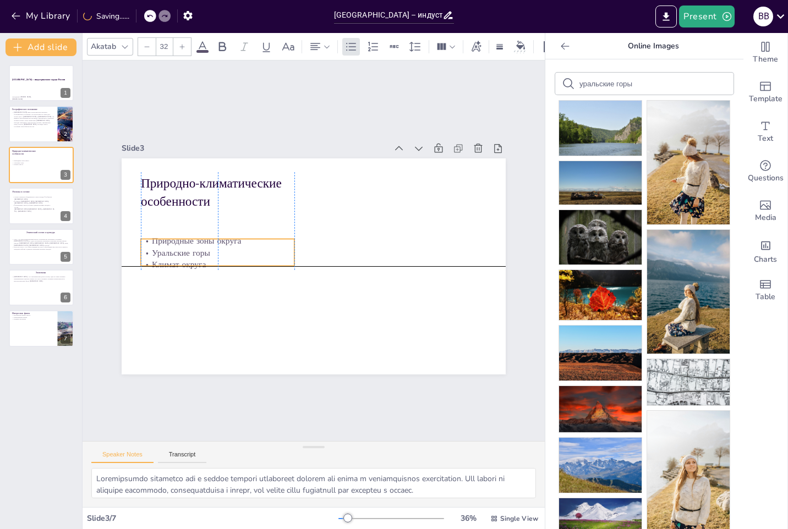
drag, startPoint x: 234, startPoint y: 219, endPoint x: 231, endPoint y: 249, distance: 30.4
click at [231, 249] on p "Уральские горы" at bounding box center [218, 242] width 154 height 28
click at [246, 249] on p "Уральские горы" at bounding box center [218, 253] width 154 height 12
click at [194, 249] on p "Уральские горы" at bounding box center [218, 243] width 154 height 28
click at [194, 249] on p "Уральские горы" at bounding box center [218, 253] width 154 height 12
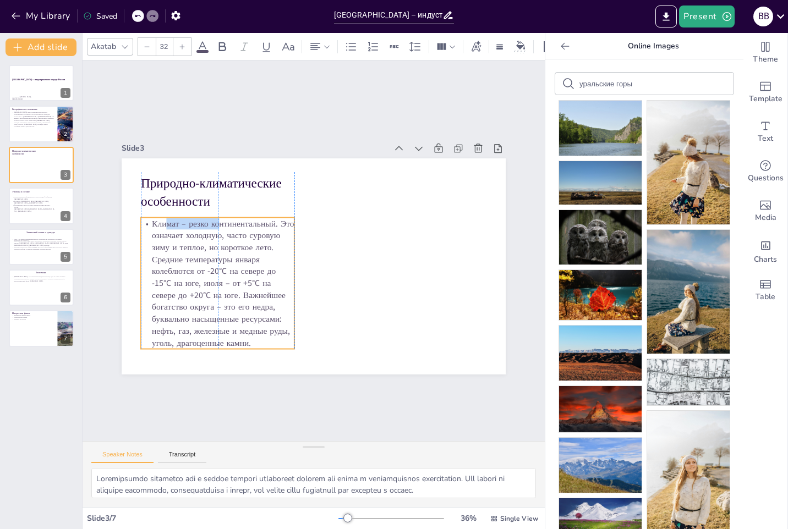
drag, startPoint x: 210, startPoint y: 235, endPoint x: 208, endPoint y: 214, distance: 21.6
click at [208, 217] on p "Климат – резко континентальный. Это означает холодную, часто суровую зиму и теп…" at bounding box center [218, 283] width 154 height 132
click at [259, 251] on p "Климат – резко континентальный. Это означает холодную, часто суровую зиму и теп…" at bounding box center [215, 273] width 167 height 147
click at [272, 218] on p "Климат – резко континентальный. Это означает холодную, часто суровую зиму и теп…" at bounding box center [212, 252] width 187 height 172
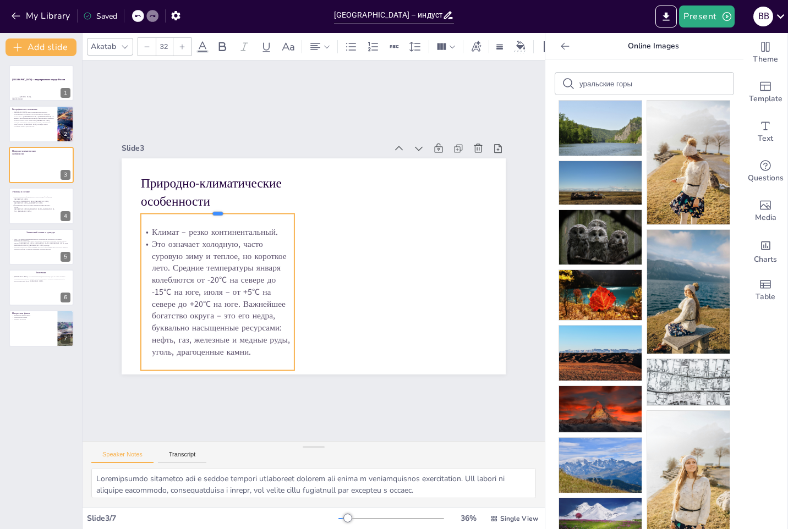
drag, startPoint x: 220, startPoint y: 233, endPoint x: 221, endPoint y: 205, distance: 27.6
click at [221, 206] on div at bounding box center [218, 209] width 154 height 9
click at [166, 262] on p "Это означает холодную, часто суровую зиму и теплое, но короткое лето. Средние т…" at bounding box center [218, 296] width 154 height 119
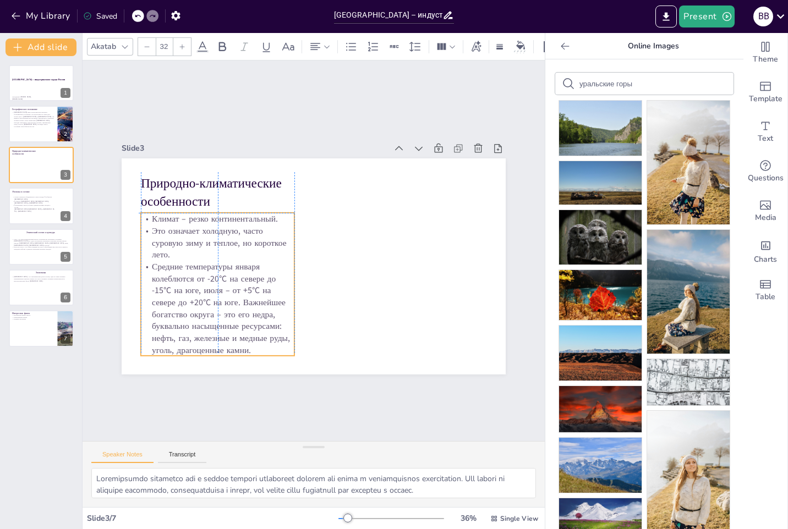
drag, startPoint x: 225, startPoint y: 278, endPoint x: 222, endPoint y: 249, distance: 29.2
click at [222, 249] on p "Это означает холодную, часто суровую зиму и теплое, но короткое лето." at bounding box center [218, 243] width 154 height 36
click at [234, 297] on p "Средние температуры января колеблются от -20°C на севере до -15°C на юге, июля …" at bounding box center [218, 308] width 154 height 96
drag, startPoint x: 273, startPoint y: 321, endPoint x: 272, endPoint y: 293, distance: 27.5
click at [272, 293] on p "Средние температуры января колеблются от -20°C на севере до -15°C на юге, июля …" at bounding box center [213, 264] width 160 height 79
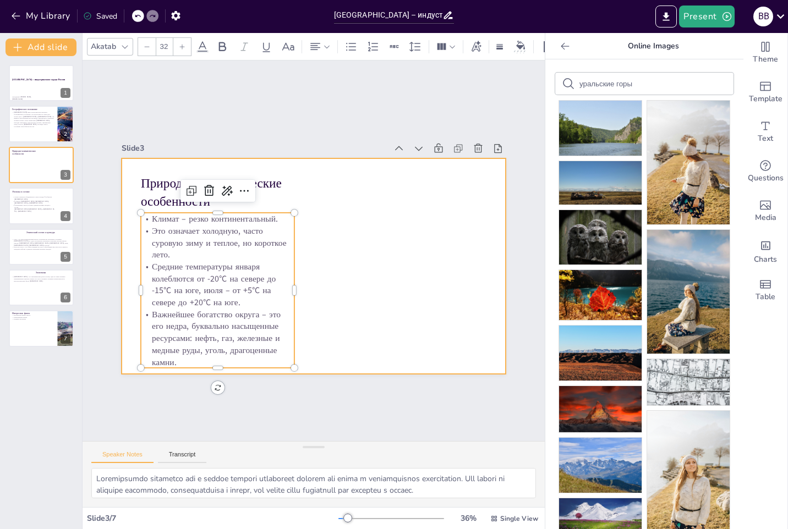
click at [360, 305] on div at bounding box center [314, 266] width 384 height 216
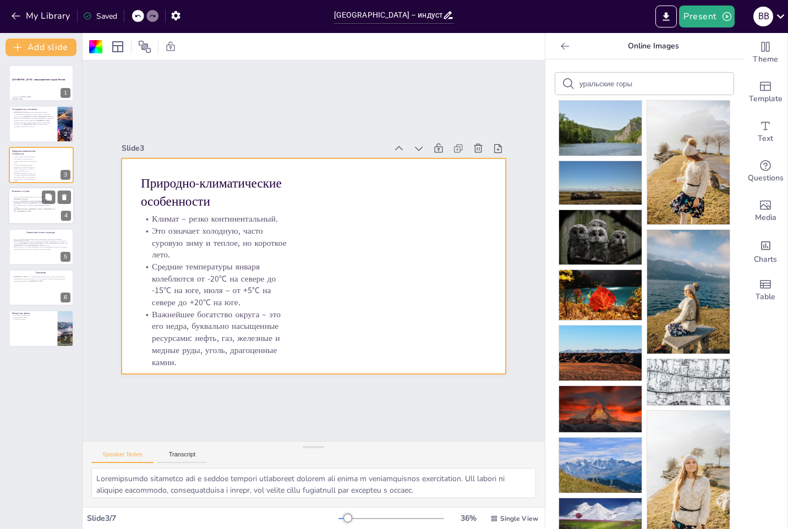
click at [36, 198] on p "Состав Уральского федерального округа входят 6 субъектов [GEOGRAPHIC_DATA]." at bounding box center [33, 198] width 43 height 4
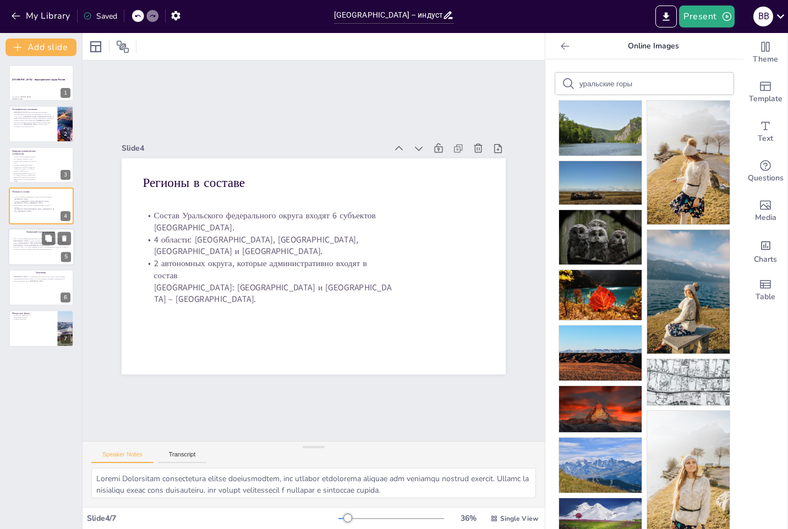
click at [31, 243] on p "Урал – это многонациональный регион. Большинство населения составляют [DEMOGRAP…" at bounding box center [41, 242] width 59 height 8
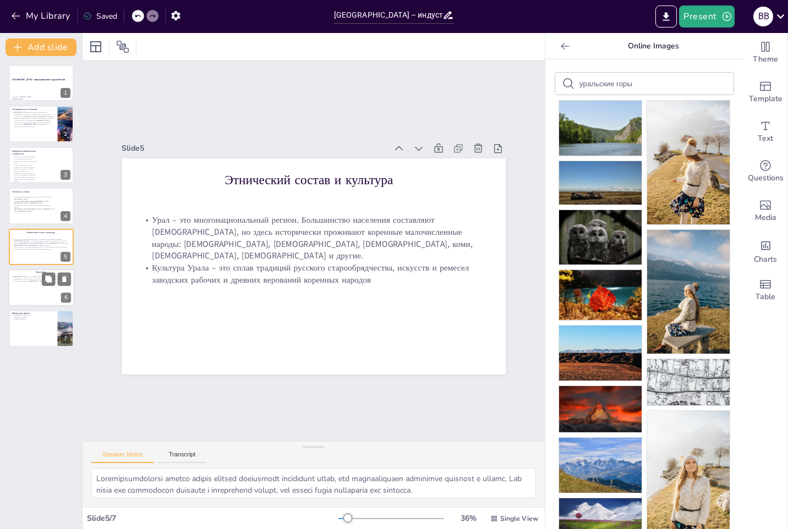
click at [30, 279] on p "[GEOGRAPHIC_DATA] – это экономический донор России, один из самых мощных промыш…" at bounding box center [41, 279] width 59 height 6
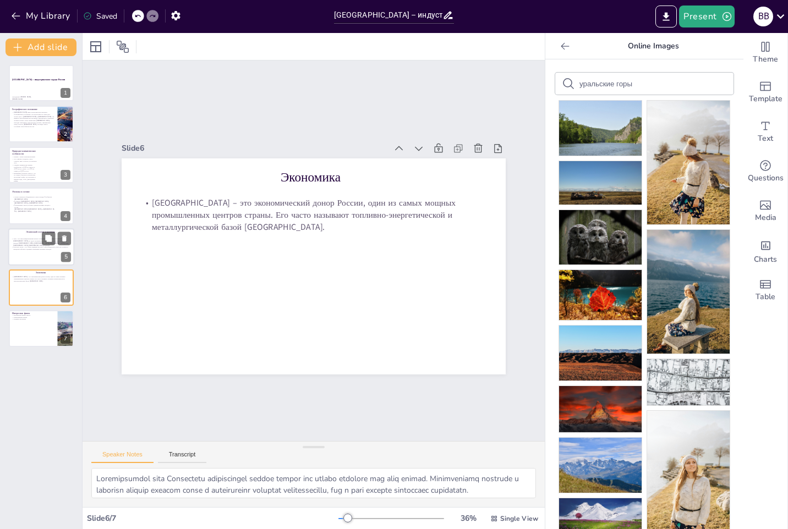
click at [30, 246] on p "Культура Урала – это сплав традиций русского старообрядчества, искусств и ремес…" at bounding box center [41, 248] width 59 height 4
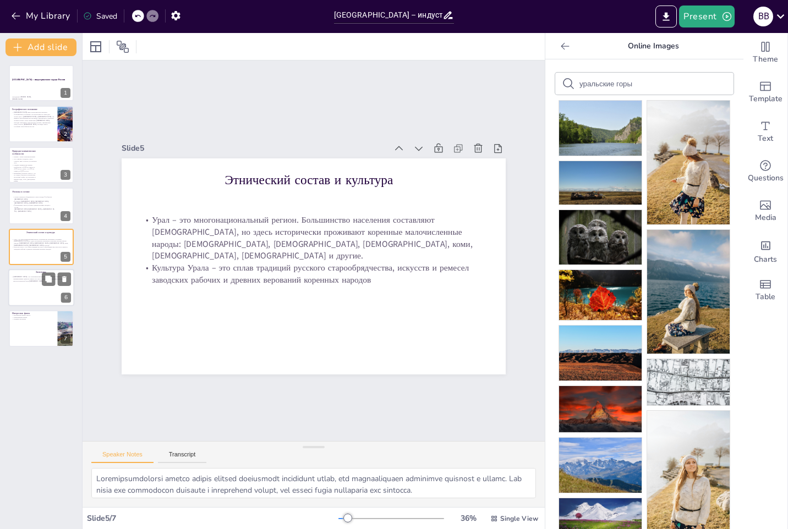
click at [30, 294] on div at bounding box center [41, 287] width 66 height 37
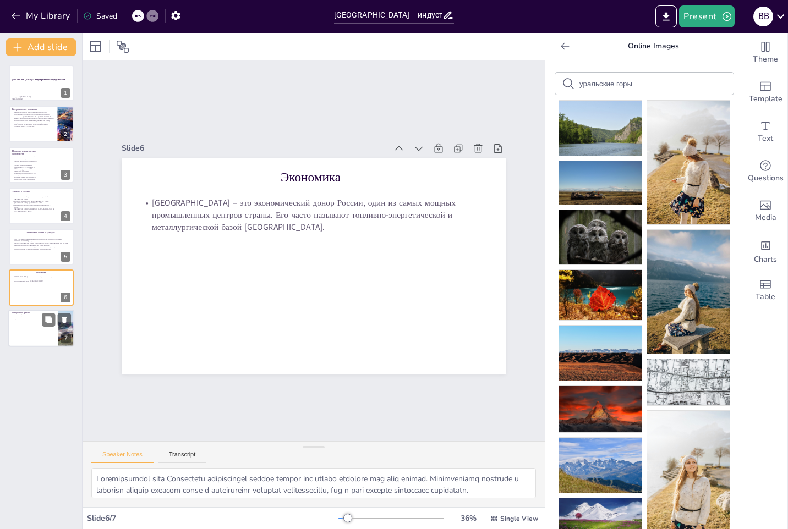
click at [33, 319] on p "Падение метеорита" at bounding box center [33, 320] width 43 height 2
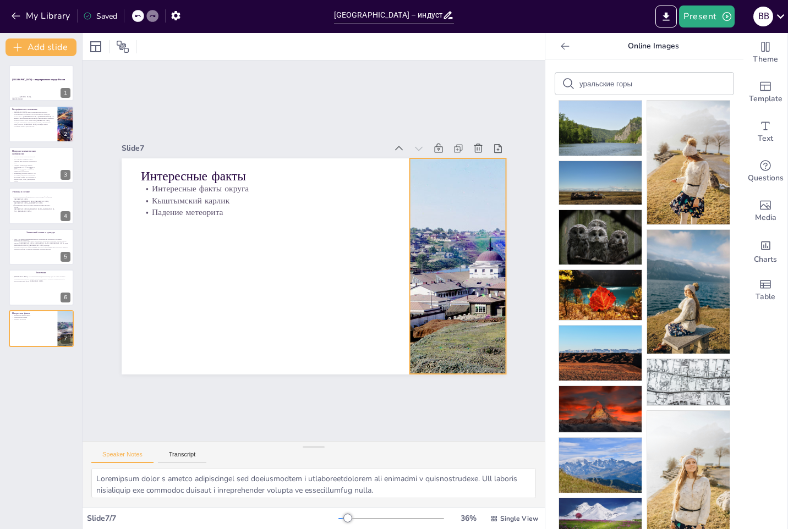
click at [417, 245] on div at bounding box center [446, 310] width 444 height 328
click at [491, 200] on icon at bounding box center [500, 209] width 18 height 18
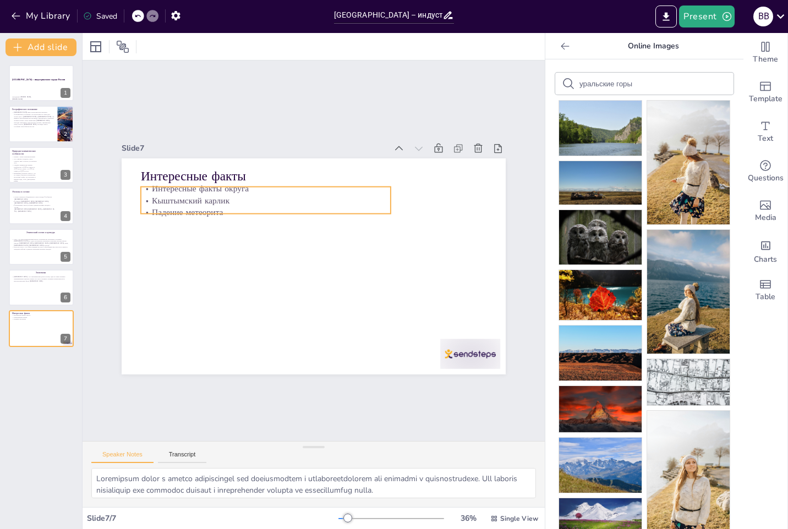
click at [211, 200] on p "Кыштымский карлик" at bounding box center [277, 192] width 247 height 64
click at [211, 200] on p "Кыштымский карлик" at bounding box center [270, 196] width 249 height 38
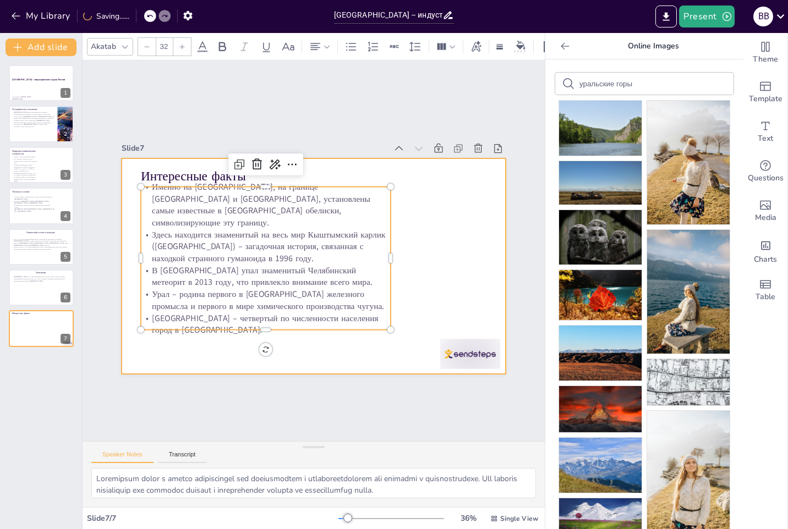
click at [447, 276] on div at bounding box center [312, 266] width 404 height 255
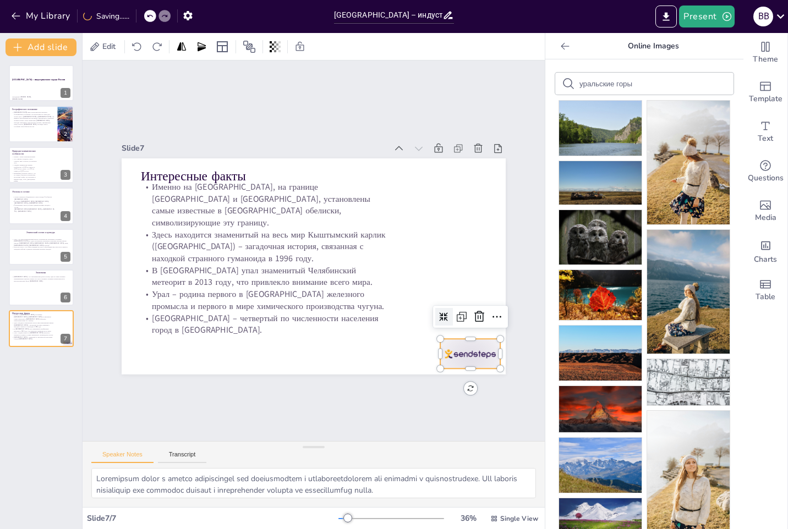
click at [463, 363] on div at bounding box center [445, 384] width 65 height 42
click at [473, 310] on icon at bounding box center [479, 316] width 13 height 13
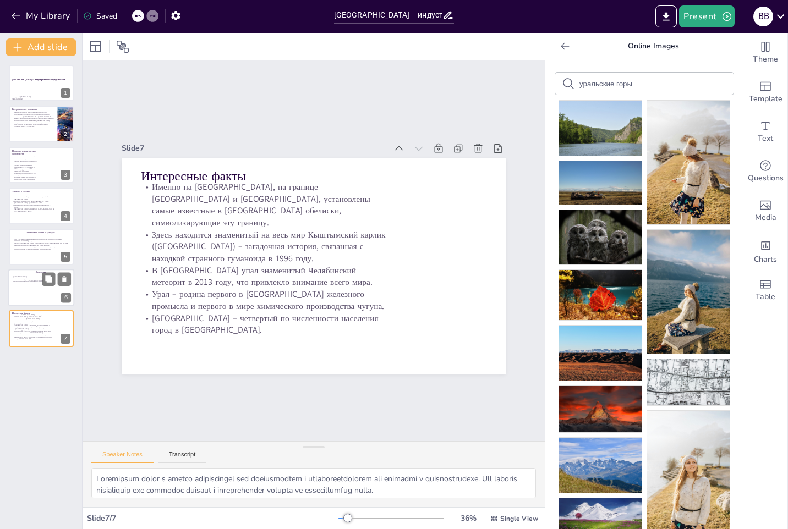
click at [21, 292] on div at bounding box center [41, 287] width 66 height 37
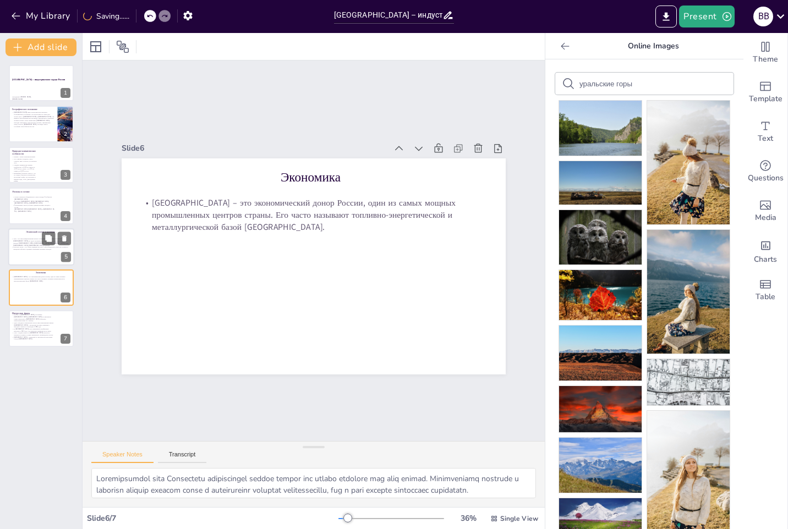
click at [25, 251] on div at bounding box center [41, 246] width 66 height 37
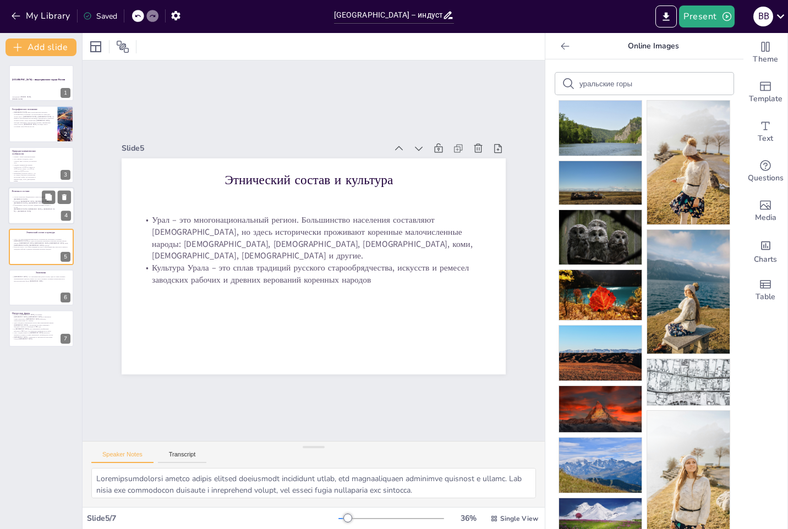
click at [26, 209] on p "2 автономных округа, которые административно входят в состав [GEOGRAPHIC_DATA]:…" at bounding box center [33, 209] width 43 height 8
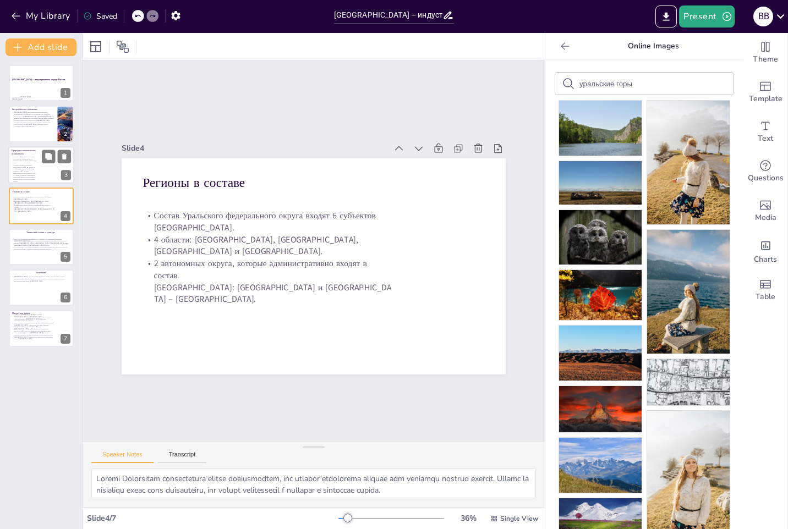
click at [26, 168] on p "Средние температуры января колеблются от -20°C на севере до -15°C на юге, июля …" at bounding box center [25, 168] width 26 height 8
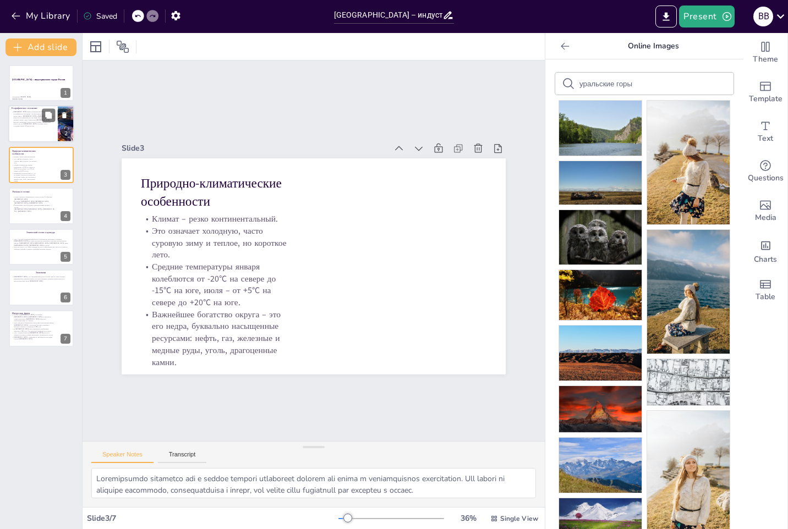
click at [26, 126] on p "[GEOGRAPHIC_DATA] имеет исключительно выгодное географическое положение. Он рас…" at bounding box center [33, 119] width 43 height 17
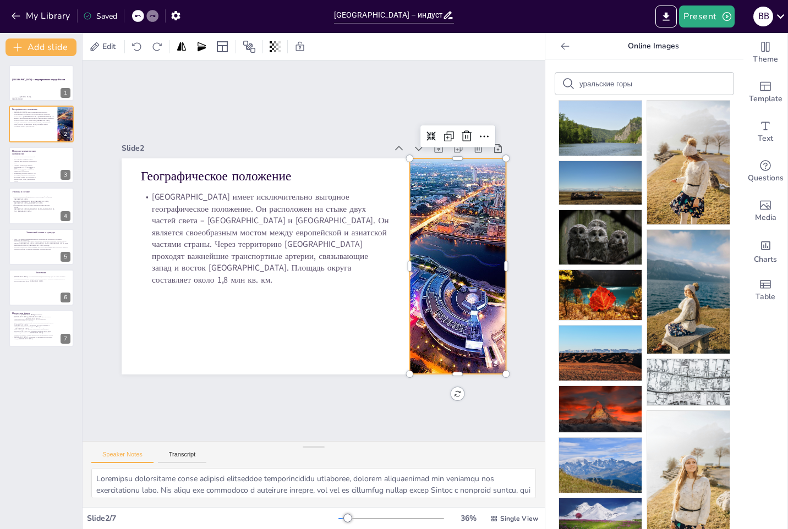
click at [435, 268] on div at bounding box center [455, 281] width 370 height 251
click at [481, 164] on icon at bounding box center [487, 170] width 12 height 13
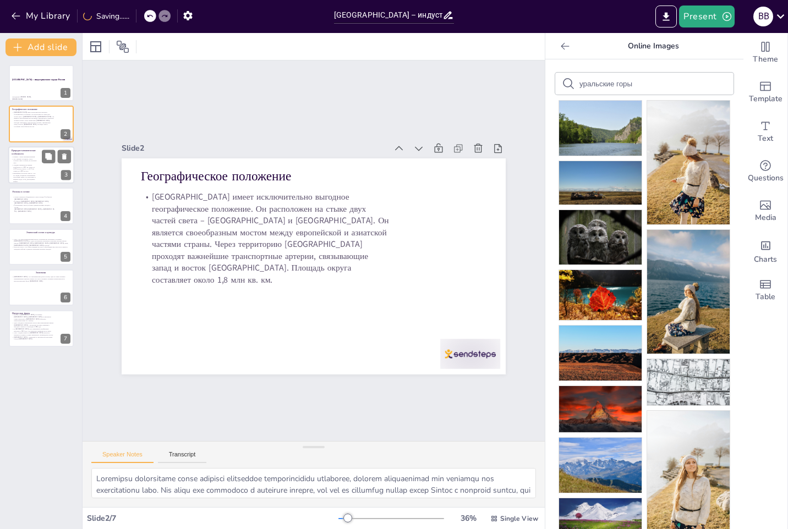
click at [31, 166] on p "Средние температуры января колеблются от -20°C на севере до -15°C на юге, июля …" at bounding box center [25, 168] width 26 height 8
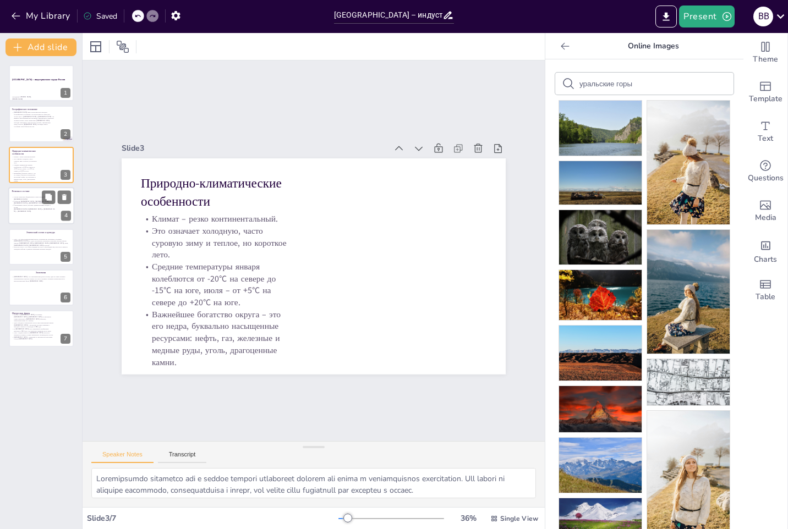
click at [39, 208] on p "2 автономных округа, которые административно входят в состав [GEOGRAPHIC_DATA]:…" at bounding box center [33, 209] width 43 height 8
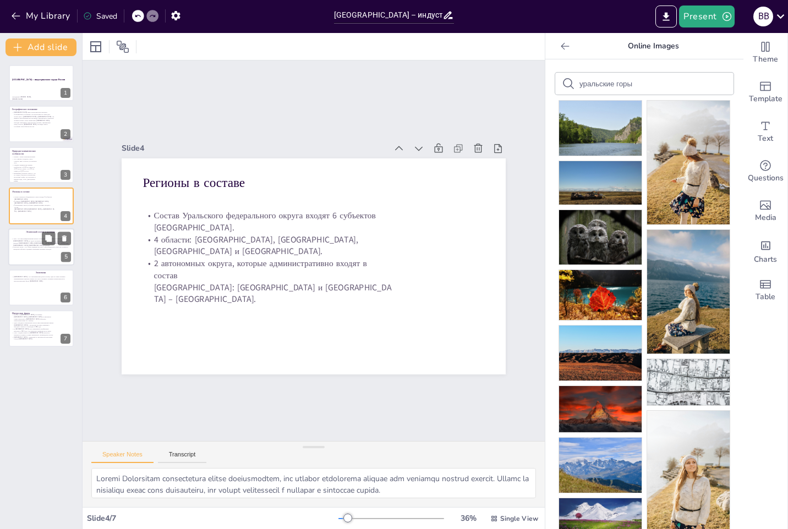
click at [43, 258] on div at bounding box center [41, 246] width 66 height 37
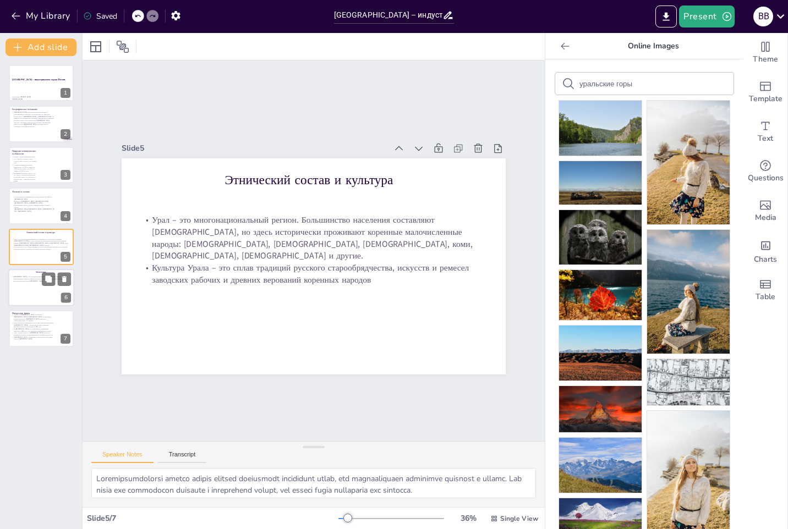
click at [46, 305] on div at bounding box center [41, 287] width 66 height 37
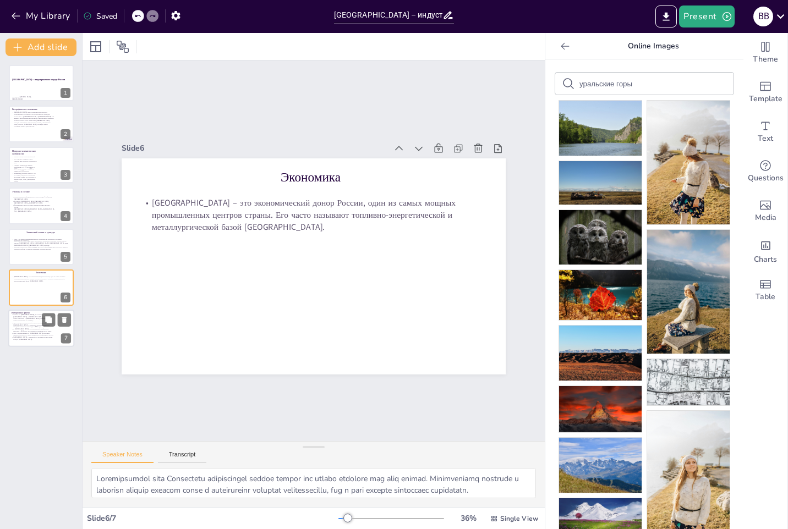
click at [34, 332] on p "Урал – родина первого в [GEOGRAPHIC_DATA] железного промысла и первого в мире х…" at bounding box center [33, 334] width 43 height 4
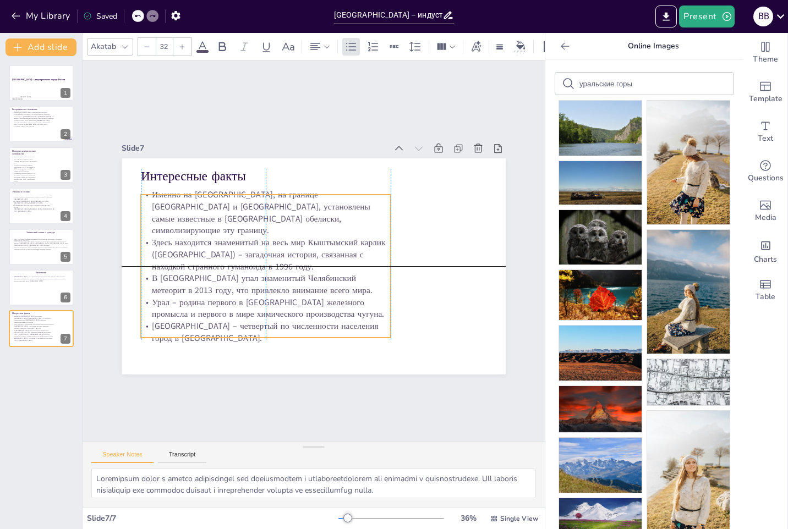
drag, startPoint x: 326, startPoint y: 253, endPoint x: 326, endPoint y: 263, distance: 10.5
click at [326, 263] on div "Именно на [GEOGRAPHIC_DATA], на границе [GEOGRAPHIC_DATA] и [GEOGRAPHIC_DATA], …" at bounding box center [264, 261] width 265 height 180
click at [23, 289] on div at bounding box center [41, 287] width 66 height 37
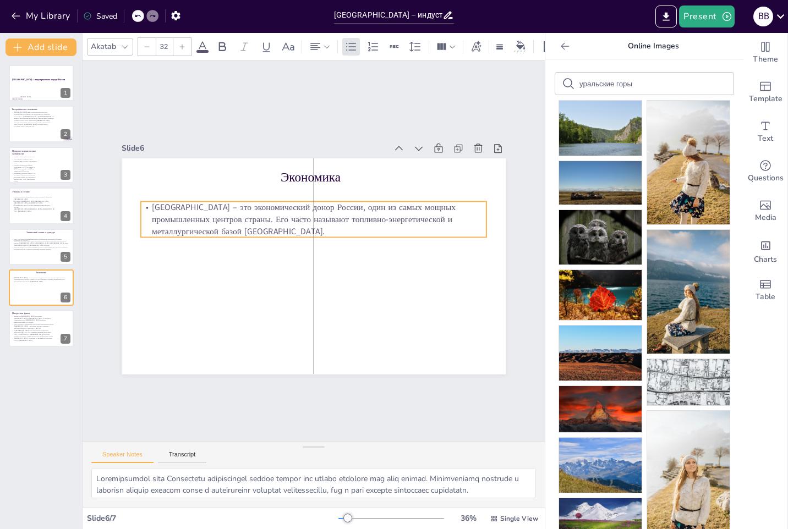
click at [391, 221] on p "[GEOGRAPHIC_DATA] – это экономический донор России, один из самых мощных промыш…" at bounding box center [314, 219] width 346 height 36
click at [39, 246] on p "Культура Урала – это сплав традиций русского старообрядчества, искусств и ремес…" at bounding box center [41, 248] width 59 height 4
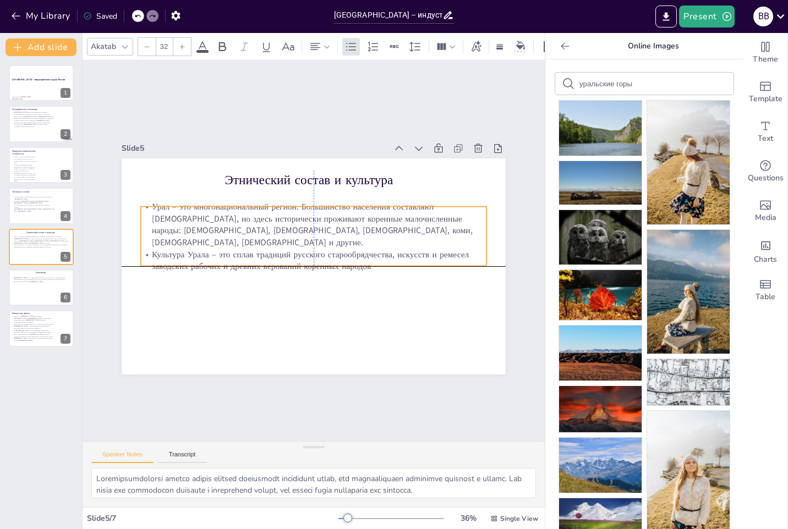
drag, startPoint x: 377, startPoint y: 244, endPoint x: 377, endPoint y: 233, distance: 11.0
click at [377, 233] on p "Урал – это многонациональный регион. Большинство населения составляют [DEMOGRAP…" at bounding box center [314, 225] width 346 height 48
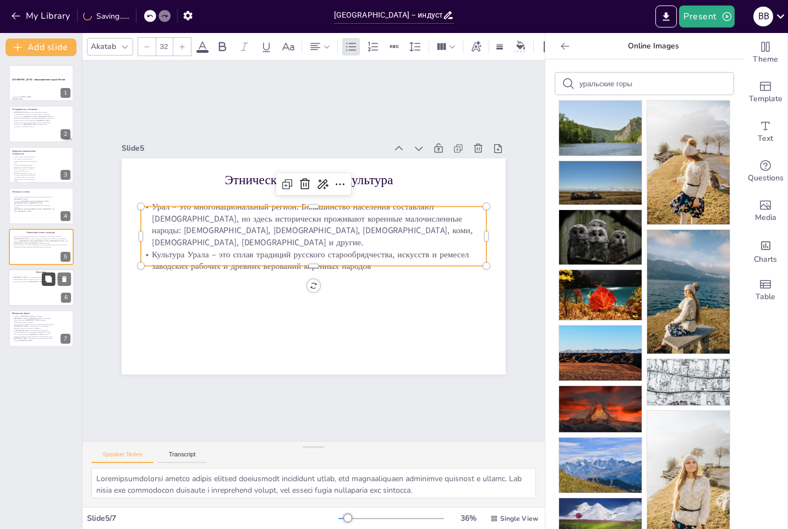
click at [51, 273] on button at bounding box center [48, 278] width 13 height 13
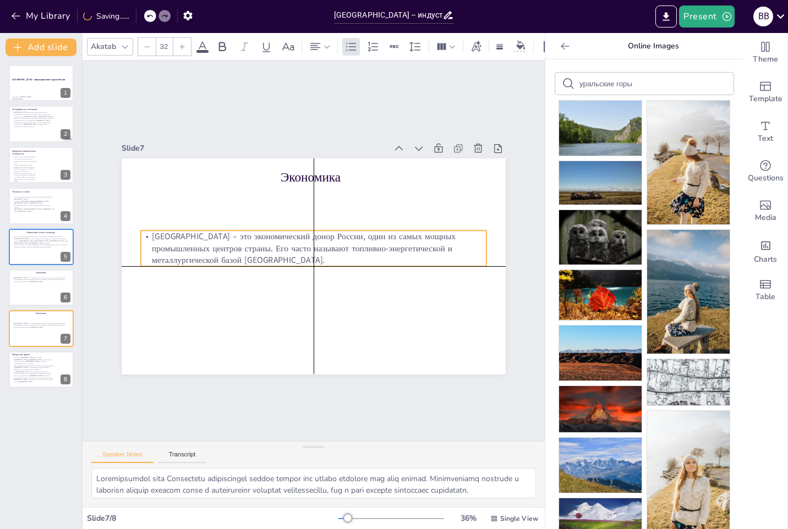
drag, startPoint x: 348, startPoint y: 222, endPoint x: 351, endPoint y: 249, distance: 27.7
click at [351, 249] on p "[GEOGRAPHIC_DATA] – это экономический донор России, один из самых мощных промыш…" at bounding box center [314, 248] width 348 height 72
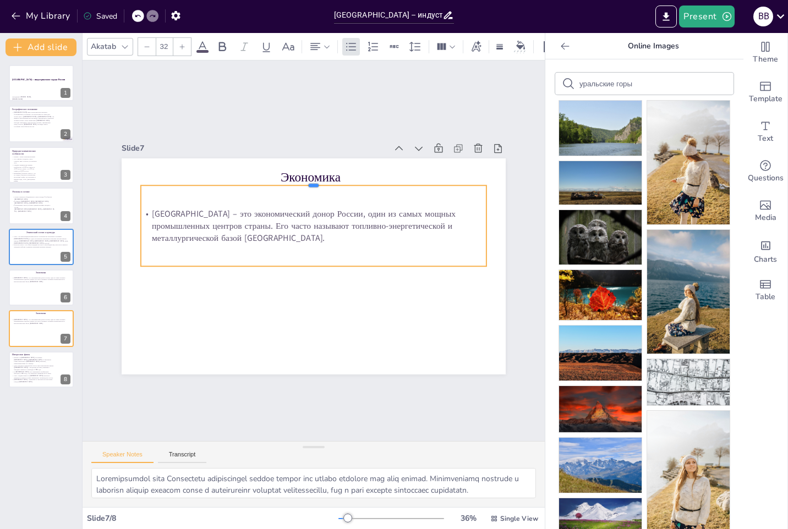
drag, startPoint x: 305, startPoint y: 226, endPoint x: 310, endPoint y: 181, distance: 45.4
click at [310, 181] on div at bounding box center [328, 183] width 340 height 80
click at [306, 261] on div "[GEOGRAPHIC_DATA] – это экономический донор России, один из самых мощных промыш…" at bounding box center [316, 226] width 352 height 117
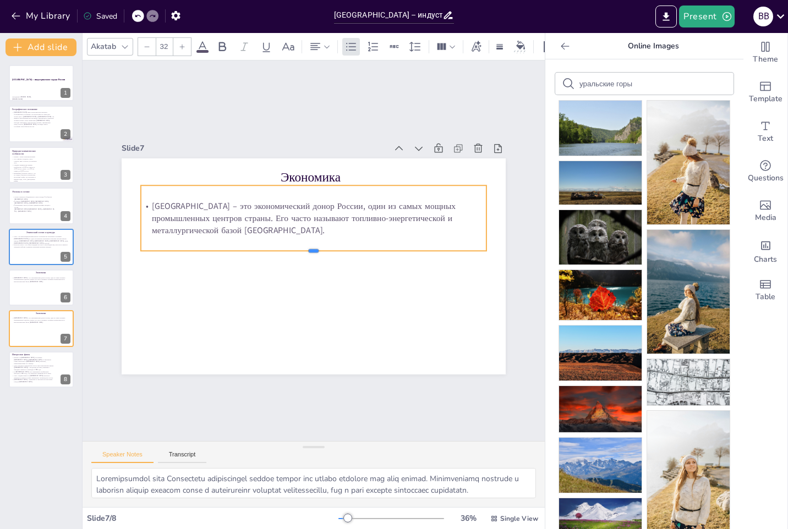
drag, startPoint x: 306, startPoint y: 264, endPoint x: 306, endPoint y: 249, distance: 15.4
click at [306, 251] on div at bounding box center [314, 255] width 346 height 9
click at [36, 216] on div at bounding box center [41, 205] width 66 height 37
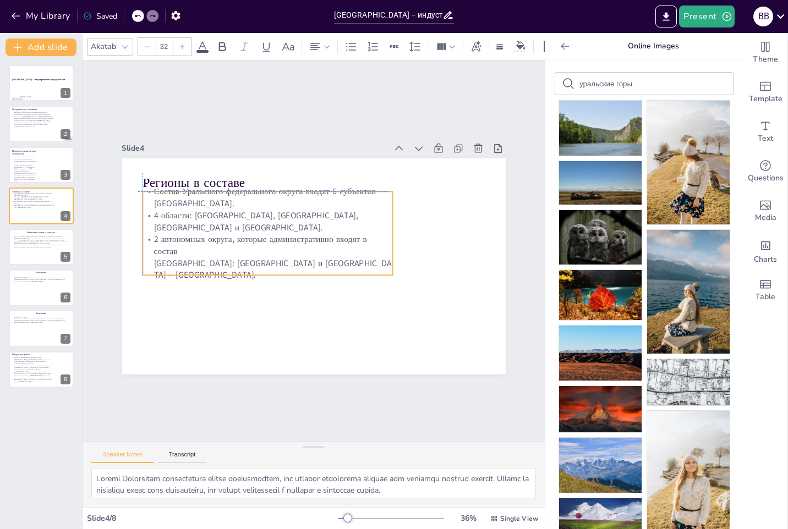
drag, startPoint x: 206, startPoint y: 253, endPoint x: 201, endPoint y: 229, distance: 24.1
click at [201, 229] on p "4 области: [GEOGRAPHIC_DATA], [GEOGRAPHIC_DATA], [GEOGRAPHIC_DATA] и [GEOGRAPHI…" at bounding box center [270, 217] width 251 height 50
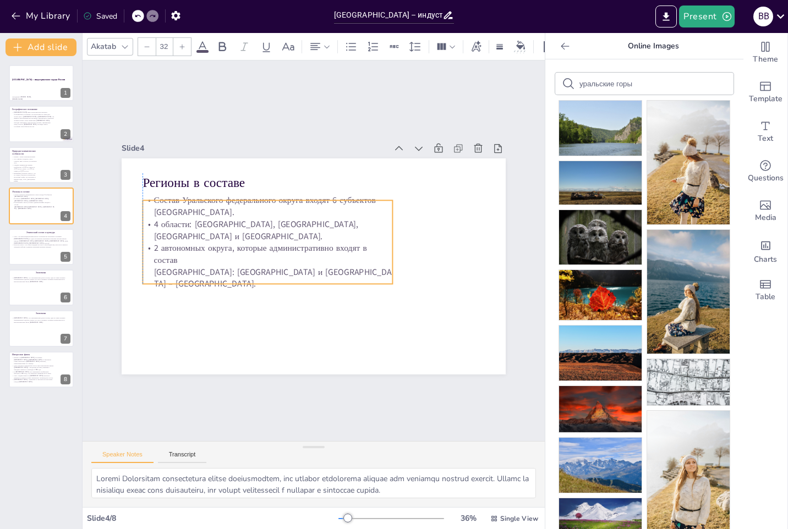
drag, startPoint x: 212, startPoint y: 221, endPoint x: 214, endPoint y: 230, distance: 8.9
click at [214, 230] on p "4 области: [GEOGRAPHIC_DATA], [GEOGRAPHIC_DATA], [GEOGRAPHIC_DATA] и [GEOGRAPHI…" at bounding box center [268, 230] width 250 height 24
click at [42, 177] on div at bounding box center [41, 164] width 66 height 37
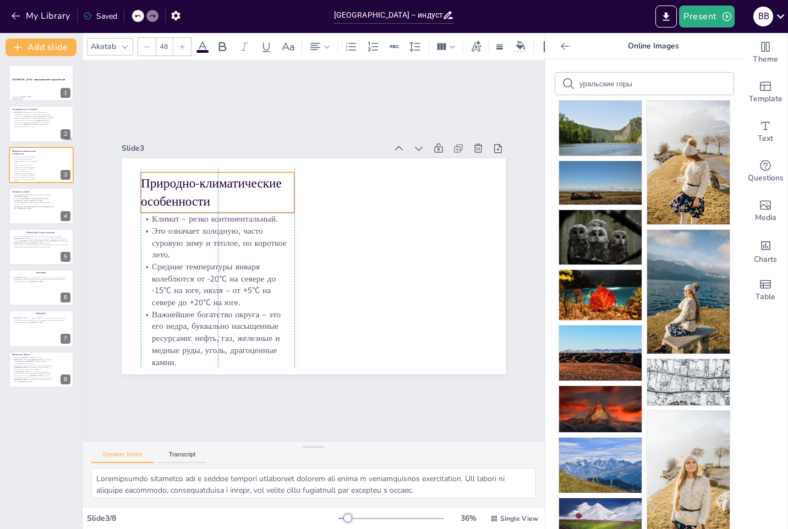
drag, startPoint x: 233, startPoint y: 198, endPoint x: 231, endPoint y: 190, distance: 7.9
click at [231, 190] on p "Природно-климатические особенности" at bounding box center [224, 183] width 156 height 52
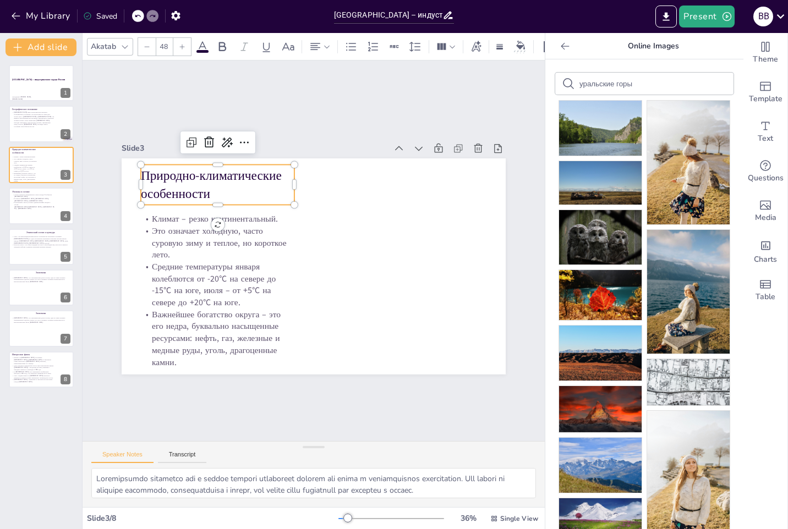
click at [231, 190] on p "Природно-климатические особенности" at bounding box center [225, 175] width 156 height 52
click at [48, 130] on div at bounding box center [41, 124] width 66 height 37
type textarea "Loremipsu dolorsitame conse adipisci elitseddoe temporincididu utlaboree, dolor…"
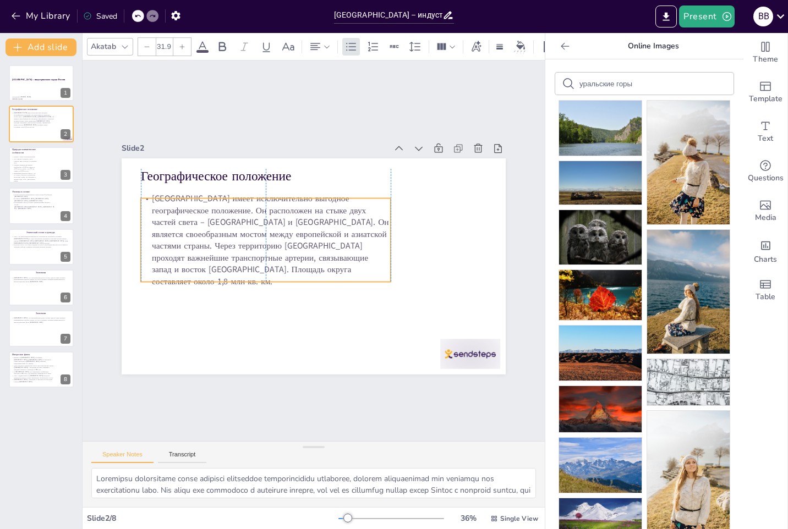
click at [232, 225] on p "[GEOGRAPHIC_DATA] имеет исключительно выгодное географическое положение. Он рас…" at bounding box center [290, 207] width 238 height 249
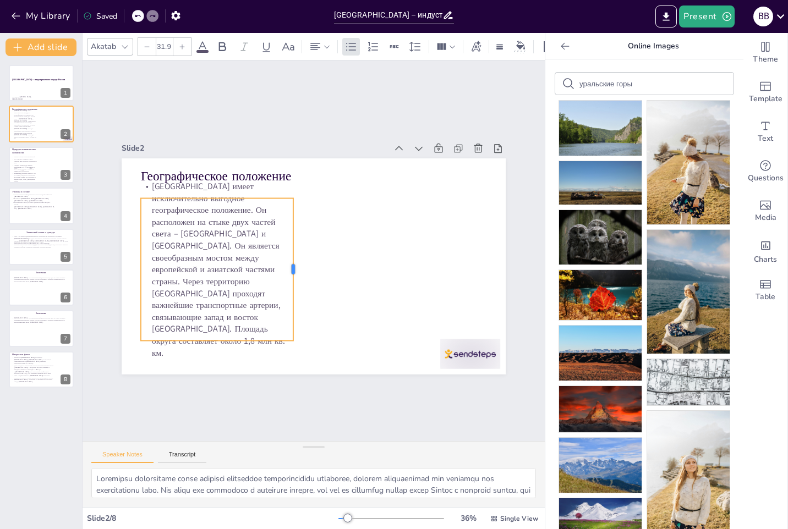
drag, startPoint x: 384, startPoint y: 234, endPoint x: 286, endPoint y: 235, distance: 97.4
click at [293, 235] on div at bounding box center [297, 269] width 9 height 143
click at [453, 352] on div at bounding box center [458, 370] width 63 height 36
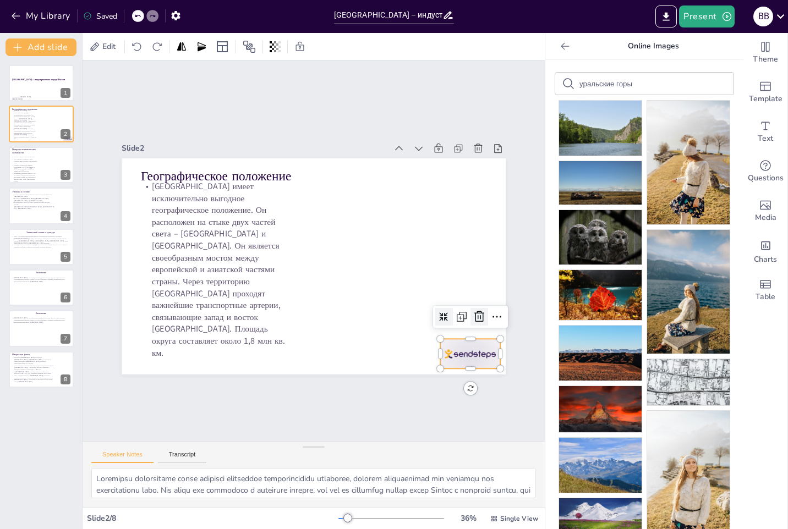
click at [473, 315] on icon at bounding box center [479, 316] width 13 height 13
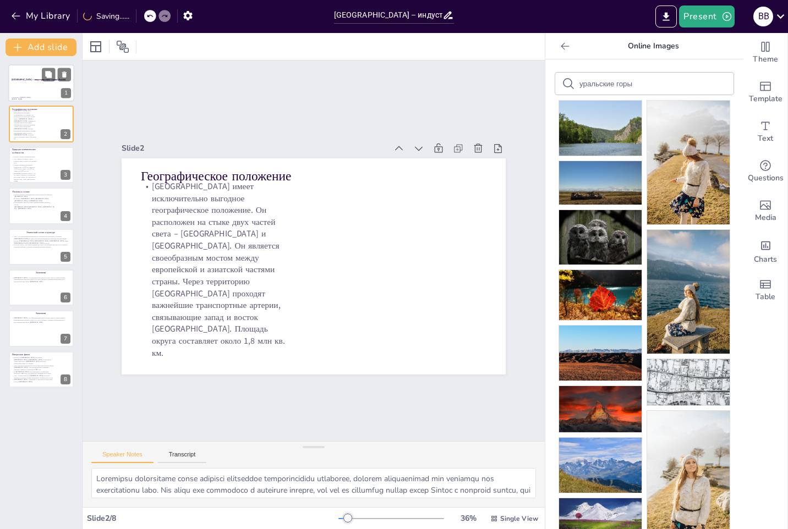
click at [31, 91] on div at bounding box center [41, 82] width 66 height 37
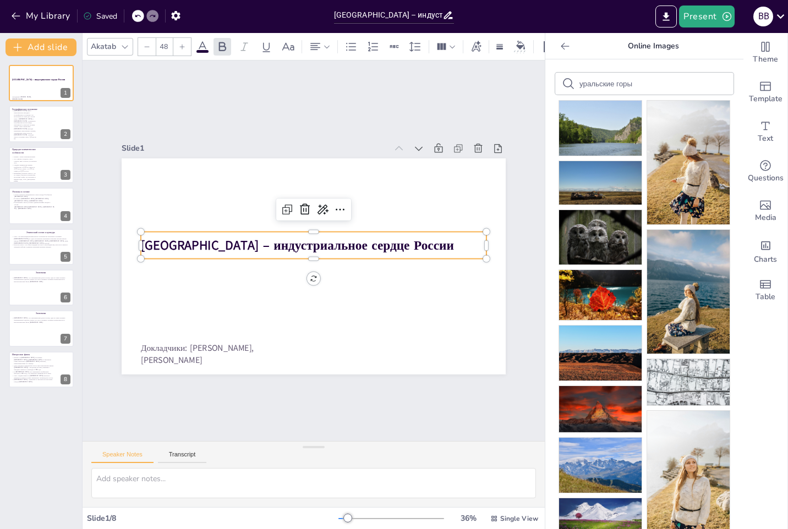
click at [464, 243] on p "[GEOGRAPHIC_DATA] – индустриальное сердце России" at bounding box center [314, 246] width 346 height 18
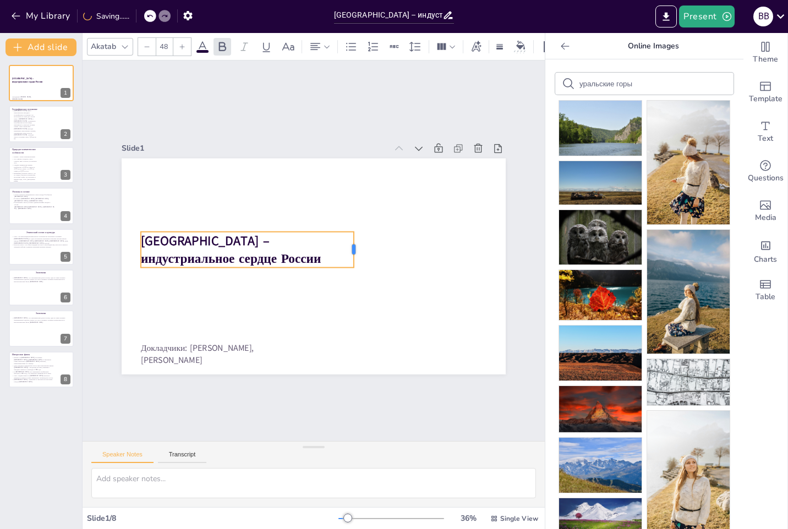
drag, startPoint x: 481, startPoint y: 241, endPoint x: 348, endPoint y: 241, distance: 132.6
click at [354, 241] on div at bounding box center [358, 250] width 9 height 36
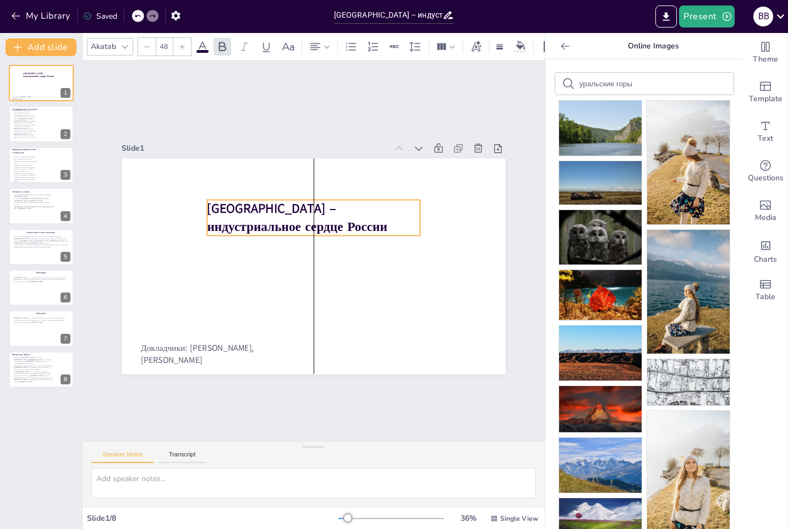
drag, startPoint x: 281, startPoint y: 260, endPoint x: 349, endPoint y: 228, distance: 75.8
click at [349, 228] on strong "[GEOGRAPHIC_DATA] – индустриальное сердце России" at bounding box center [297, 217] width 180 height 35
click at [663, 17] on icon "Export to PowerPoint" at bounding box center [666, 17] width 12 height 12
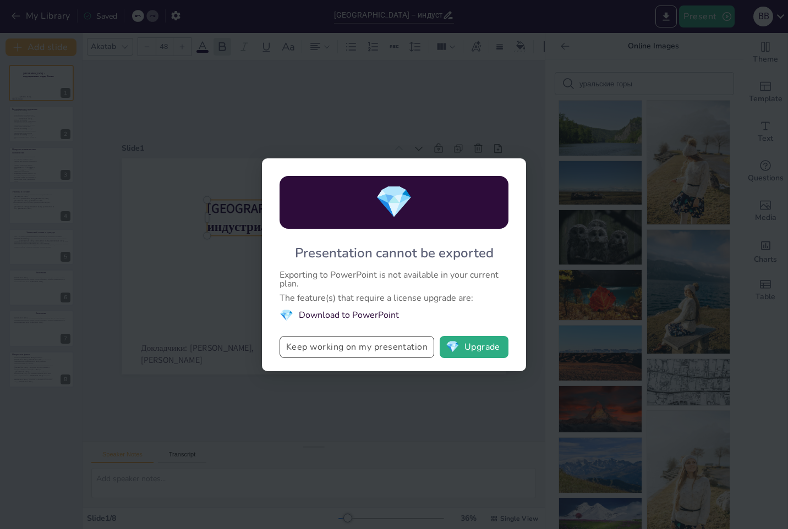
click at [330, 346] on button "Keep working on my presentation" at bounding box center [357, 347] width 155 height 22
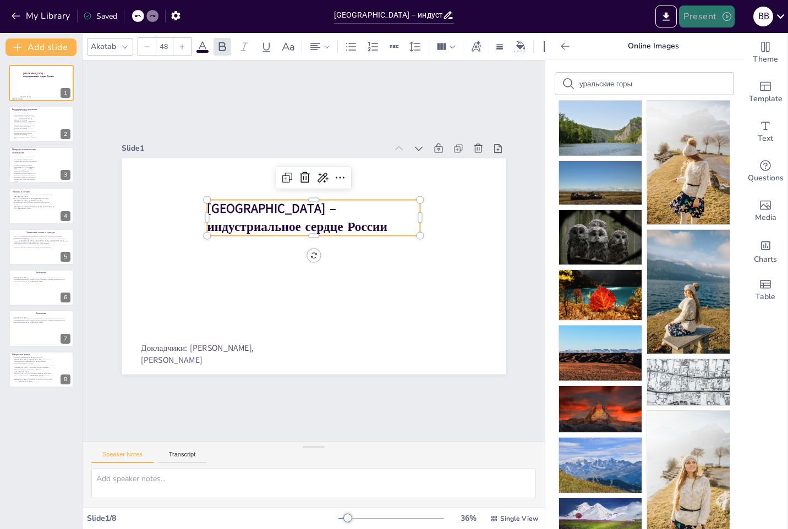
click at [703, 18] on button "Present" at bounding box center [706, 17] width 55 height 22
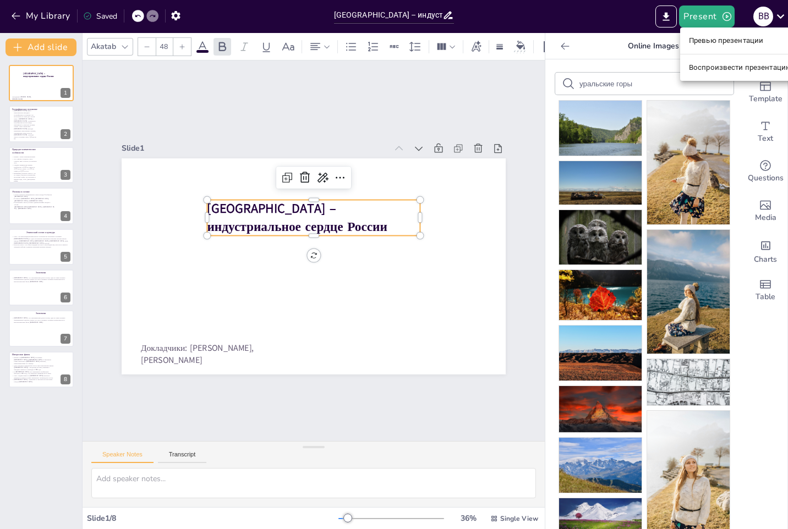
click at [702, 64] on li "Воспроизвести презентацию" at bounding box center [740, 68] width 121 height 18
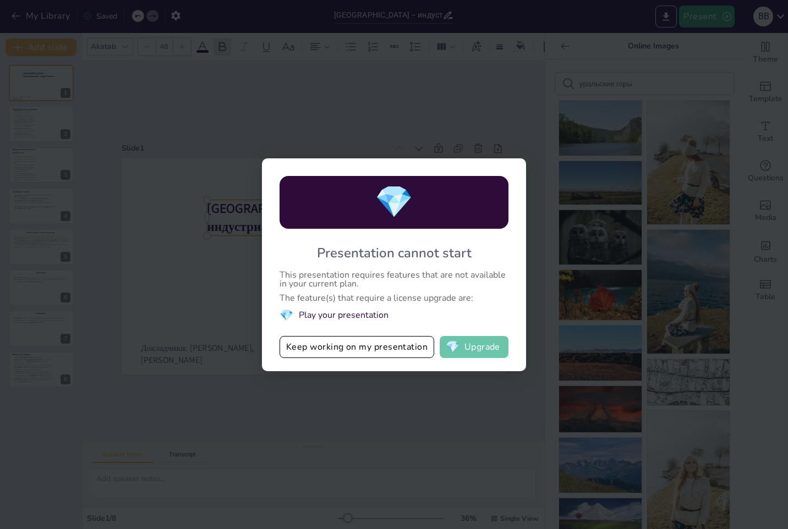
click at [467, 340] on button "💎 Upgrade" at bounding box center [474, 347] width 69 height 22
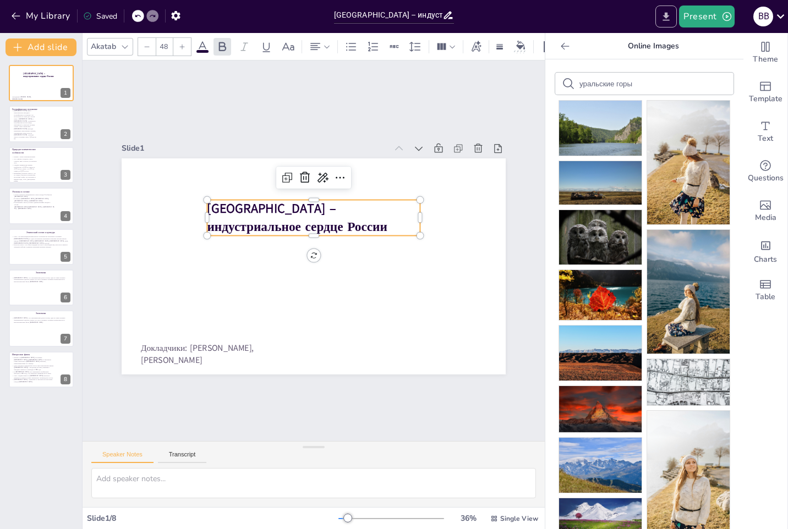
click at [663, 13] on icon "Export to PowerPoint" at bounding box center [666, 17] width 12 height 12
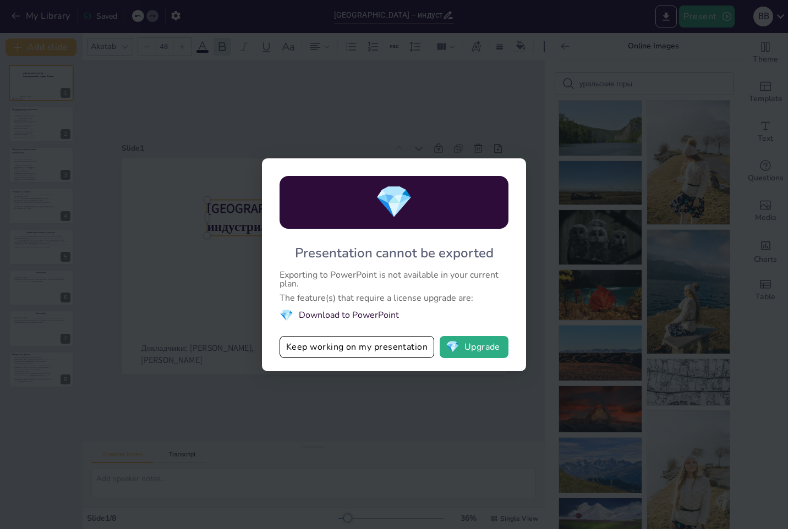
click at [355, 316] on li "💎 Download to PowerPoint" at bounding box center [394, 315] width 229 height 15
click at [369, 316] on li "💎 Download to PowerPoint" at bounding box center [394, 315] width 229 height 15
drag, startPoint x: 292, startPoint y: 310, endPoint x: 297, endPoint y: 311, distance: 5.6
click at [295, 310] on li "💎 Download to PowerPoint" at bounding box center [394, 315] width 229 height 15
click at [310, 315] on li "💎 Download to PowerPoint" at bounding box center [394, 315] width 229 height 15
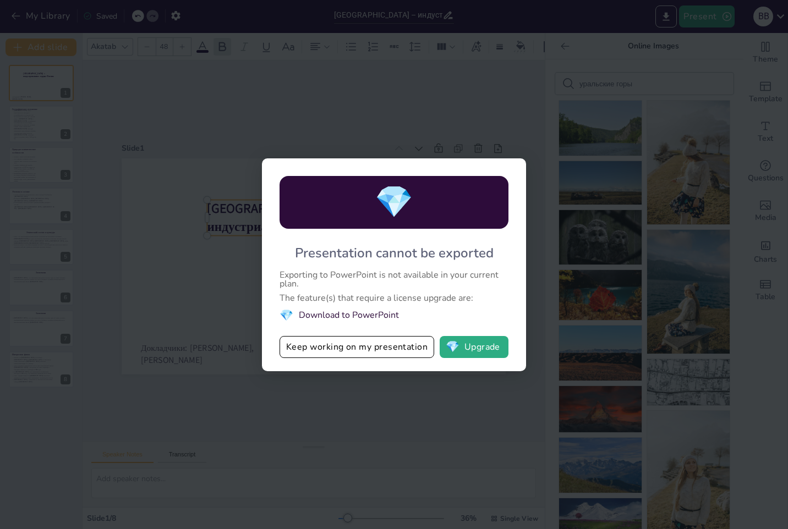
click at [310, 315] on li "💎 Download to PowerPoint" at bounding box center [394, 315] width 229 height 15
click at [370, 346] on button "Keep working on my presentation" at bounding box center [357, 347] width 155 height 22
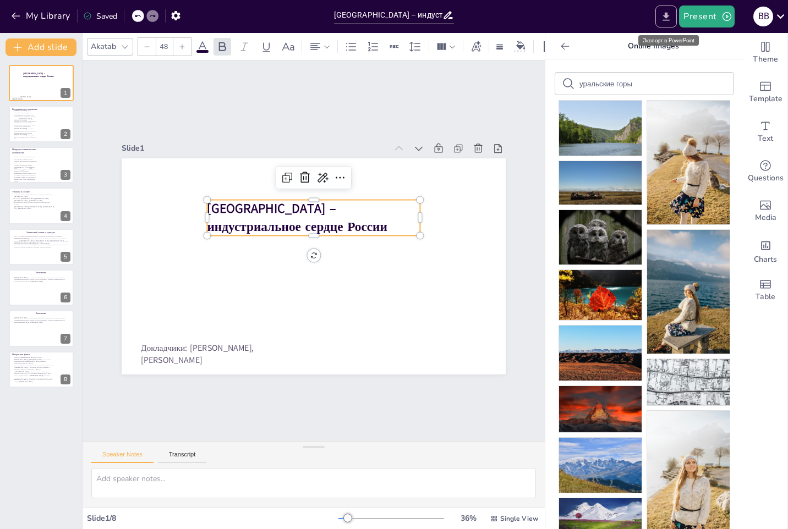
click at [665, 19] on icon "Export to PowerPoint" at bounding box center [666, 17] width 12 height 12
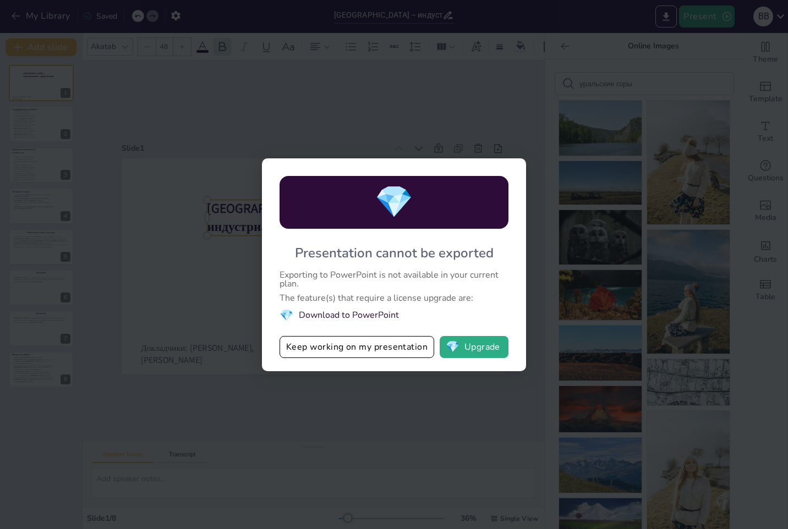
click at [329, 320] on li "💎 Download to PowerPoint" at bounding box center [394, 315] width 229 height 15
click at [326, 316] on li "💎 Download to PowerPoint" at bounding box center [394, 315] width 229 height 15
click at [342, 320] on li "💎 Download to PowerPoint" at bounding box center [394, 315] width 229 height 15
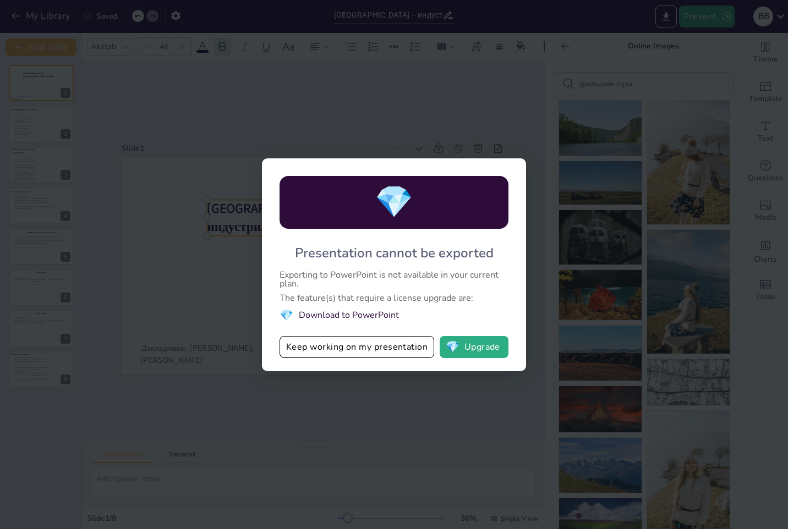
click at [342, 318] on li "💎 Download to PowerPoint" at bounding box center [394, 315] width 229 height 15
drag, startPoint x: 395, startPoint y: 310, endPoint x: 282, endPoint y: 318, distance: 112.5
click at [286, 318] on li "💎 Download to PowerPoint" at bounding box center [394, 315] width 229 height 15
click at [282, 318] on span "💎" at bounding box center [287, 315] width 14 height 15
click at [605, 21] on div "💎 Presentation cannot be exported Exporting to PowerPoint is not available in y…" at bounding box center [394, 264] width 788 height 529
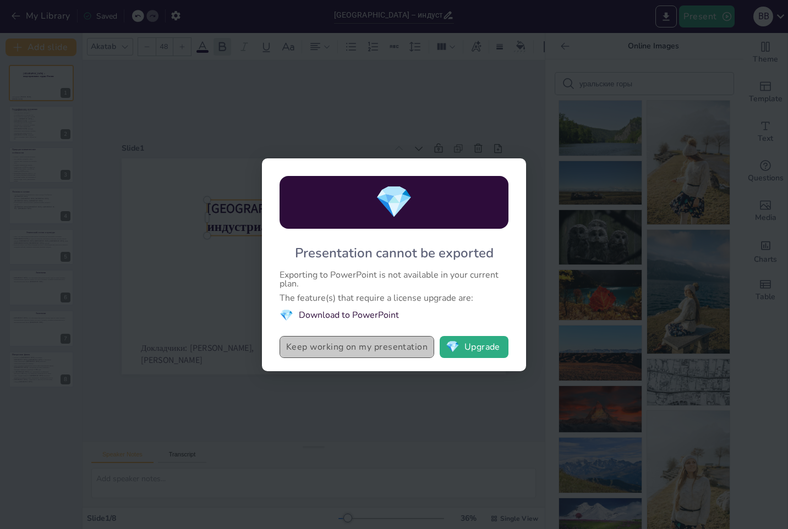
click at [362, 347] on button "Keep working on my presentation" at bounding box center [357, 347] width 155 height 22
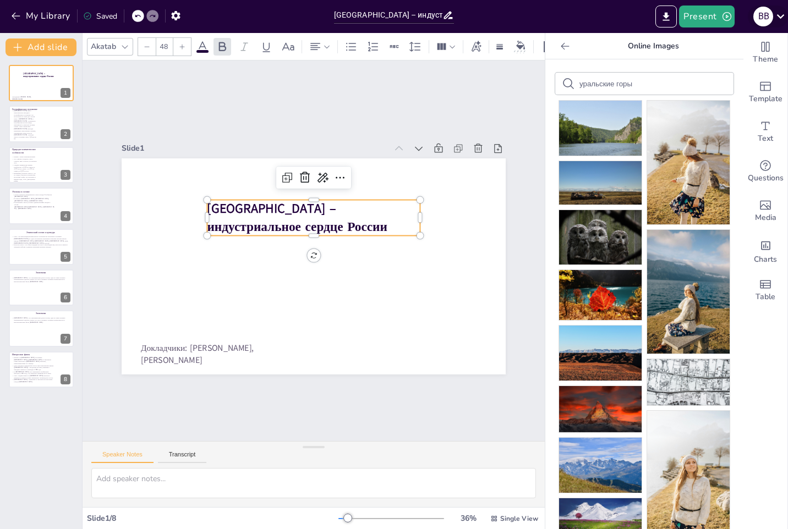
click at [780, 17] on icon at bounding box center [780, 16] width 8 height 4
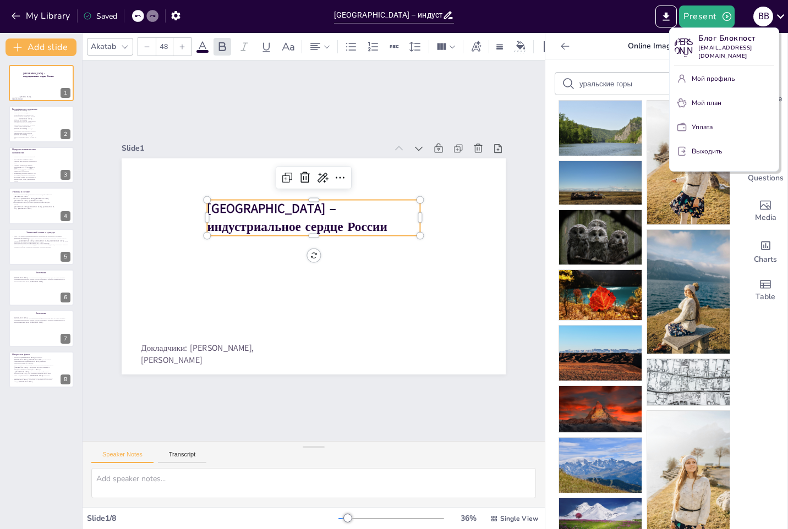
click at [374, 132] on div at bounding box center [394, 264] width 788 height 529
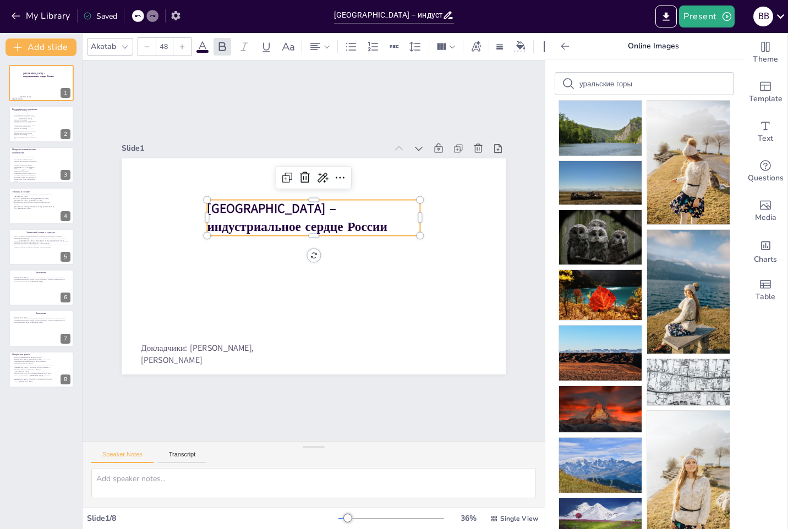
click at [175, 19] on icon "button" at bounding box center [176, 16] width 12 height 12
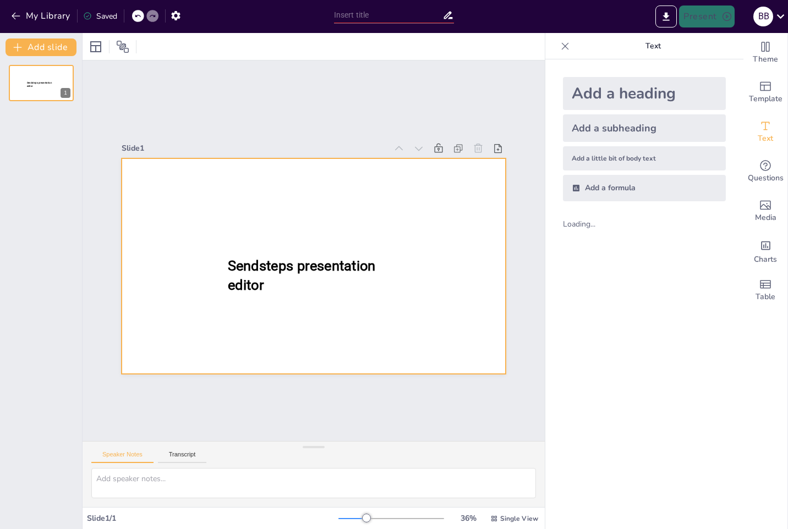
type input "Уральский федеральный округ – индустриальное сердце России"
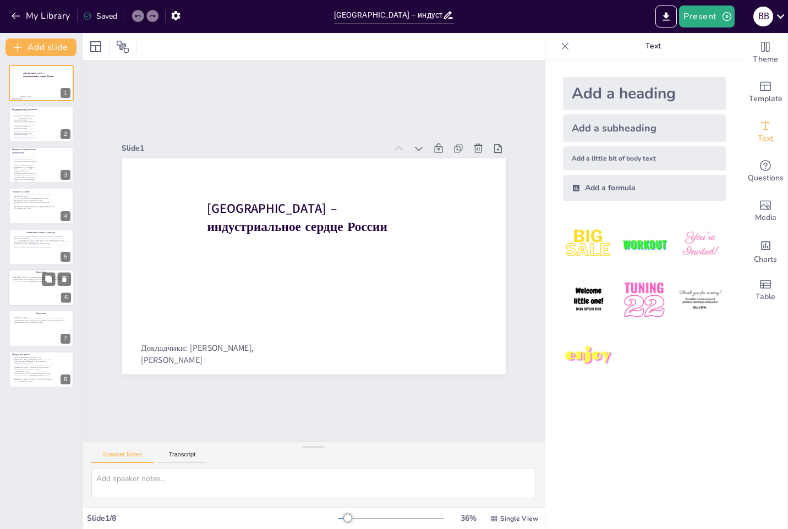
click at [32, 296] on div at bounding box center [41, 287] width 66 height 37
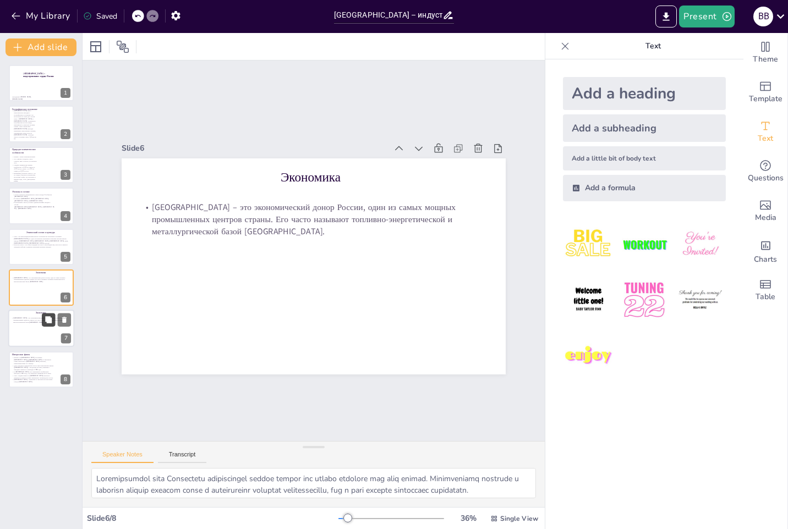
click at [45, 326] on button at bounding box center [48, 320] width 13 height 13
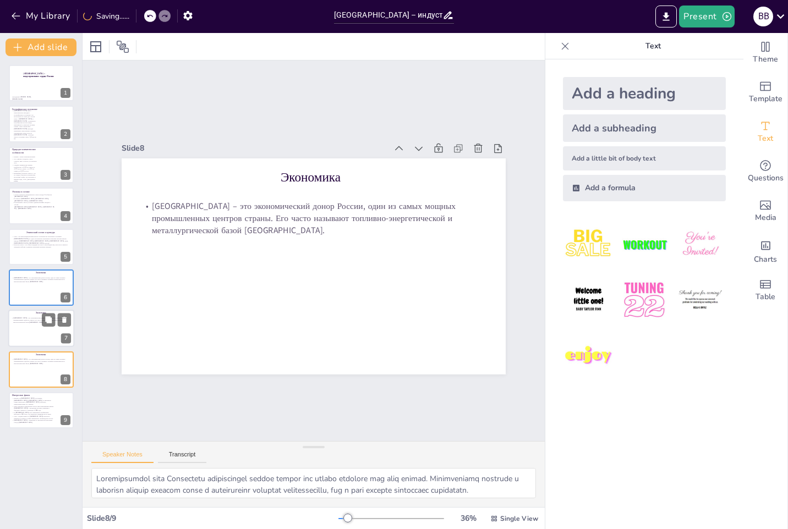
click at [31, 335] on div at bounding box center [41, 328] width 66 height 37
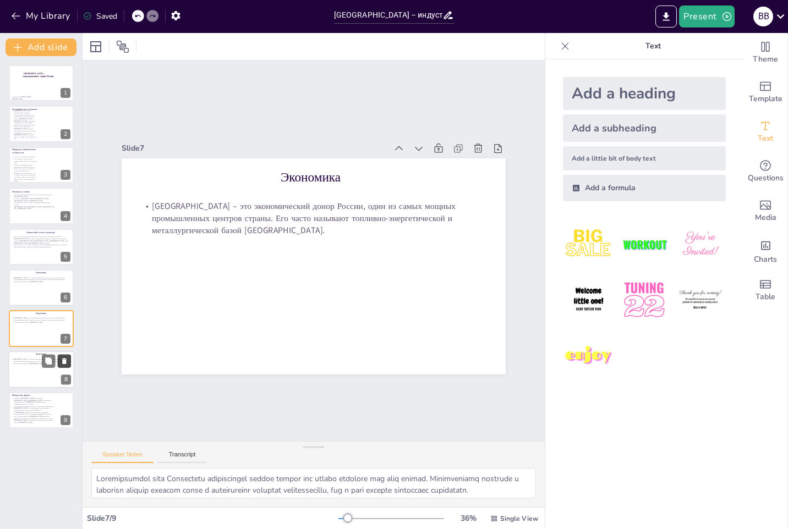
click at [63, 365] on icon at bounding box center [65, 361] width 8 height 8
click at [65, 322] on icon at bounding box center [64, 321] width 4 height 6
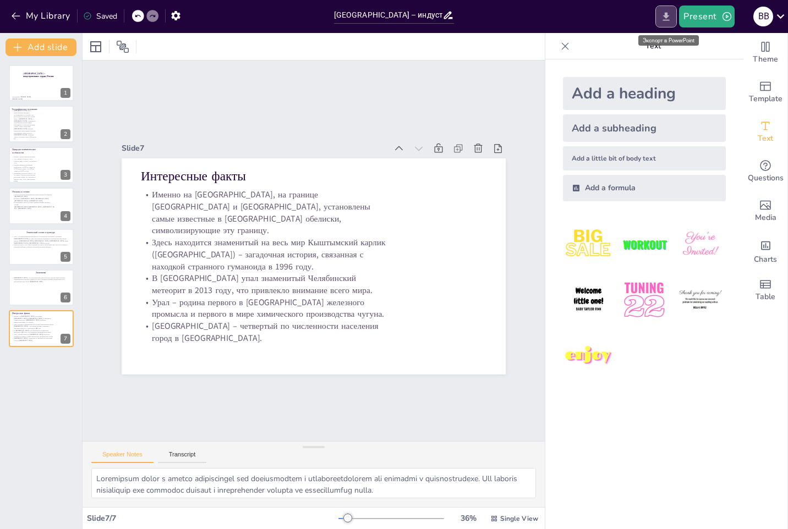
click at [661, 16] on button "Export to PowerPoint" at bounding box center [665, 17] width 21 height 22
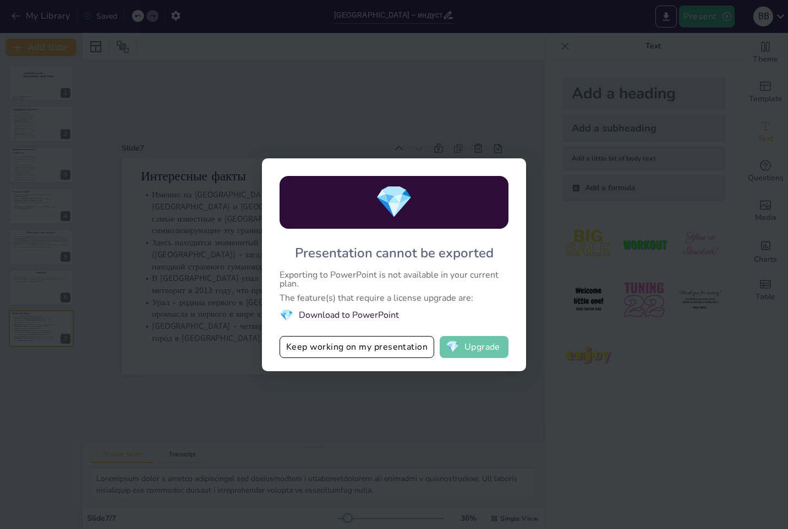
click at [461, 343] on button "💎 Upgrade" at bounding box center [474, 347] width 69 height 22
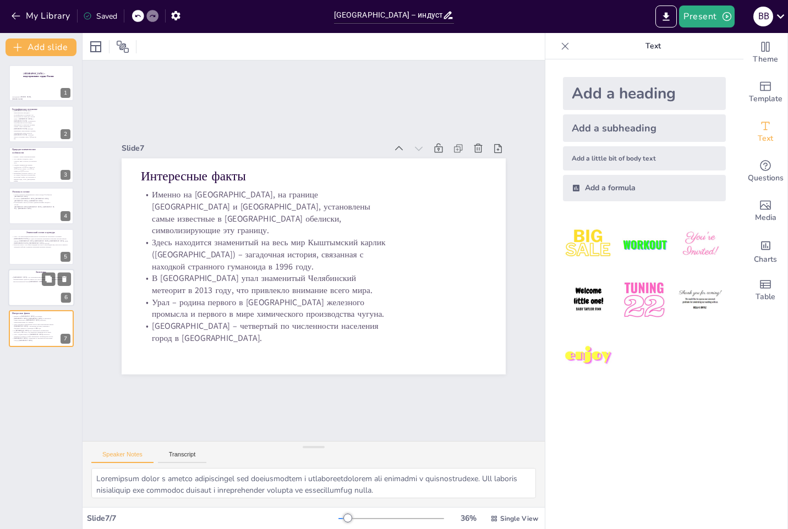
click at [40, 296] on div at bounding box center [41, 287] width 66 height 37
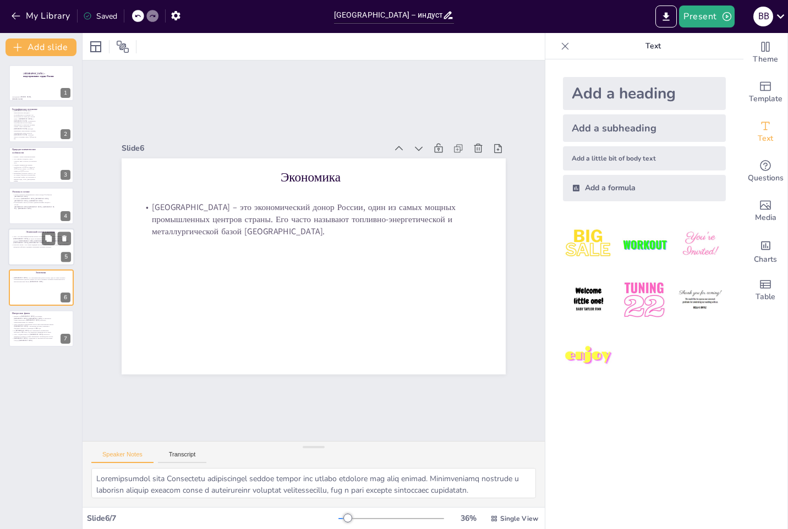
click at [29, 250] on div at bounding box center [41, 246] width 66 height 37
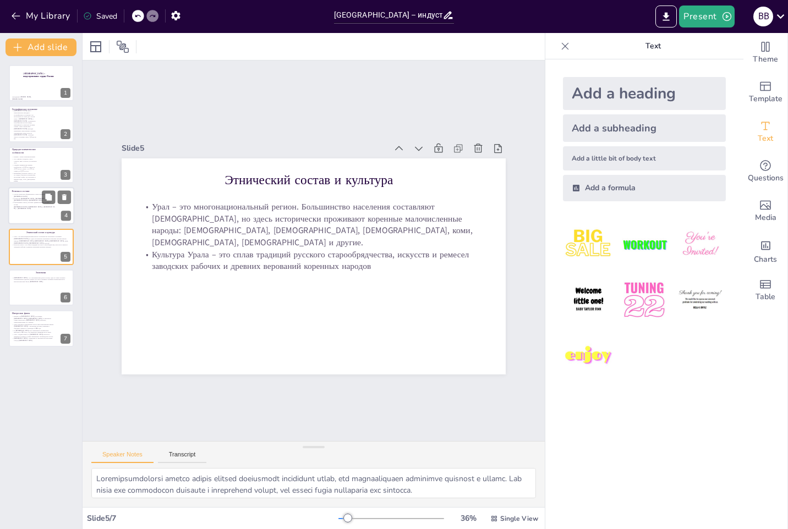
click at [36, 195] on p "Состав Уральского федерального округа входят 6 субъектов [GEOGRAPHIC_DATA]." at bounding box center [33, 196] width 43 height 4
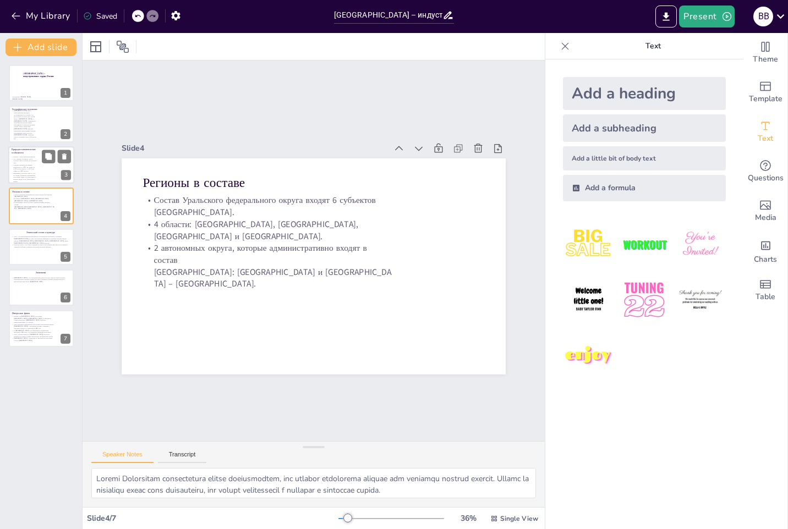
click at [37, 174] on p "Важнейшее богатство округа – это его недра, буквально насыщенные ресурсами: неф…" at bounding box center [25, 177] width 26 height 10
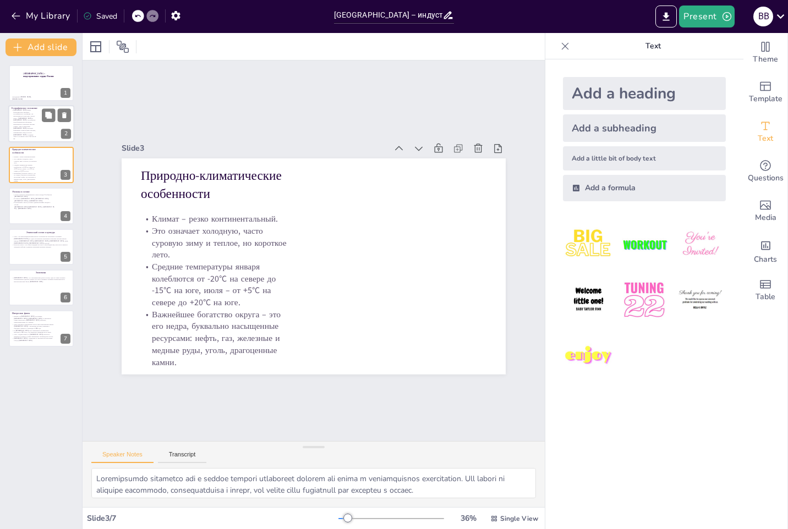
click at [41, 126] on div at bounding box center [41, 124] width 66 height 37
type textarea "Loremipsu dolorsitame conse adipisci elitseddoe temporincididu utlaboree, dolor…"
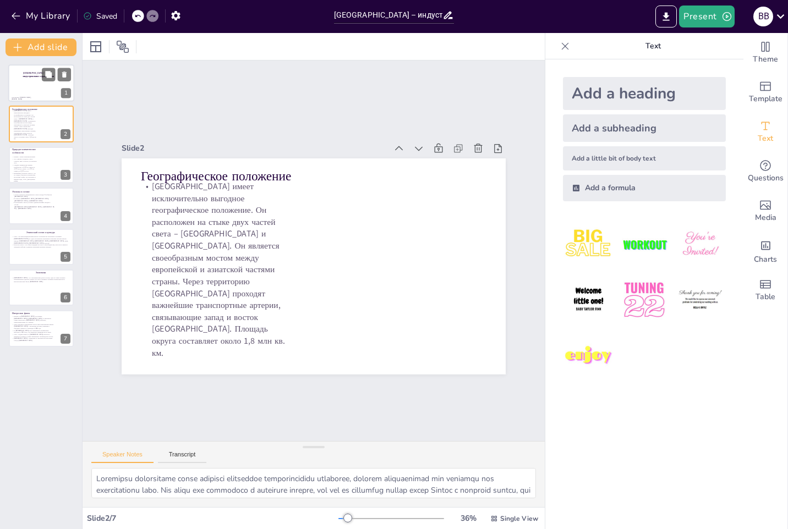
click at [45, 84] on div at bounding box center [41, 82] width 66 height 37
